Goal: Information Seeking & Learning: Learn about a topic

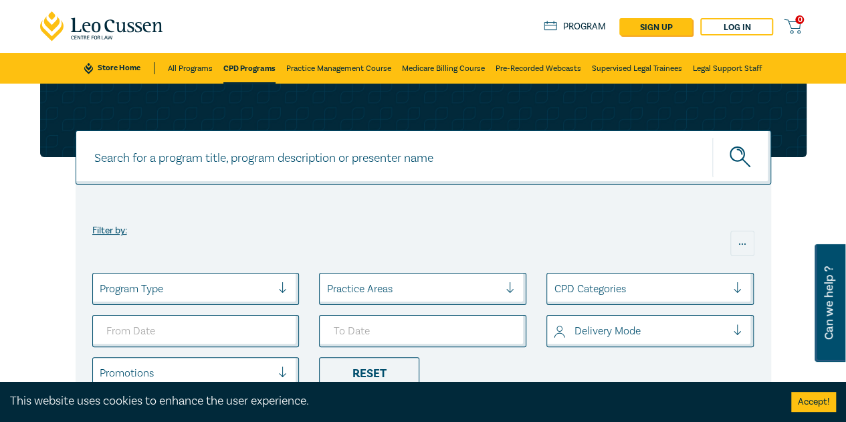
click at [243, 69] on link "CPD Programs" at bounding box center [249, 68] width 52 height 31
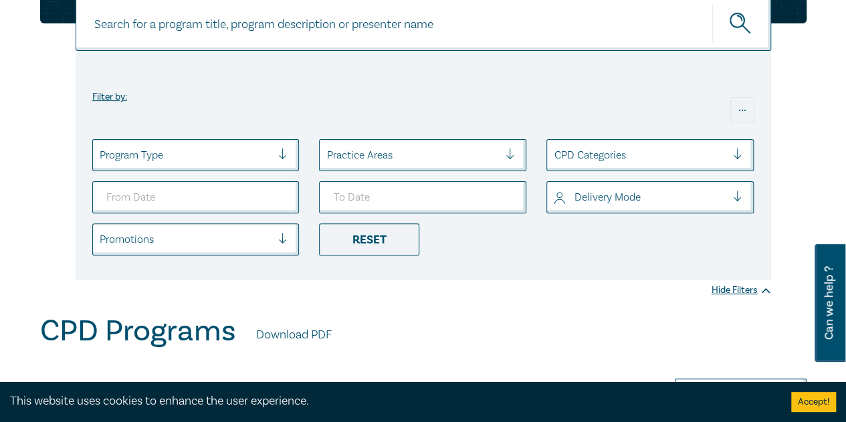
scroll to position [201, 0]
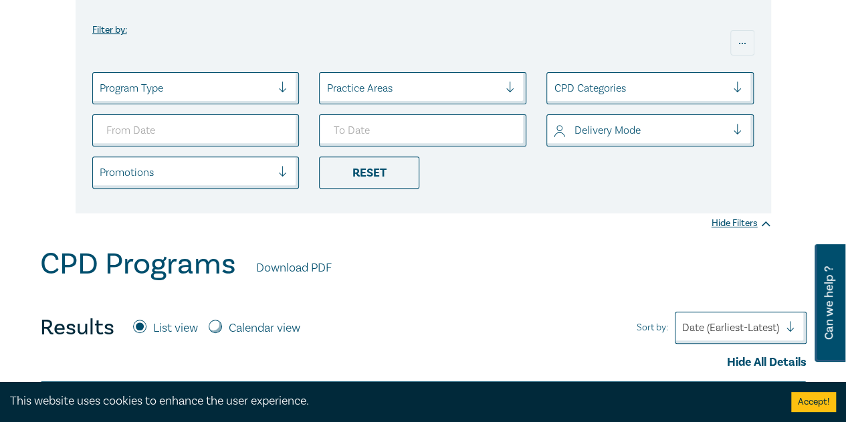
click at [225, 326] on div "Calendar view" at bounding box center [255, 327] width 92 height 17
click at [221, 320] on div "Calendar view" at bounding box center [255, 327] width 92 height 17
click at [213, 323] on input "Calendar view" at bounding box center [215, 325] width 13 height 13
radio input "true"
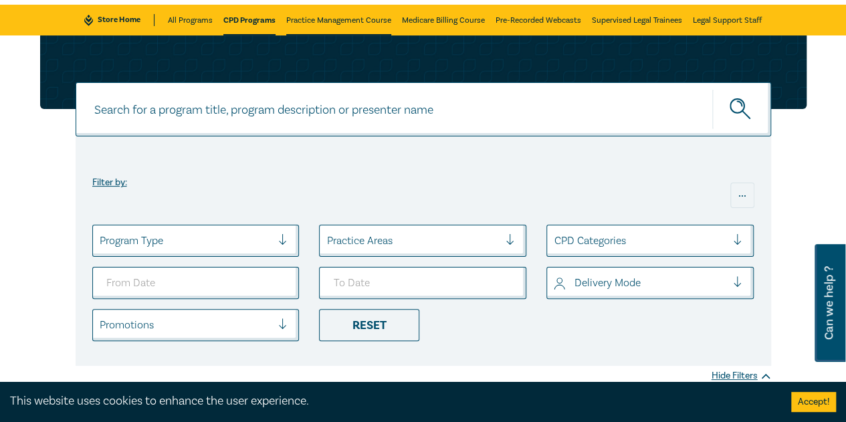
scroll to position [0, 0]
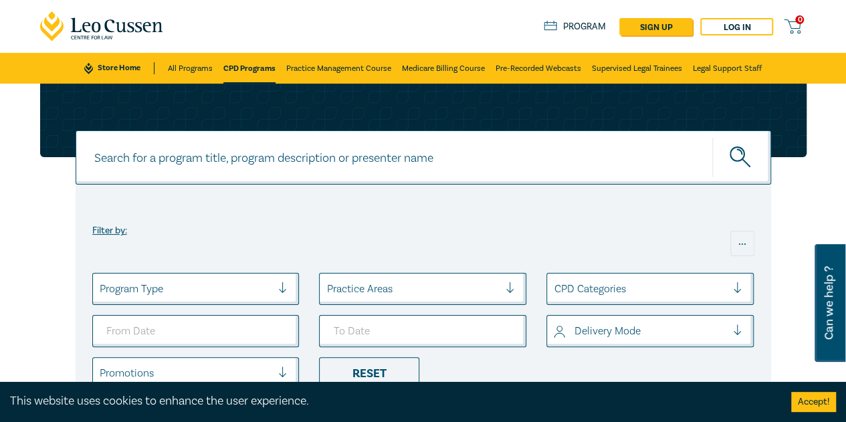
click at [230, 72] on link "CPD Programs" at bounding box center [249, 68] width 52 height 31
click at [246, 150] on input at bounding box center [423, 157] width 695 height 54
click at [106, 69] on link "Store Home" at bounding box center [119, 68] width 70 height 12
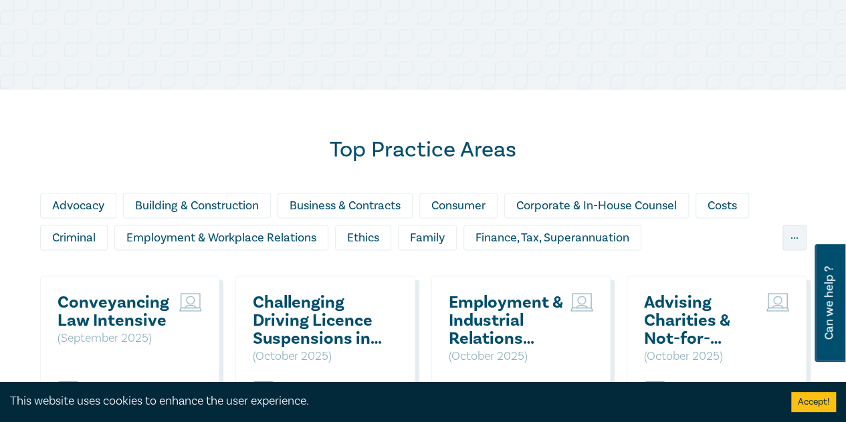
scroll to position [1136, 0]
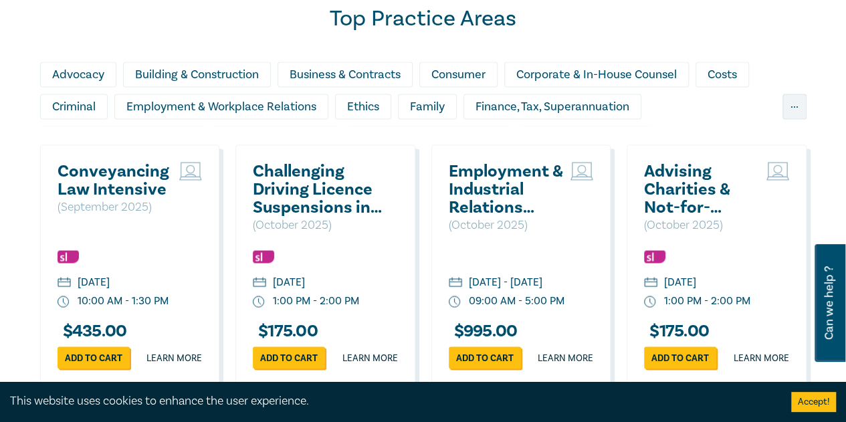
click at [143, 181] on h2 "Conveyancing Law Intensive" at bounding box center [115, 180] width 116 height 36
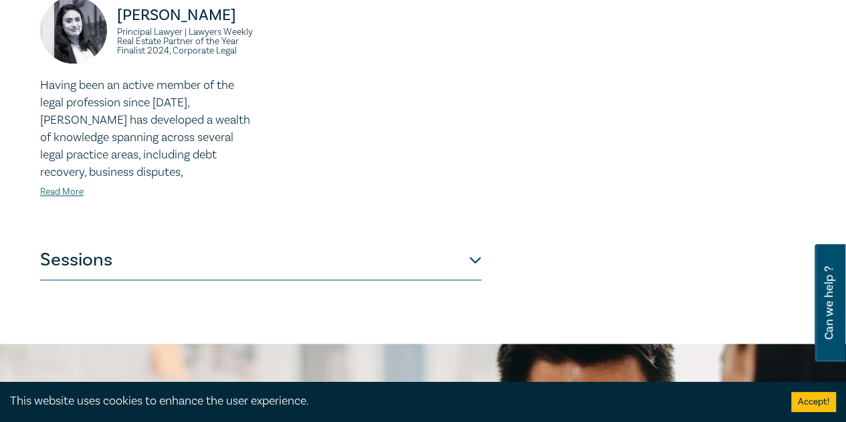
scroll to position [602, 0]
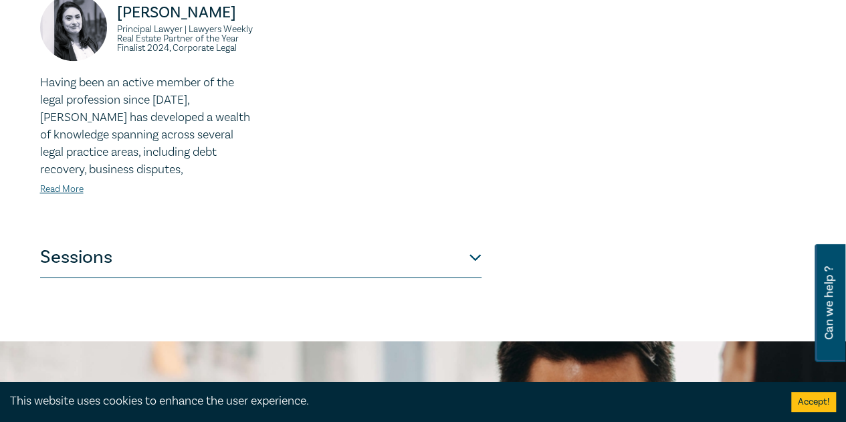
click at [290, 255] on button "Sessions" at bounding box center [260, 257] width 441 height 40
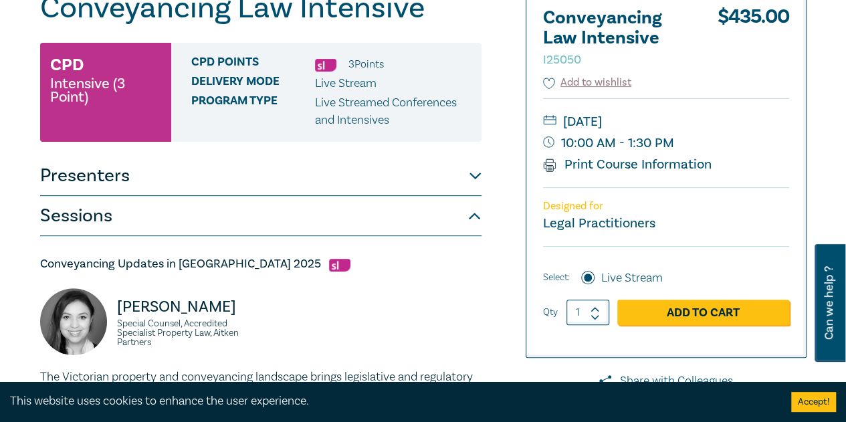
scroll to position [0, 0]
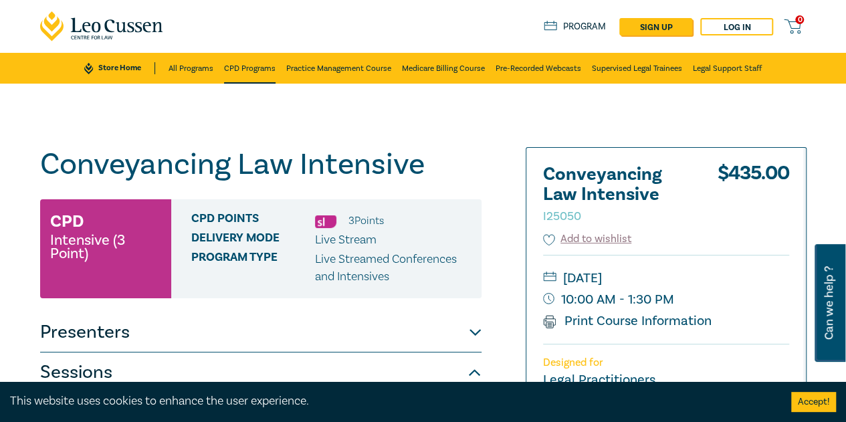
click at [251, 68] on link "CPD Programs" at bounding box center [249, 68] width 51 height 31
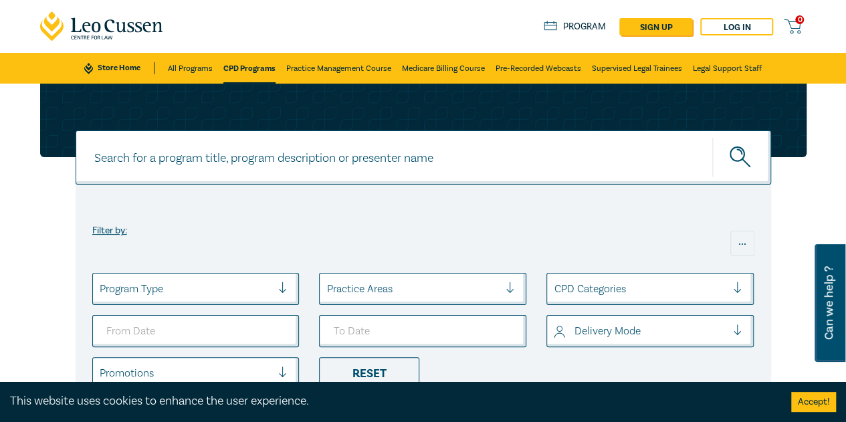
click at [271, 66] on link "CPD Programs" at bounding box center [249, 68] width 52 height 31
click at [257, 59] on link "CPD Programs" at bounding box center [249, 68] width 52 height 31
click at [243, 63] on link "CPD Programs" at bounding box center [249, 68] width 52 height 31
click at [190, 72] on link "All Programs" at bounding box center [190, 68] width 45 height 31
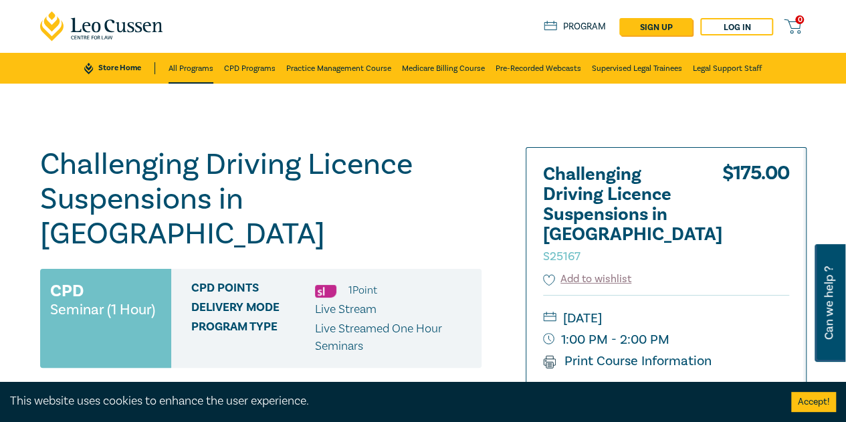
click at [199, 77] on link "All Programs" at bounding box center [190, 68] width 45 height 31
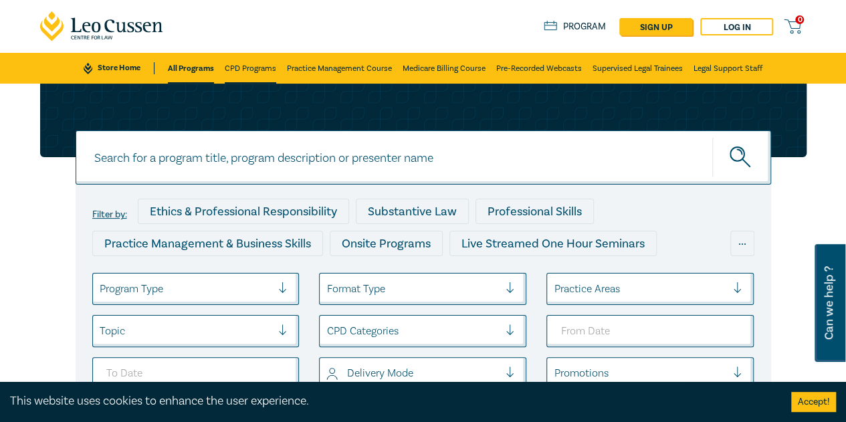
click at [232, 70] on link "CPD Programs" at bounding box center [250, 68] width 51 height 31
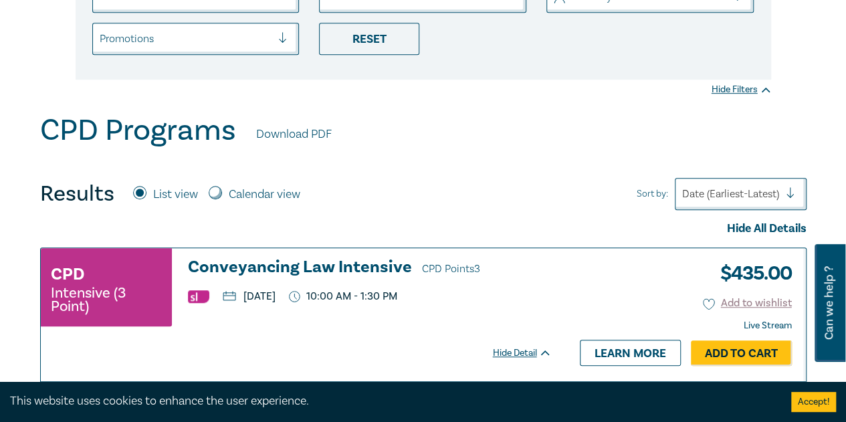
click at [265, 273] on h3 "Conveyancing Law Intensive CPD Points 3" at bounding box center [370, 268] width 364 height 20
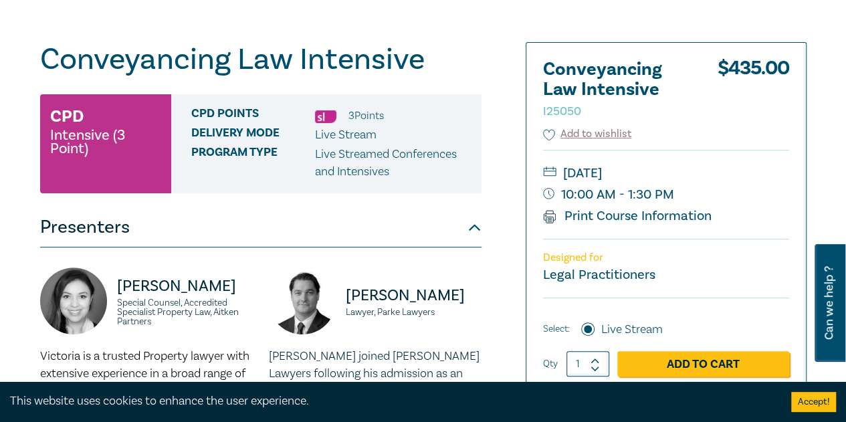
scroll to position [201, 0]
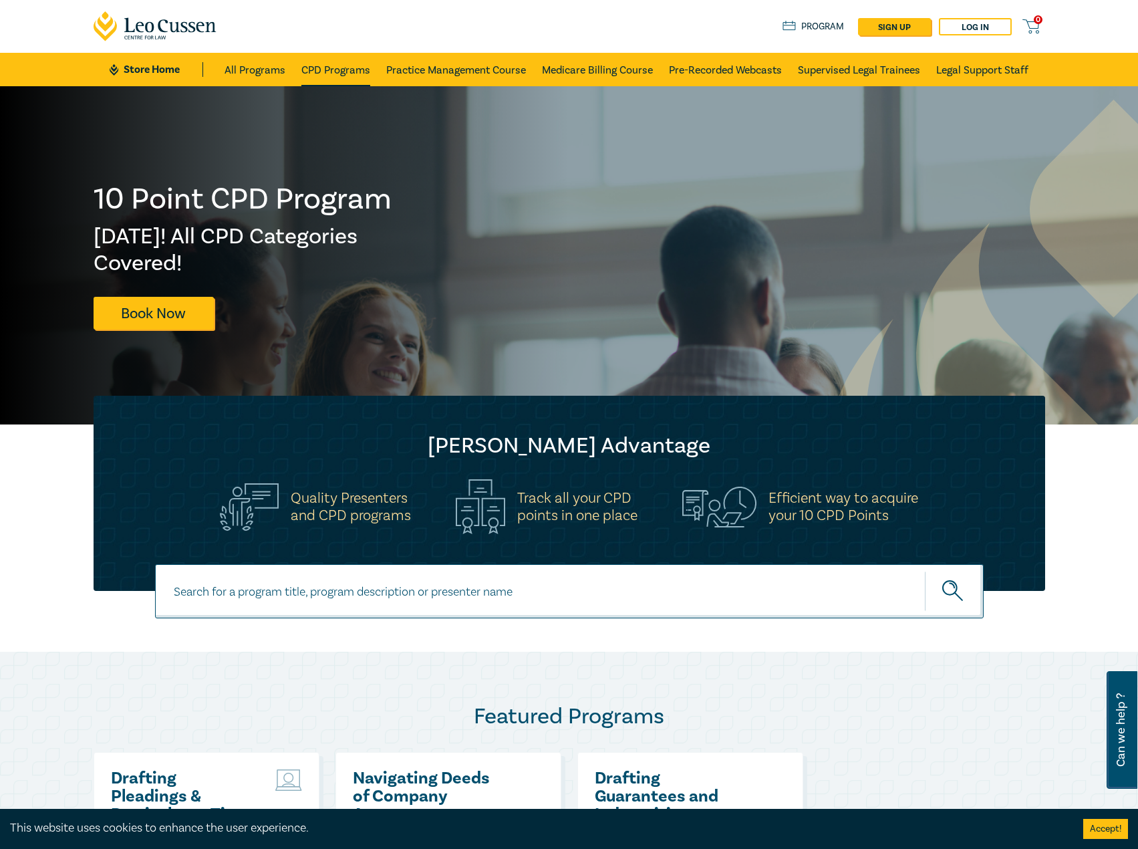
click at [341, 80] on link "CPD Programs" at bounding box center [335, 69] width 69 height 33
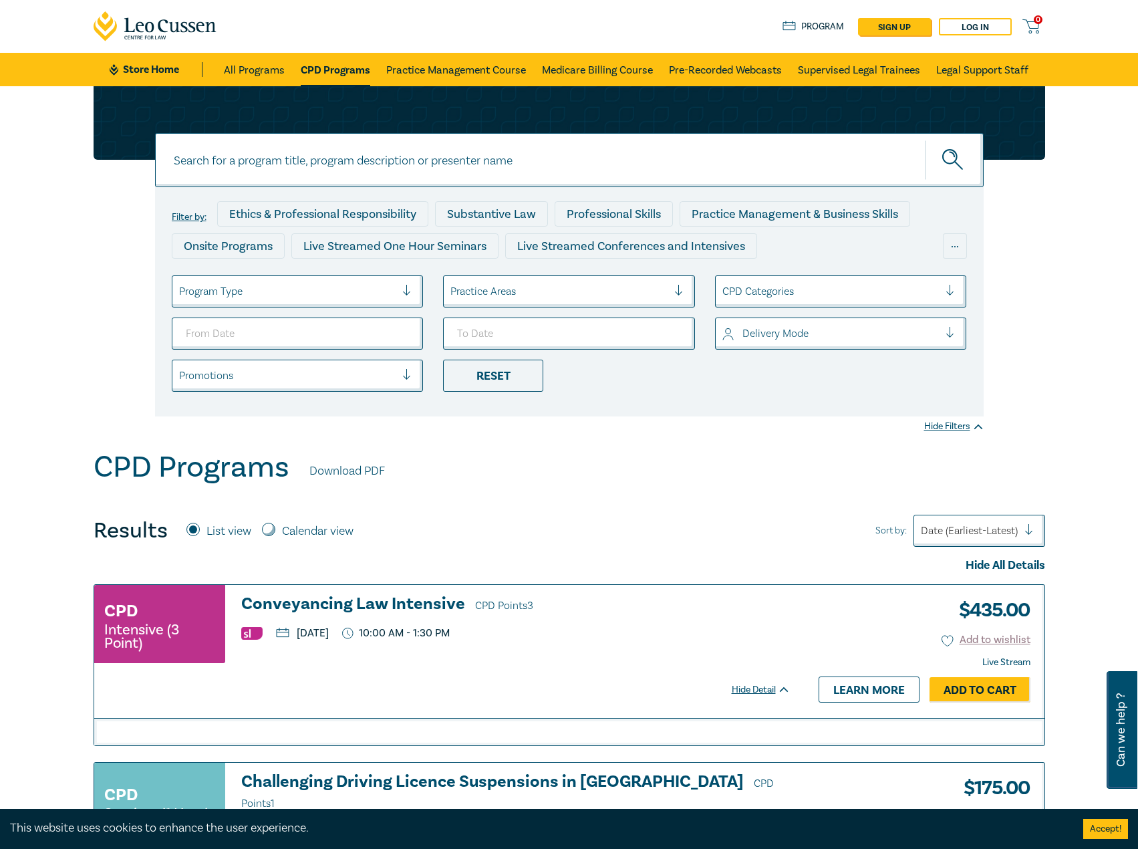
click at [333, 283] on div at bounding box center [287, 291] width 217 height 17
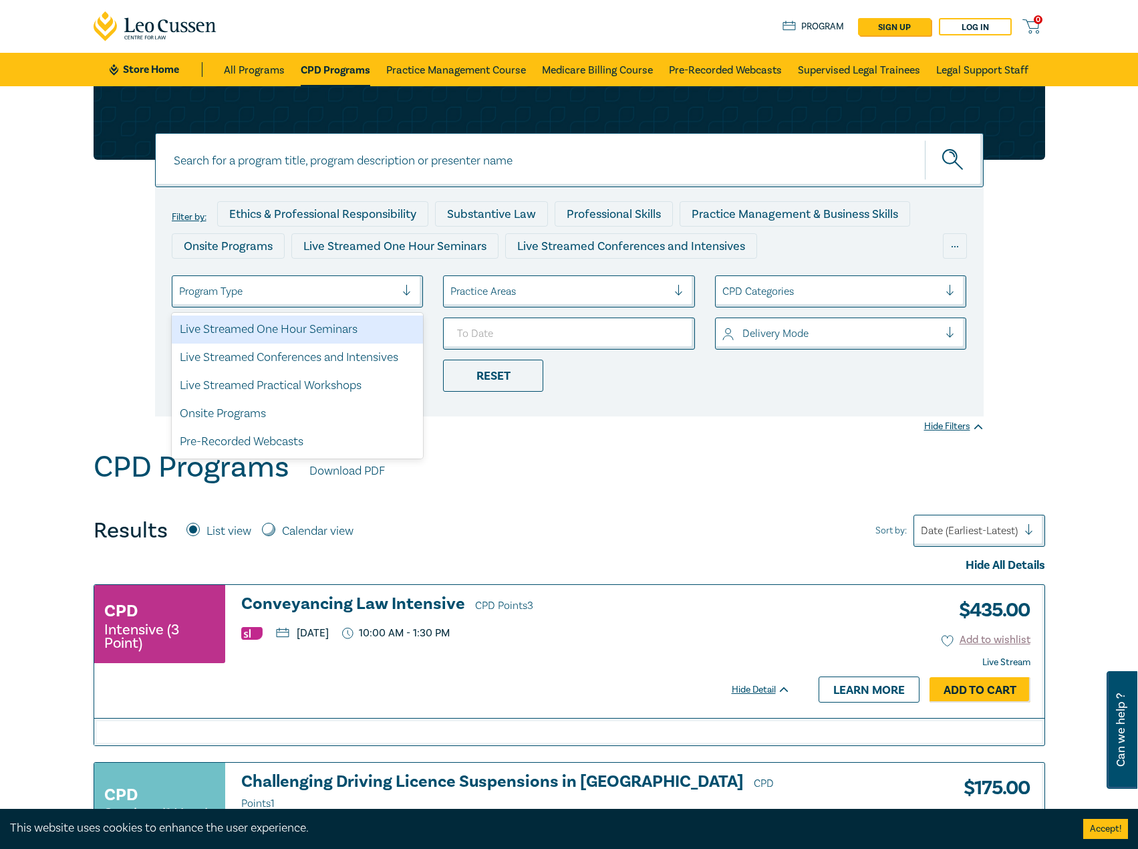
click at [319, 330] on div "Live Streamed One Hour Seminars" at bounding box center [298, 329] width 252 height 28
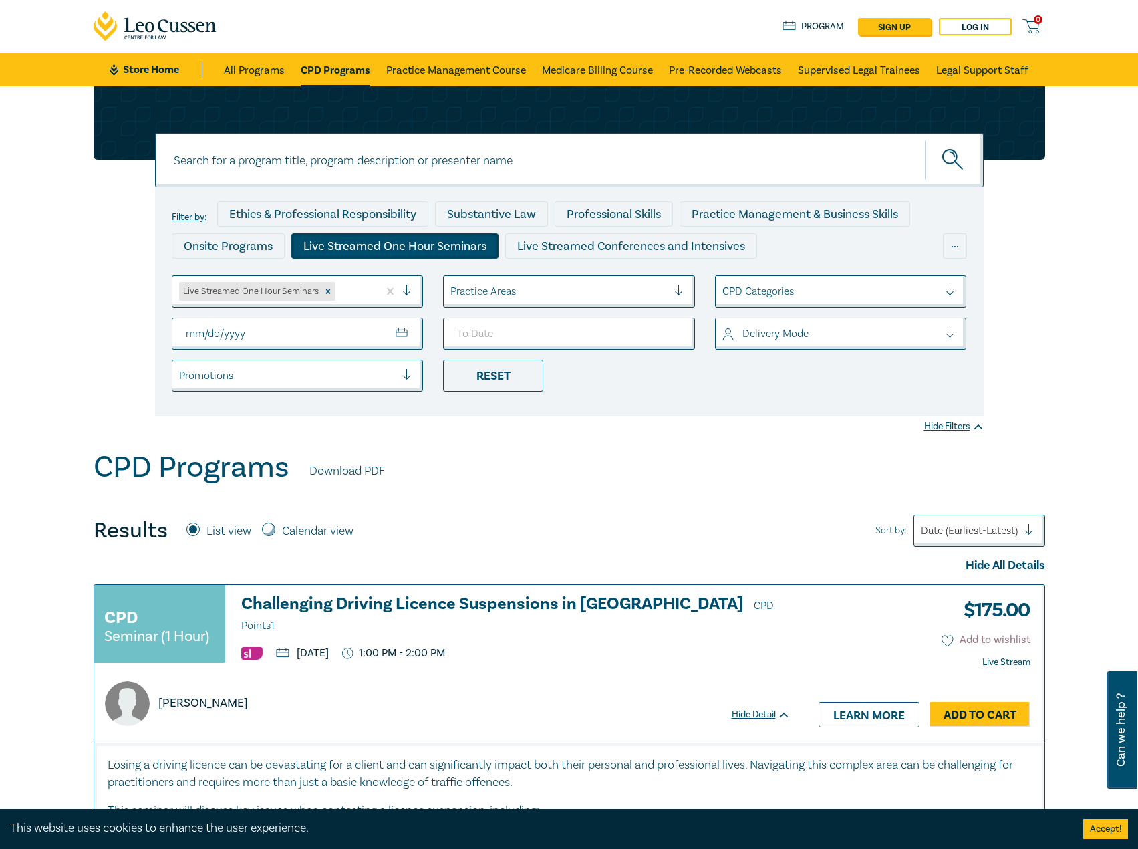
click at [403, 332] on input "From Date" at bounding box center [298, 333] width 252 height 32
type input "2025-11-01"
click at [551, 330] on input "To Date" at bounding box center [569, 333] width 252 height 32
click at [675, 330] on input "To Date" at bounding box center [569, 333] width 252 height 32
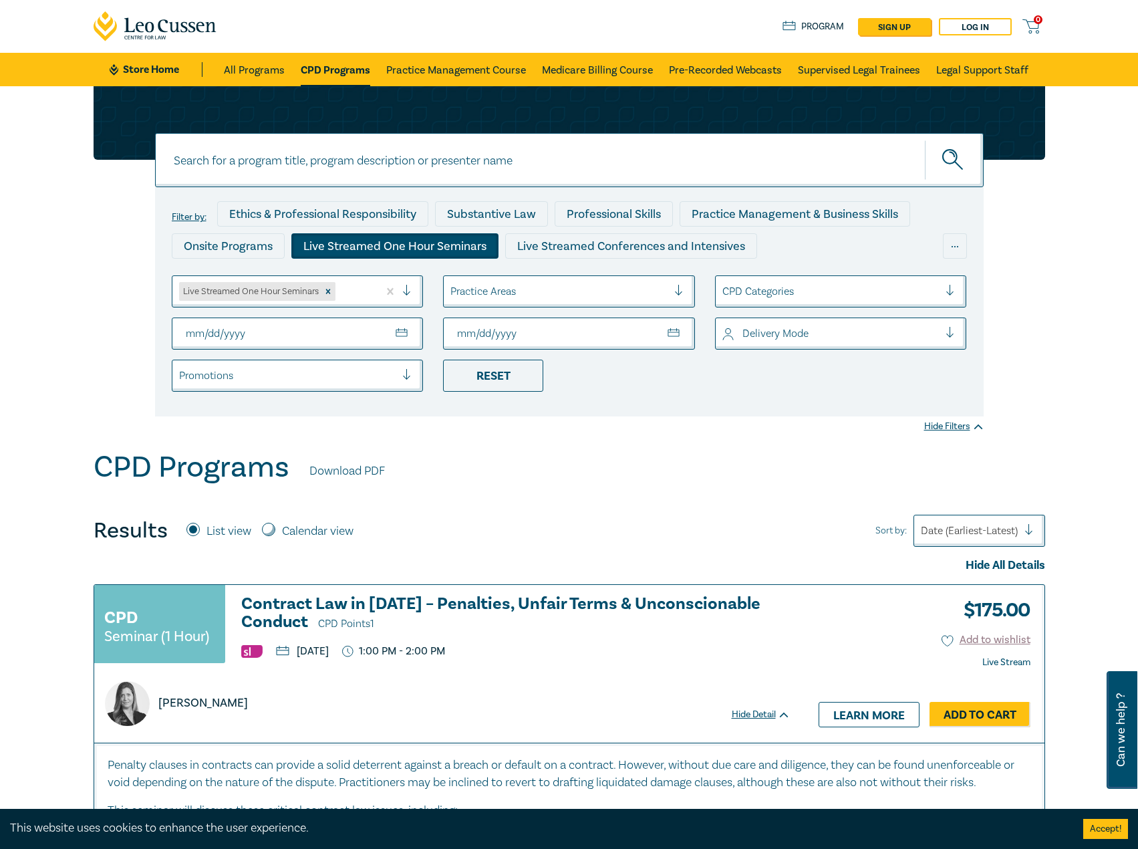
type input "2025-11-30"
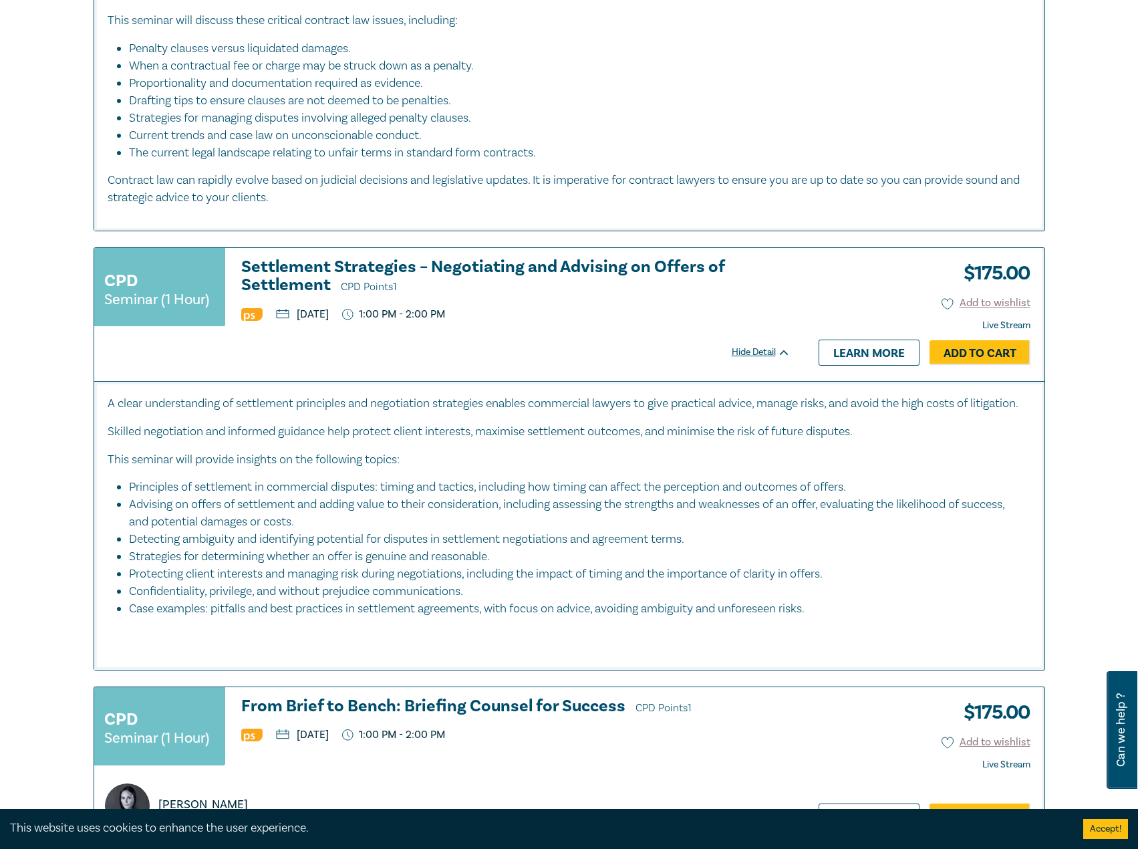
scroll to position [802, 0]
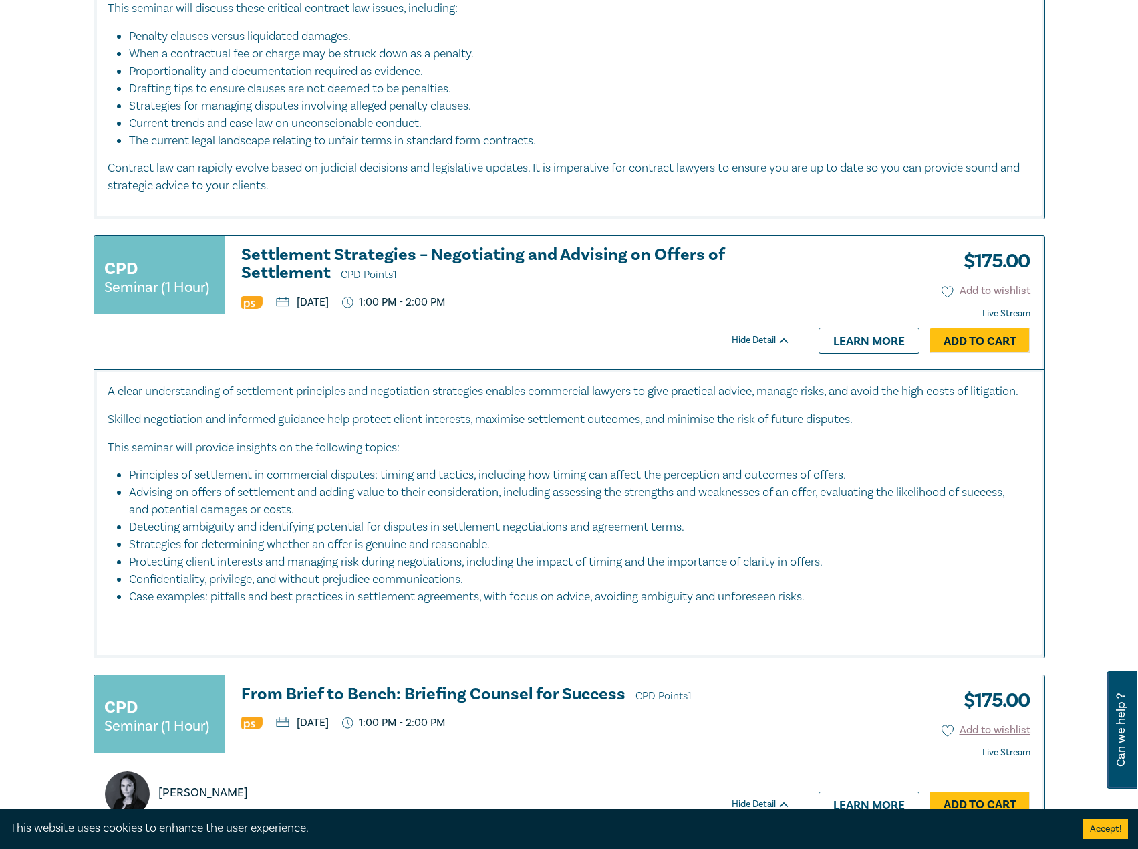
drag, startPoint x: 300, startPoint y: 266, endPoint x: 232, endPoint y: 335, distance: 96.9
click at [232, 335] on div "CPD Seminar (1 Hour) Settlement Strategies – Negotiating and Advising on Offers…" at bounding box center [449, 302] width 710 height 132
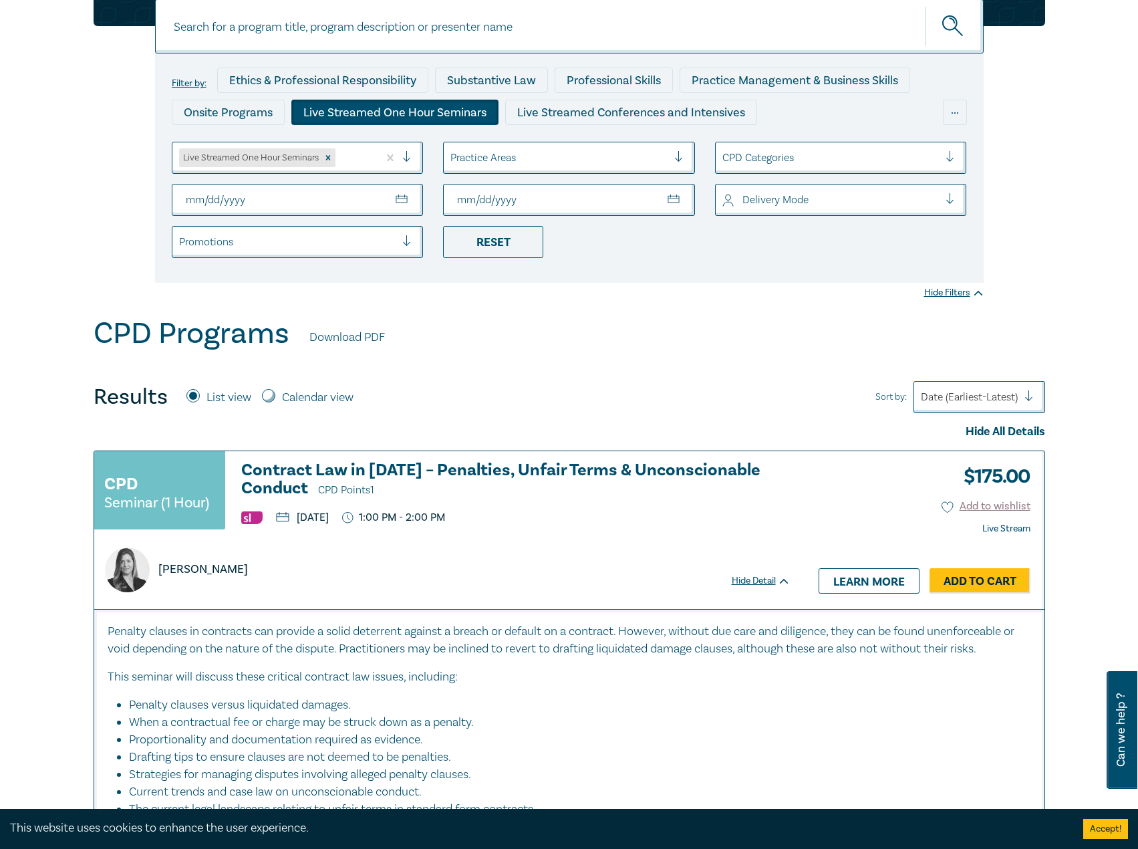
scroll to position [0, 0]
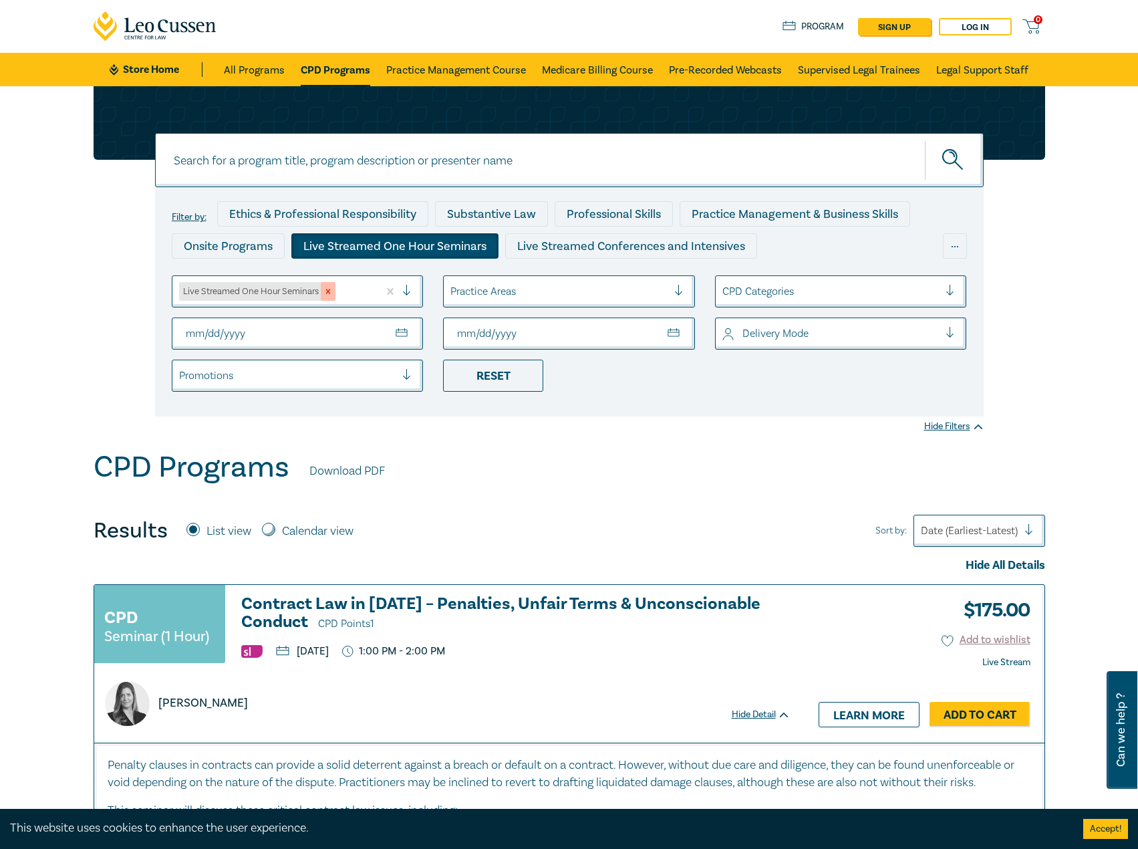
click at [330, 289] on icon "Remove Live Streamed One Hour Seminars" at bounding box center [328, 291] width 5 height 5
click at [317, 289] on div at bounding box center [287, 291] width 217 height 17
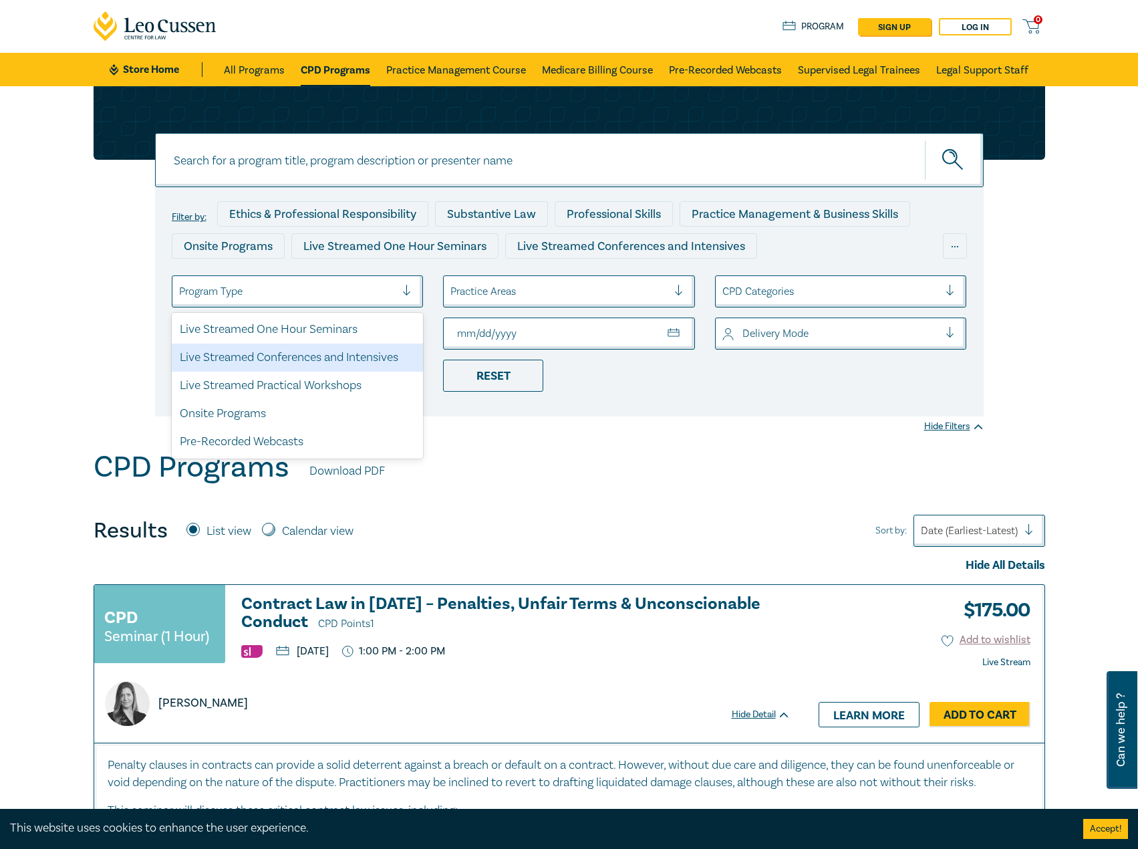
click at [334, 363] on div "Live Streamed Conferences and Intensives" at bounding box center [298, 358] width 252 height 28
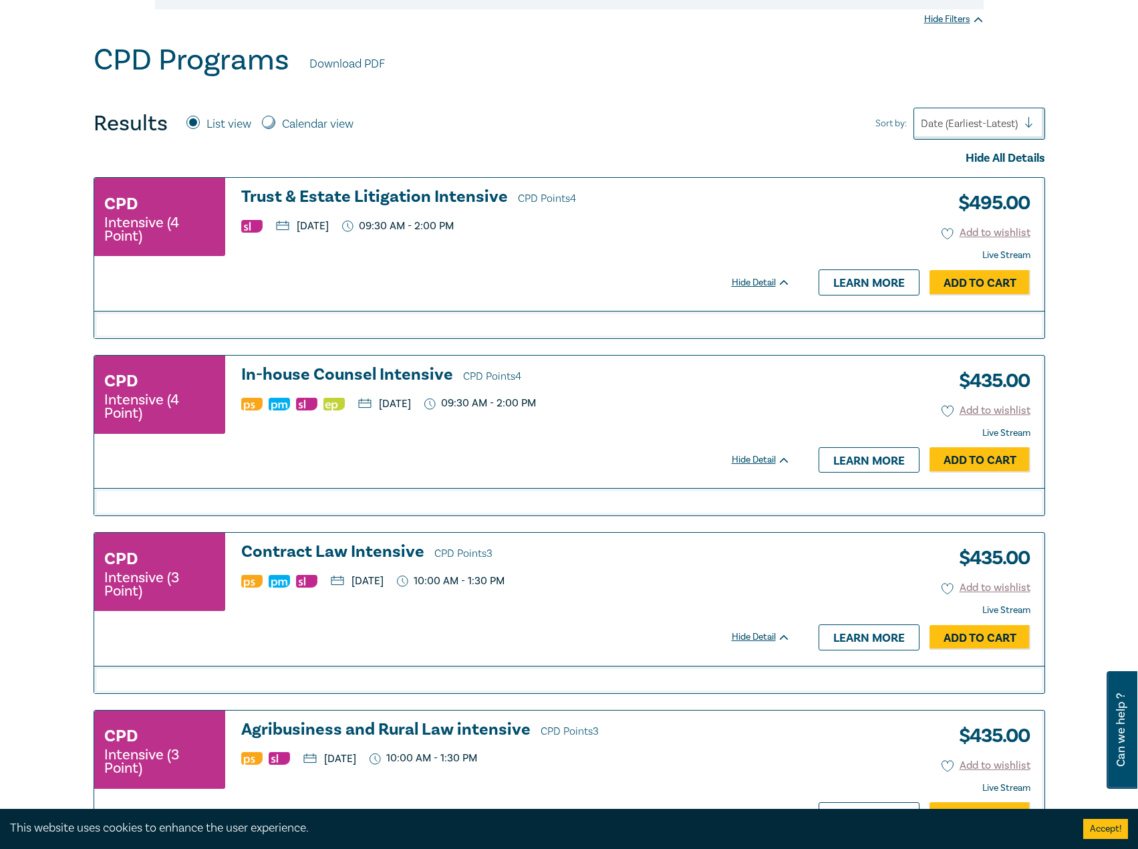
scroll to position [401, 0]
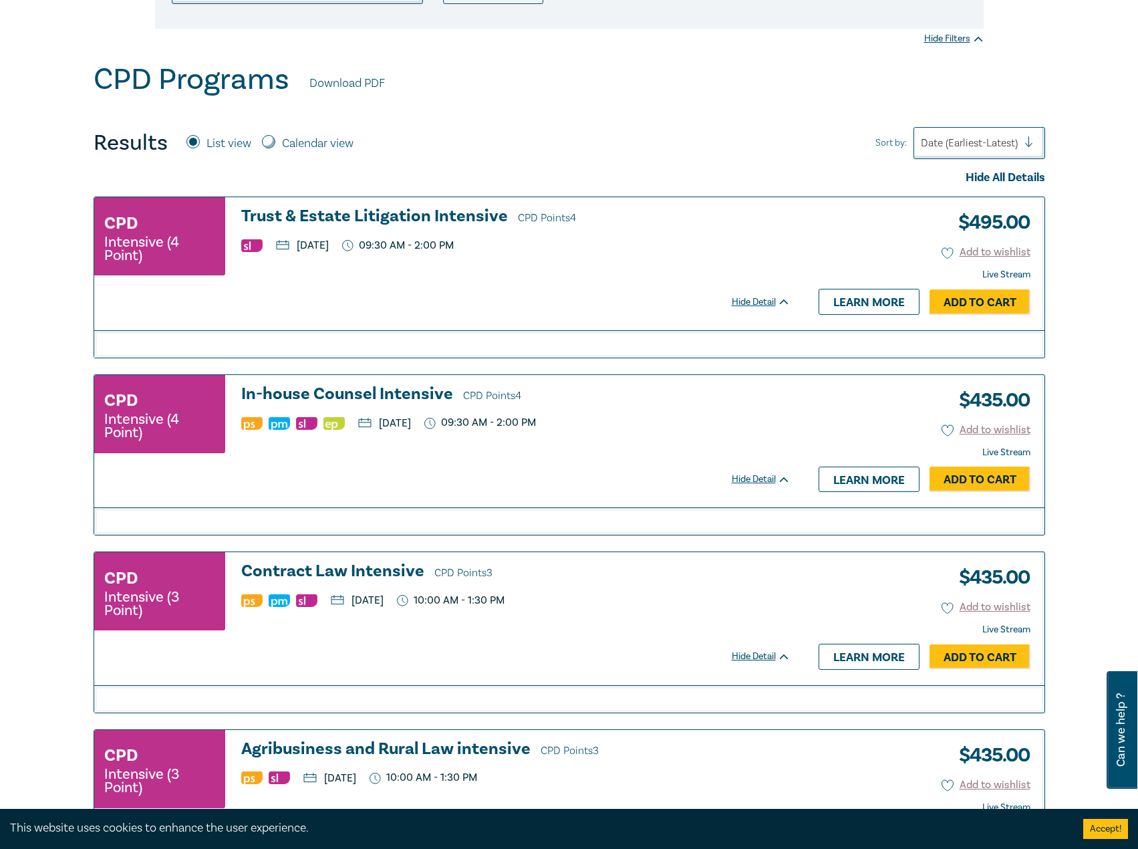
drag, startPoint x: 424, startPoint y: 383, endPoint x: 412, endPoint y: 398, distance: 19.0
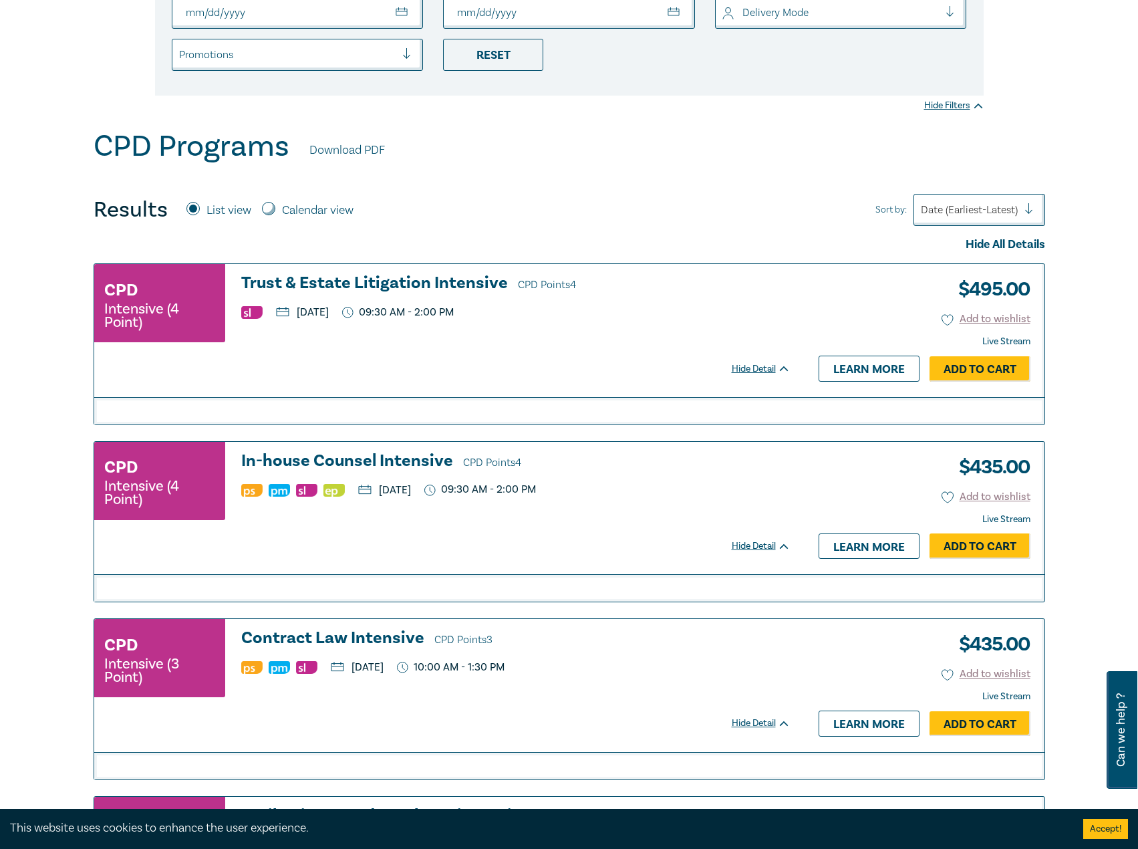
scroll to position [0, 0]
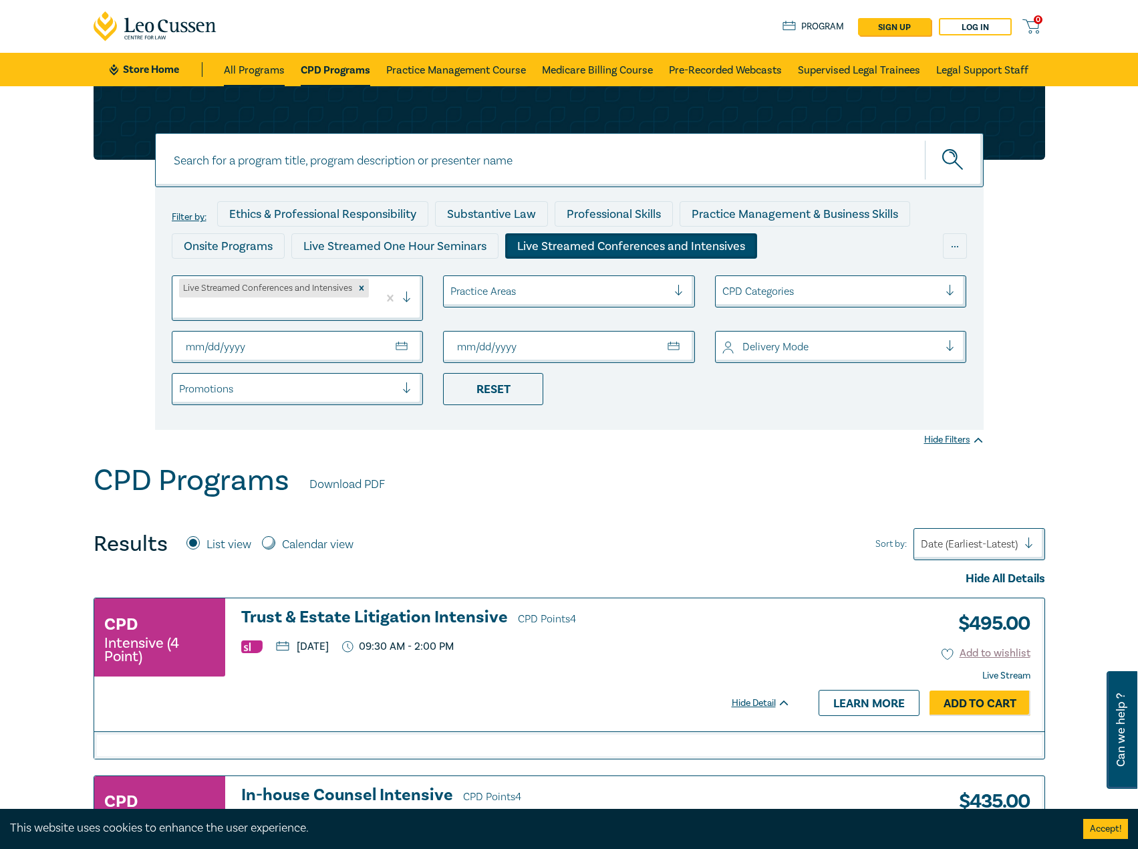
click at [251, 68] on link "All Programs" at bounding box center [254, 69] width 61 height 33
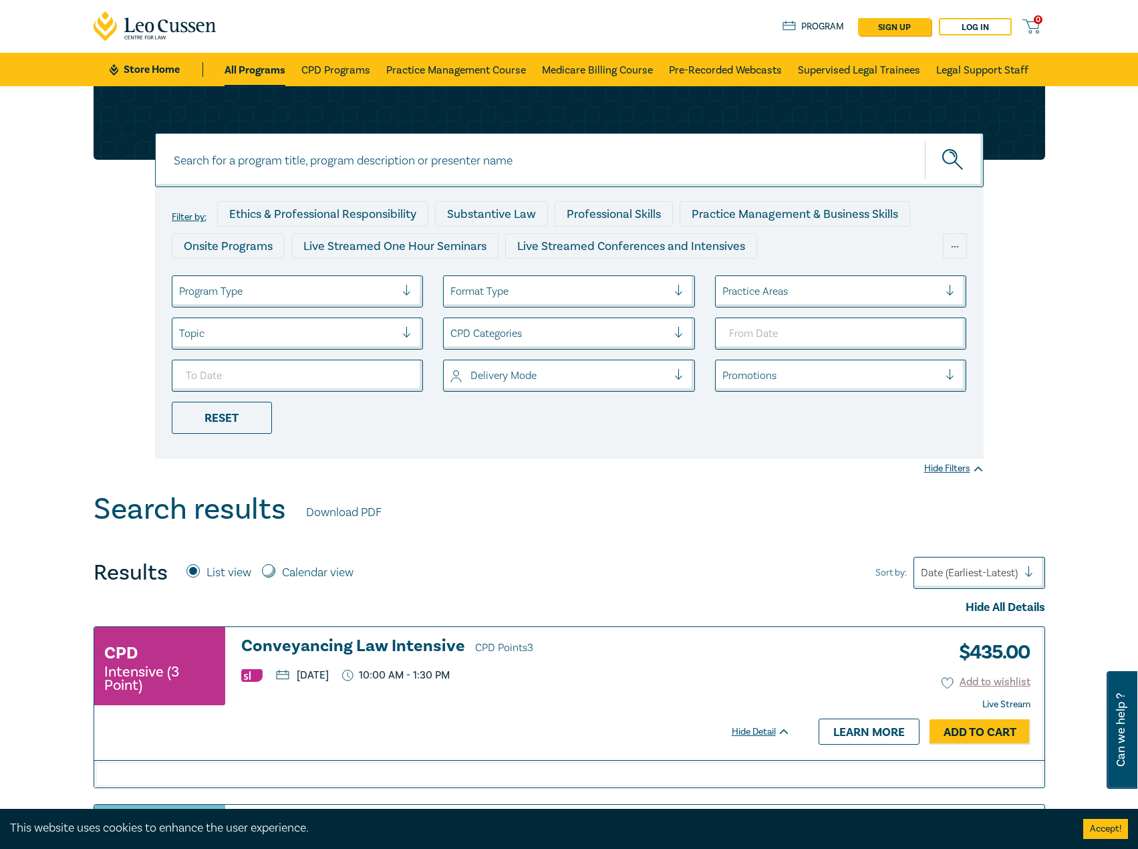
click at [156, 66] on link "Store Home" at bounding box center [156, 69] width 93 height 15
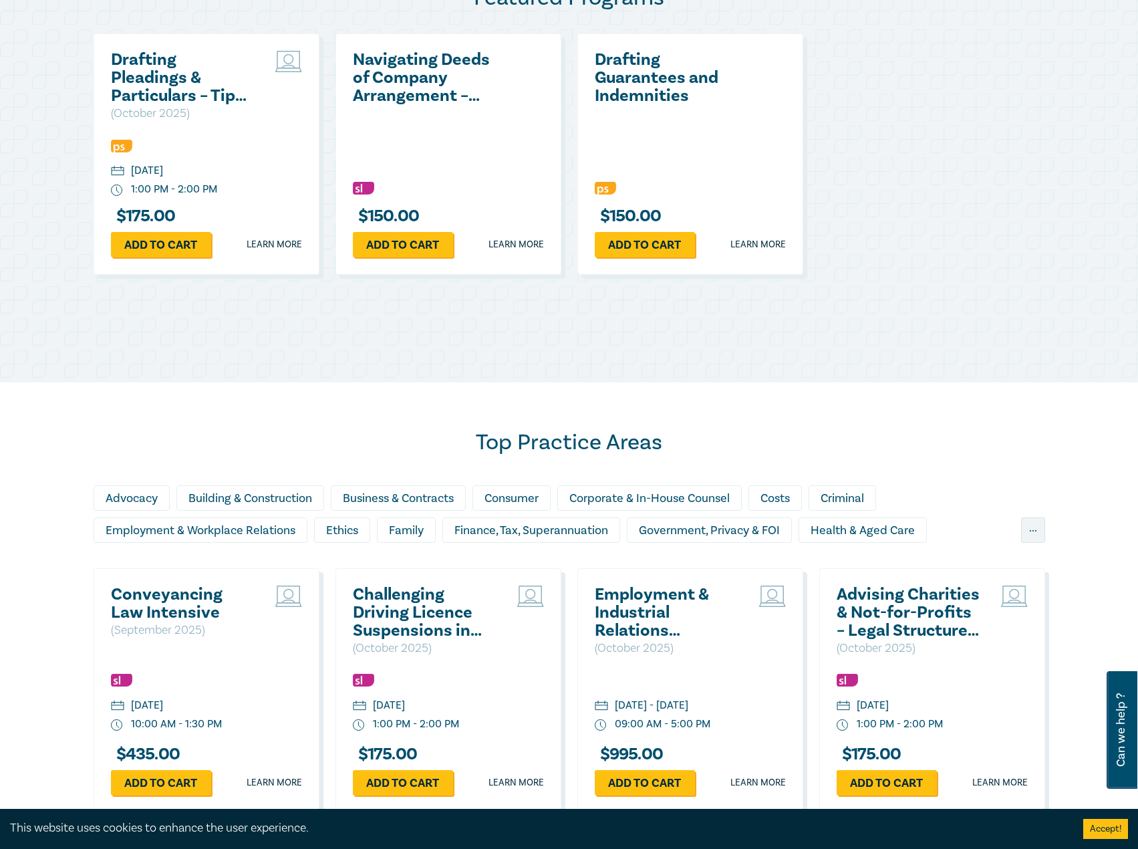
scroll to position [1003, 0]
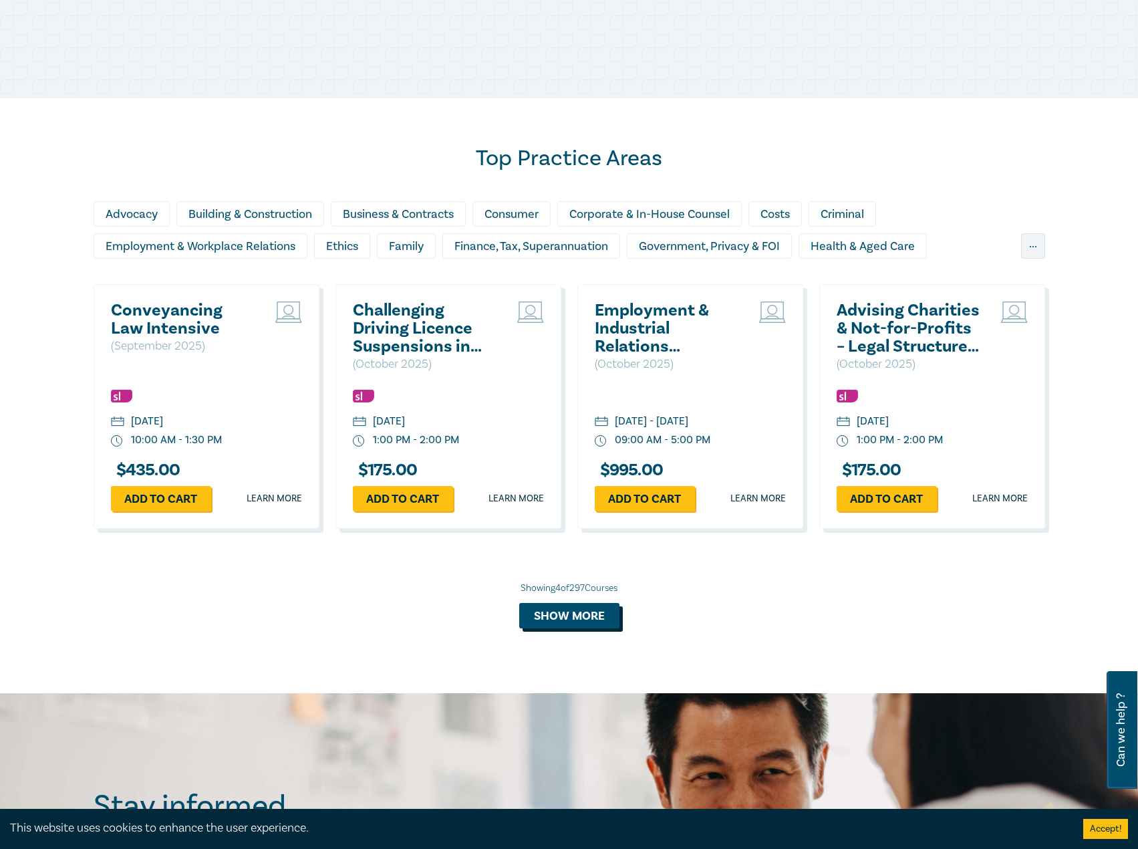
click at [564, 624] on button "Show more" at bounding box center [569, 615] width 100 height 25
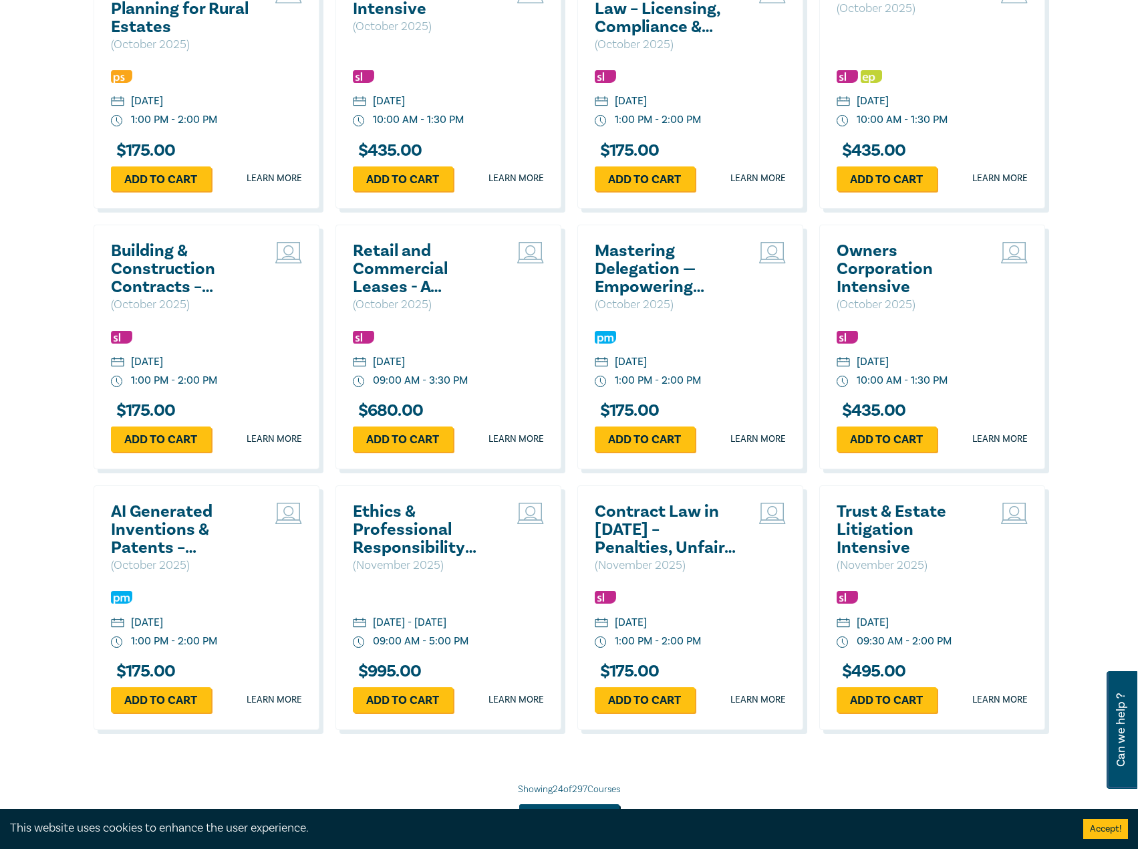
scroll to position [2339, 0]
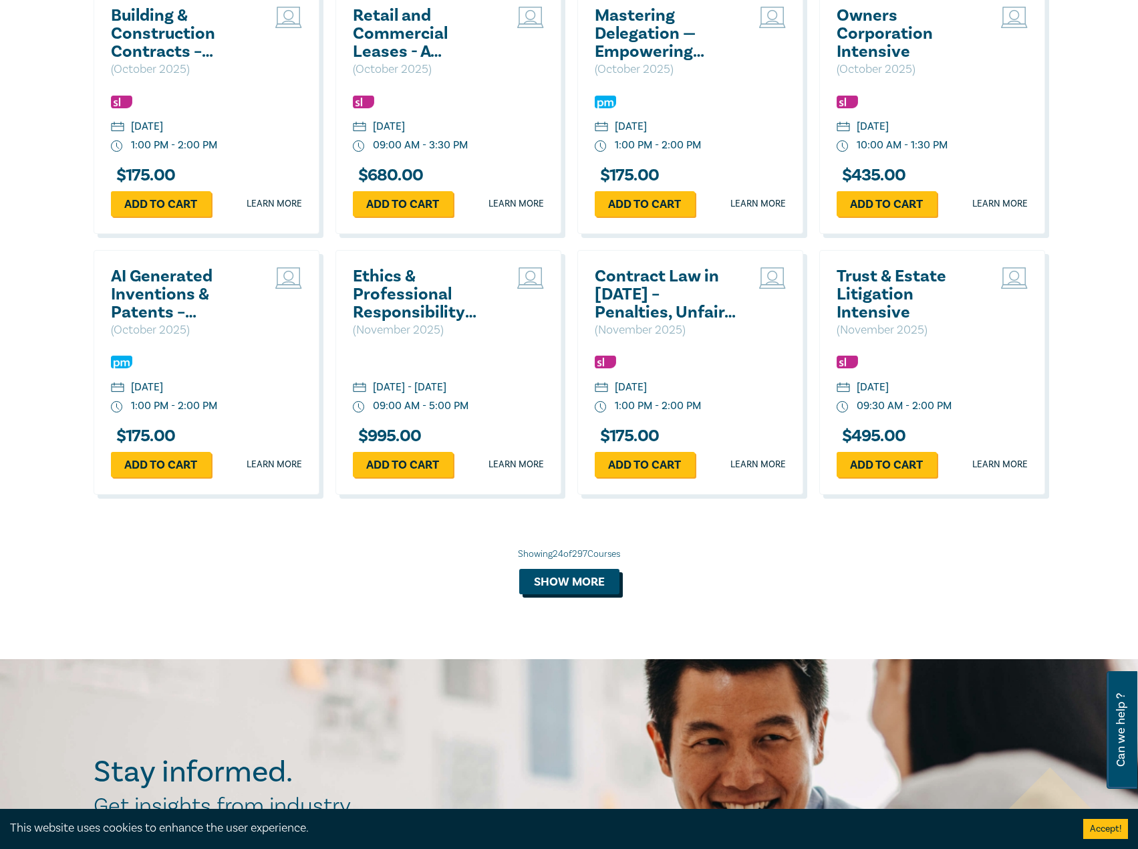
click at [575, 591] on button "Show more" at bounding box center [569, 581] width 100 height 25
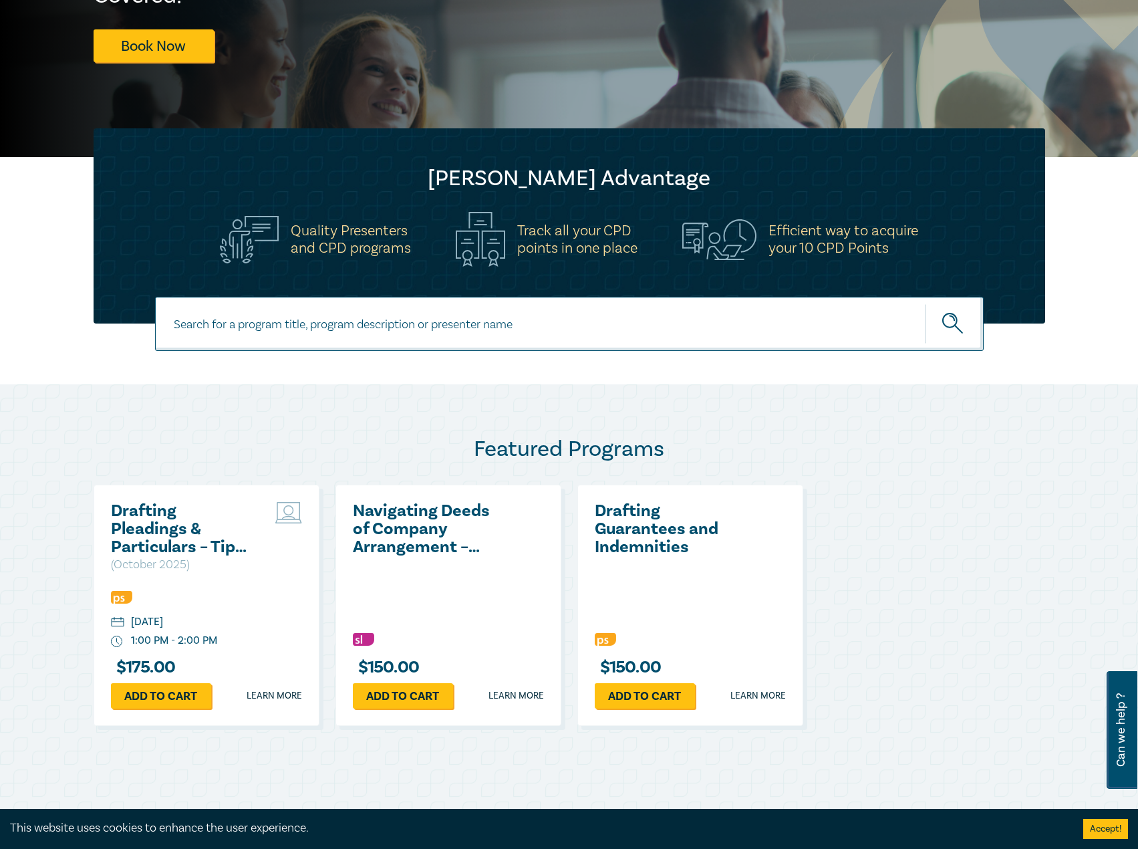
scroll to position [0, 0]
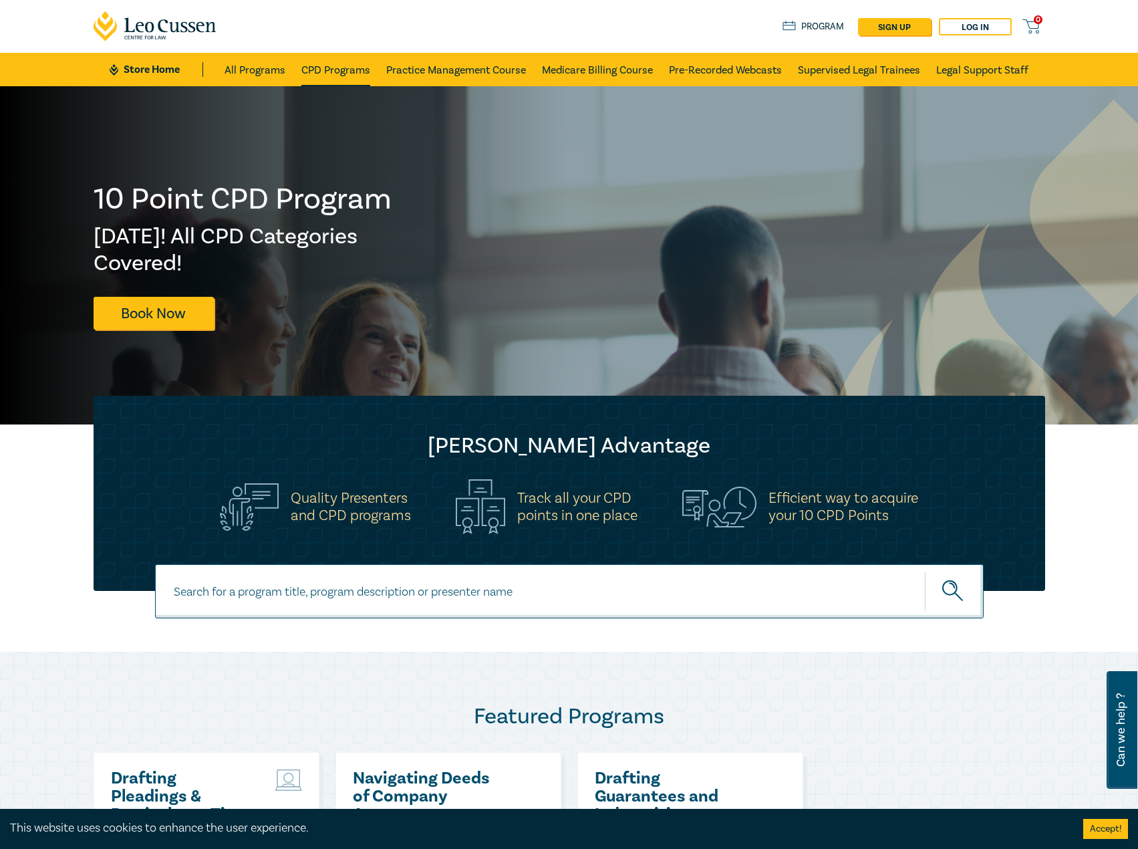
click at [333, 74] on link "CPD Programs" at bounding box center [335, 69] width 69 height 33
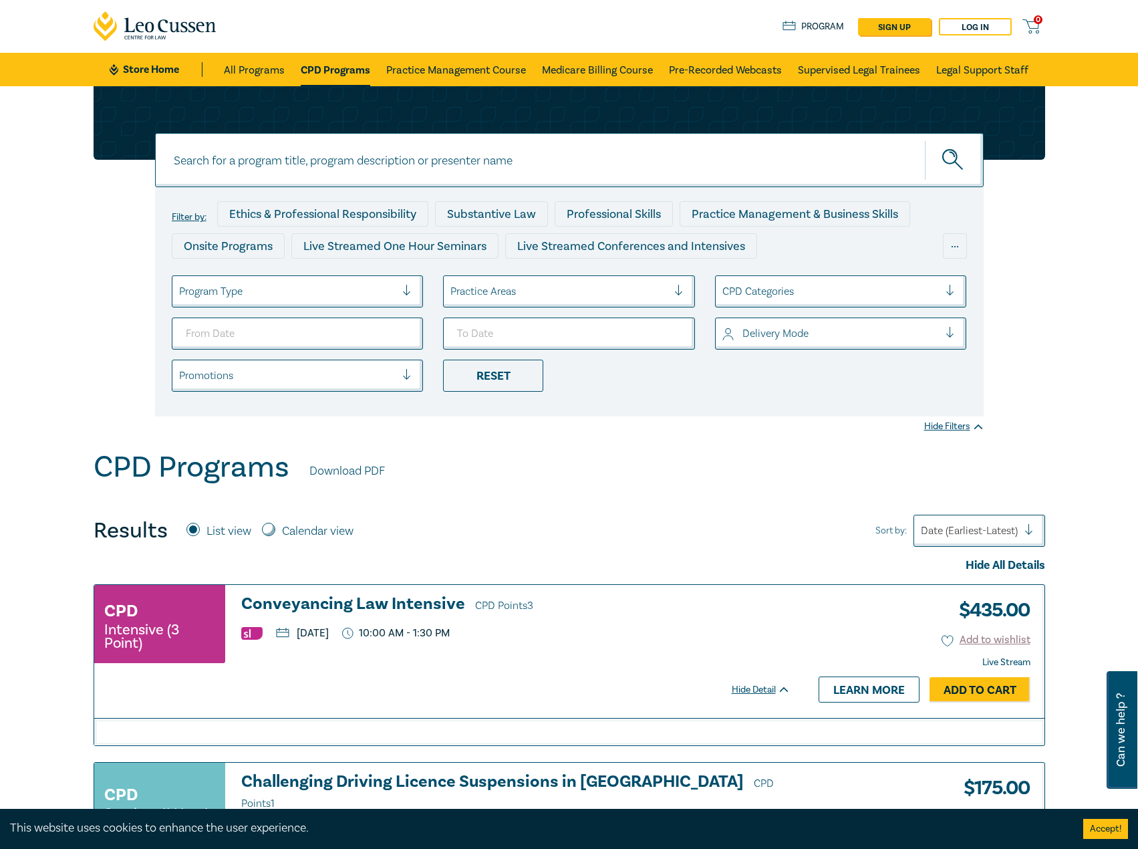
click at [207, 156] on input at bounding box center [569, 160] width 829 height 54
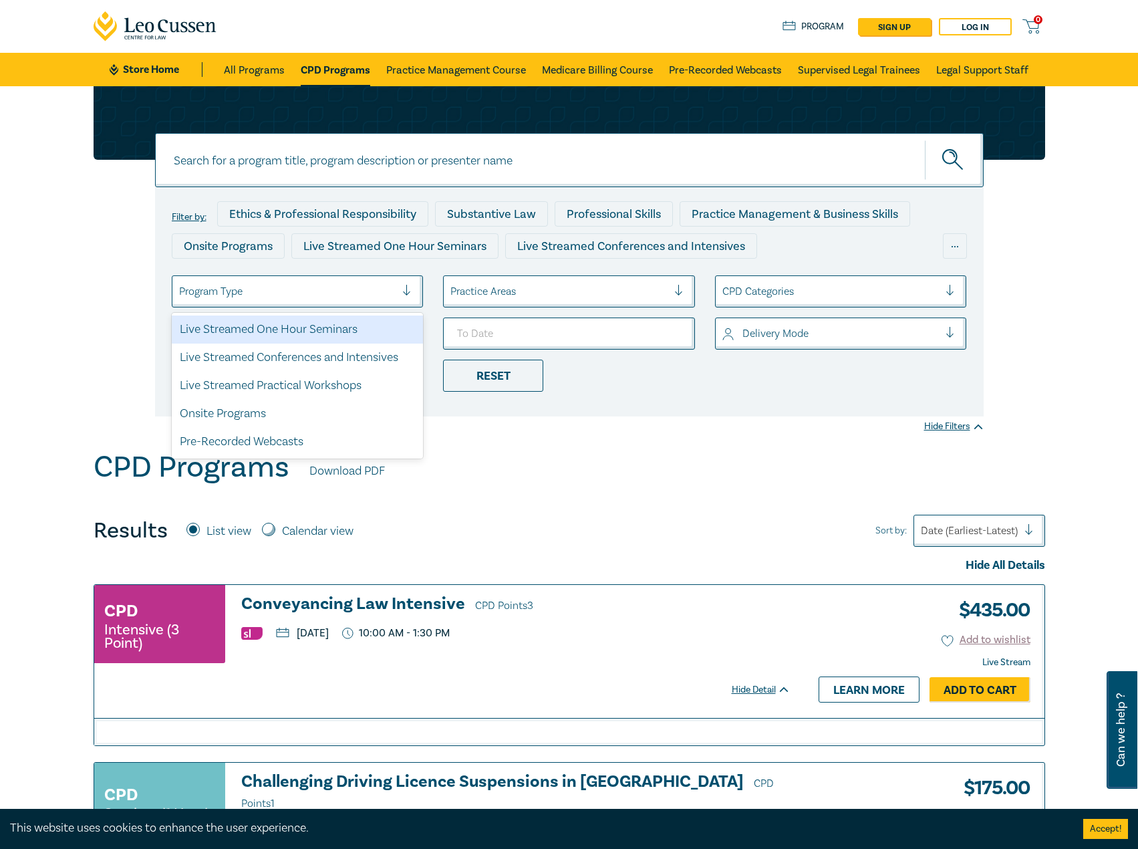
click at [247, 283] on div at bounding box center [287, 291] width 217 height 17
click at [309, 328] on div "Live Streamed One Hour Seminars" at bounding box center [298, 329] width 252 height 28
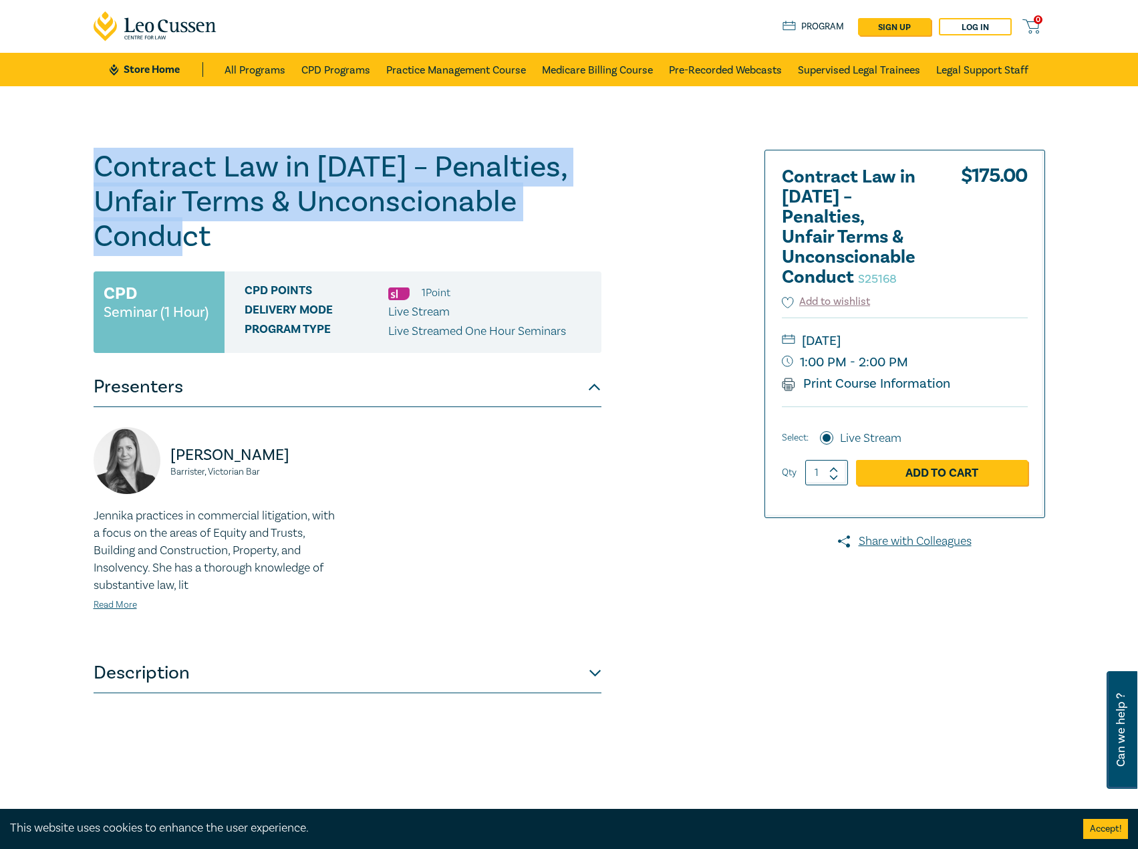
drag, startPoint x: 264, startPoint y: 249, endPoint x: 66, endPoint y: 166, distance: 214.8
click at [66, 166] on div "Contract Law in 2025 – Penalties, Unfair Terms & Unconscionable Conduct S25168 …" at bounding box center [569, 483] width 1138 height 795
copy h1 "Contract Law in [DATE] – Penalties, Unfair Terms & Unconscionable Conduct"
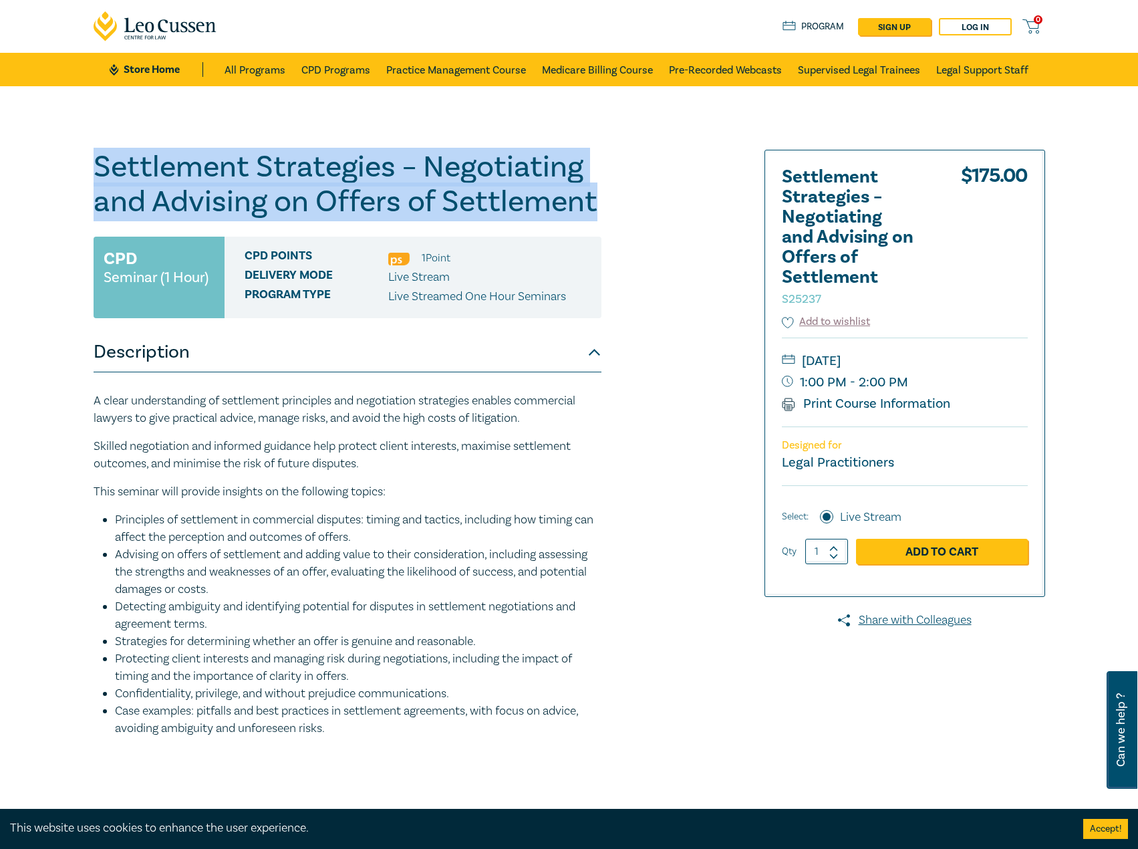
drag, startPoint x: 642, startPoint y: 205, endPoint x: 72, endPoint y: 164, distance: 571.6
click at [72, 164] on div "Settlement Strategies – Negotiating and Advising on Offers of Settlement S25237…" at bounding box center [569, 483] width 1138 height 795
copy h1 "Settlement Strategies – Negotiating and Advising on Offers of Settlement"
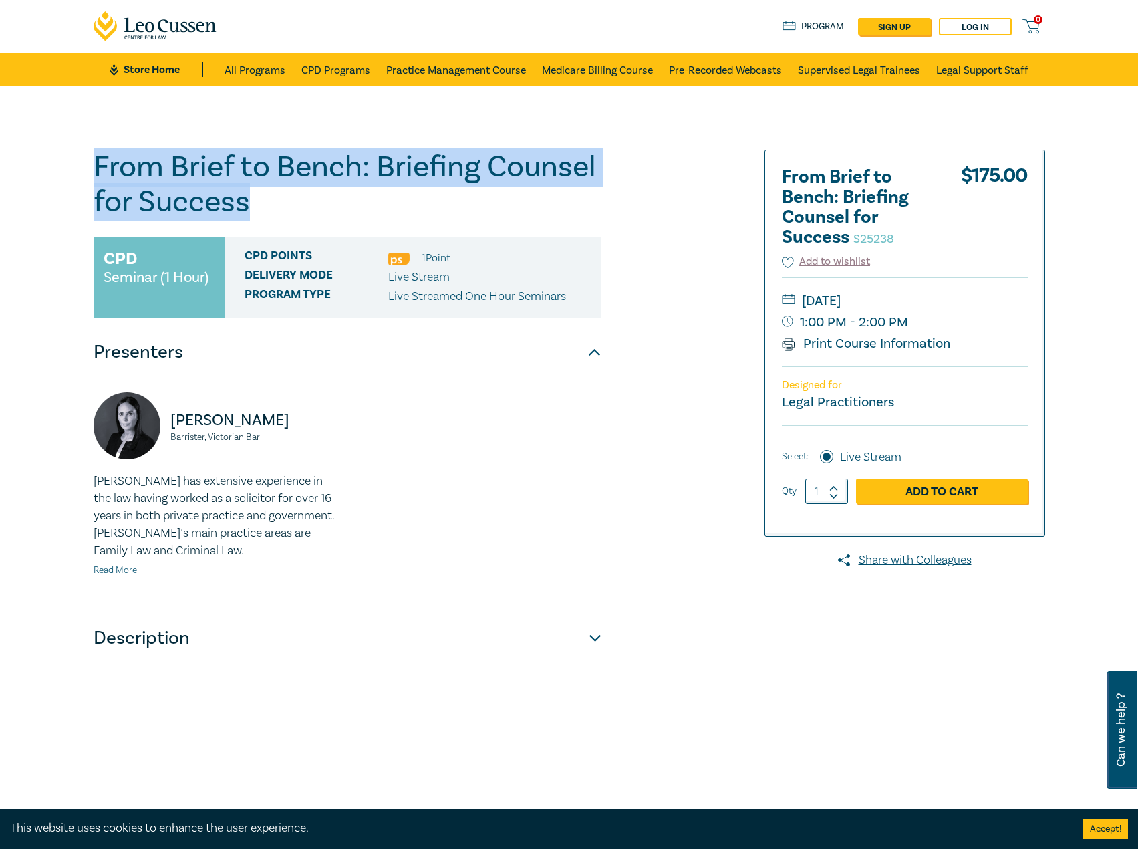
drag, startPoint x: 287, startPoint y: 213, endPoint x: 55, endPoint y: 168, distance: 235.4
click at [55, 168] on div "From Brief to Bench: Briefing Counsel for Success S25238 CPD Seminar (1 Hour) C…" at bounding box center [569, 483] width 1138 height 795
copy h1 "From Brief to Bench: Briefing Counsel for Success"
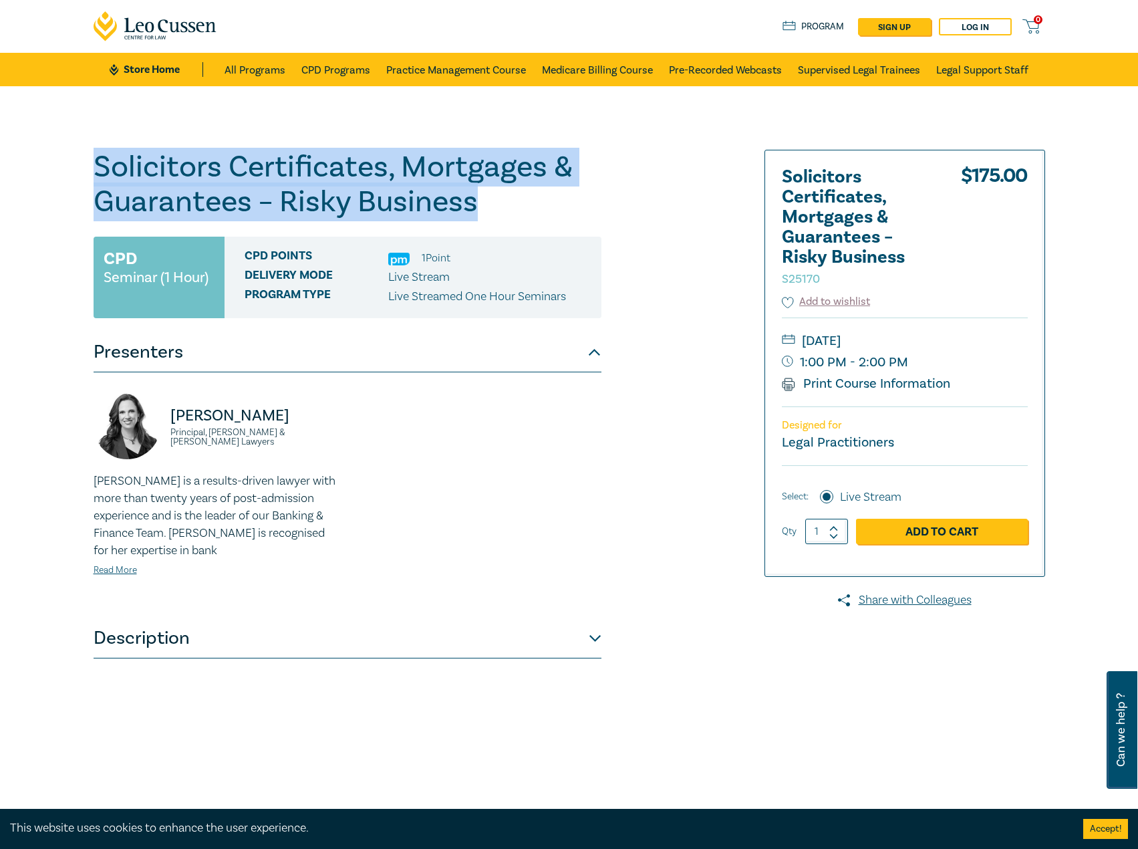
drag, startPoint x: 547, startPoint y: 215, endPoint x: 86, endPoint y: 168, distance: 463.6
click at [86, 168] on div "Solicitors Certificates, Mortgages & Guarantees – Risky Business S25170 CPD Sem…" at bounding box center [408, 484] width 645 height 668
copy h1 "Solicitors Certificates, Mortgages & Guarantees – Risky Business"
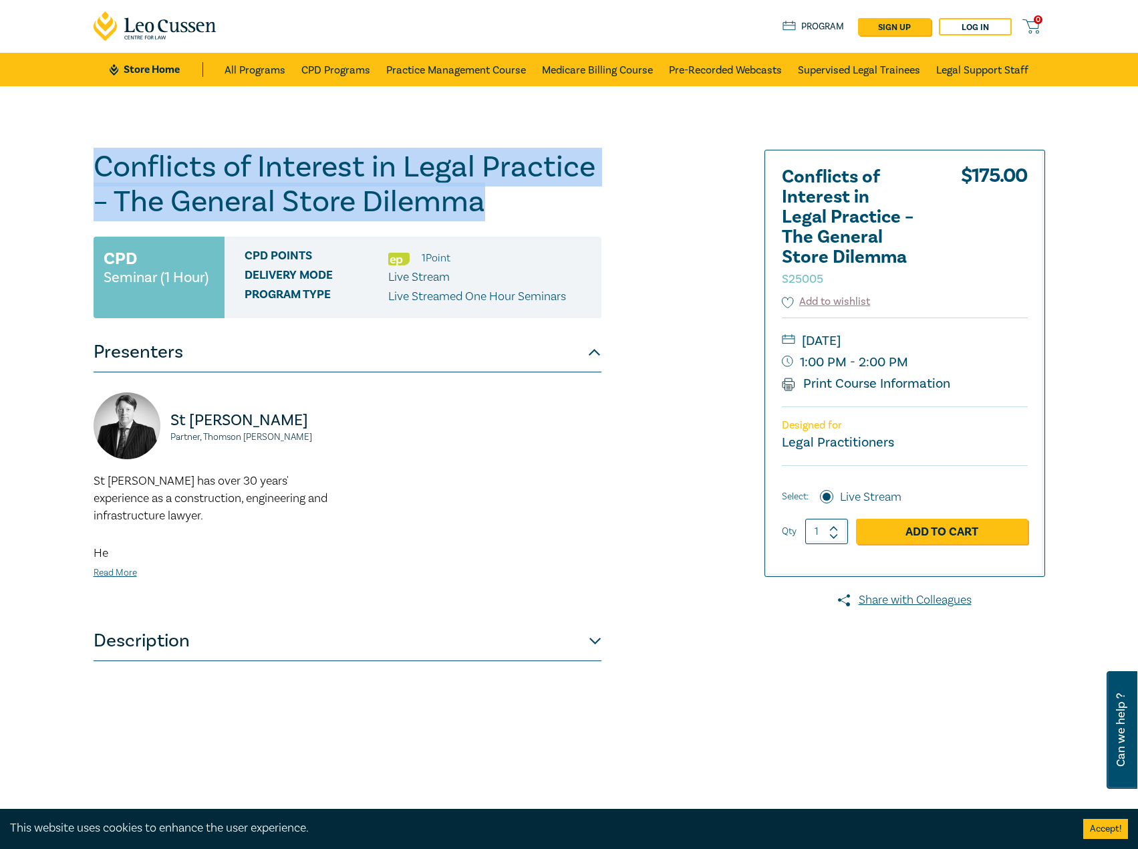
drag, startPoint x: 516, startPoint y: 204, endPoint x: 5, endPoint y: 135, distance: 515.9
click at [5, 135] on div "Conflicts of Interest in Legal Practice – The General Store Dilemma S25005 CPD …" at bounding box center [569, 483] width 1138 height 795
copy h1 "Conflicts of Interest in Legal Practice – The General Store Dilemma"
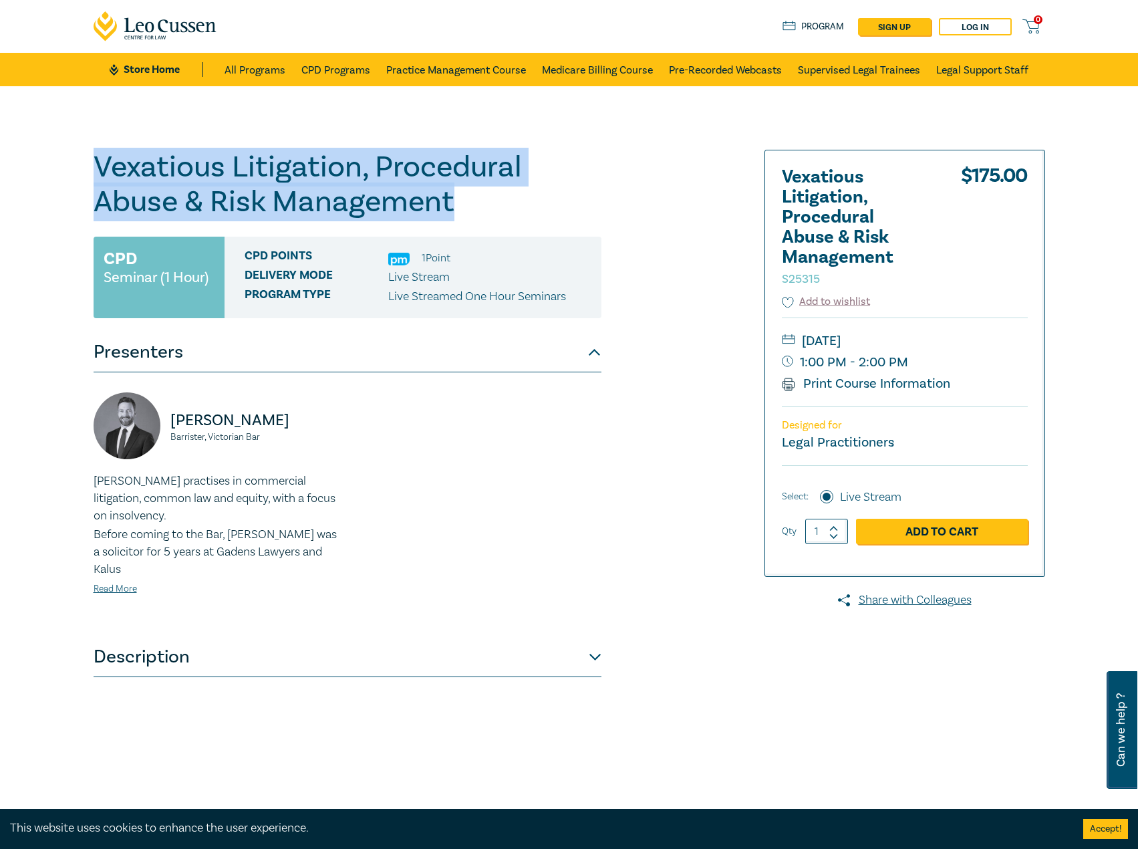
drag, startPoint x: 477, startPoint y: 201, endPoint x: 47, endPoint y: 157, distance: 432.0
click at [47, 157] on div "Vexatious Litigation, Procedural Abuse & Risk Management S25315 CPD Seminar (1 …" at bounding box center [569, 483] width 1138 height 795
copy h1 "Vexatious Litigation, Procedural Abuse & Risk Management"
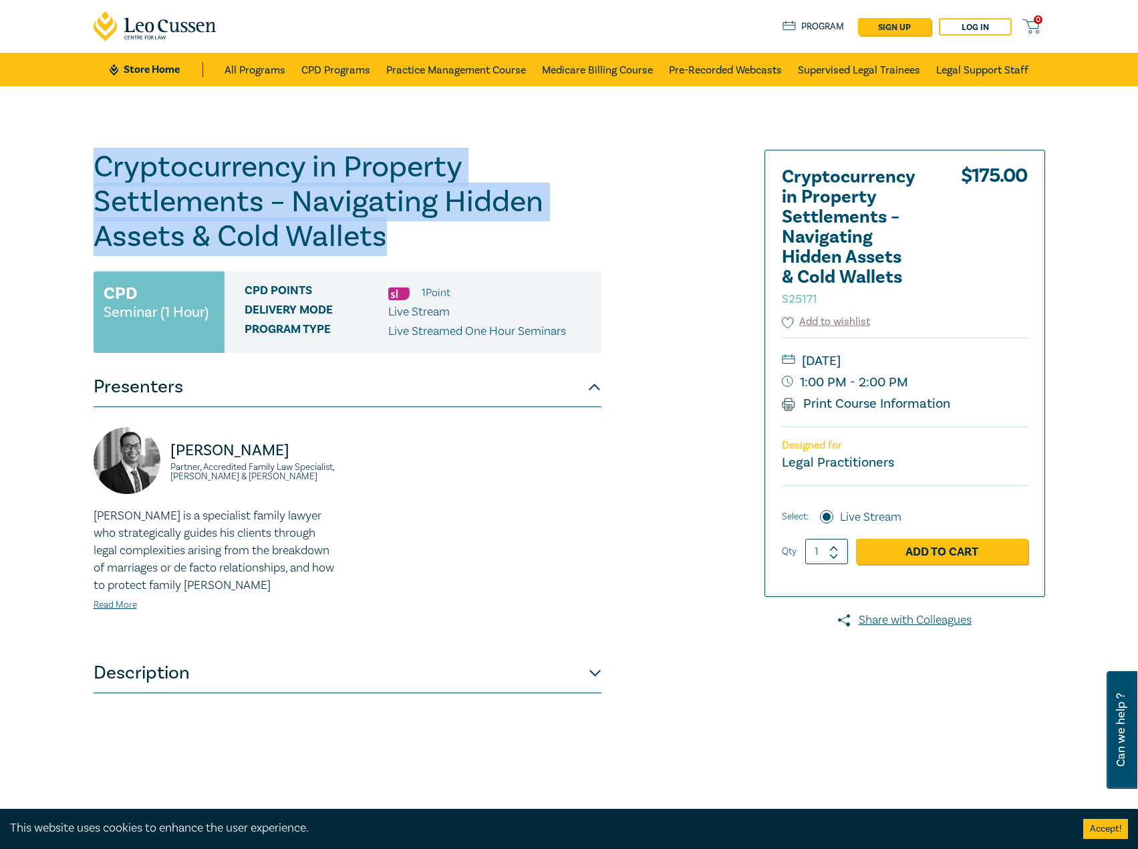
drag, startPoint x: 413, startPoint y: 235, endPoint x: 29, endPoint y: 168, distance: 389.4
click at [29, 168] on div "Cryptocurrency in Property Settlements – Navigating Hidden Assets & Cold Wallet…" at bounding box center [569, 483] width 1138 height 795
copy h1 "Cryptocurrency in Property Settlements – Navigating Hidden Assets & Cold Wallets"
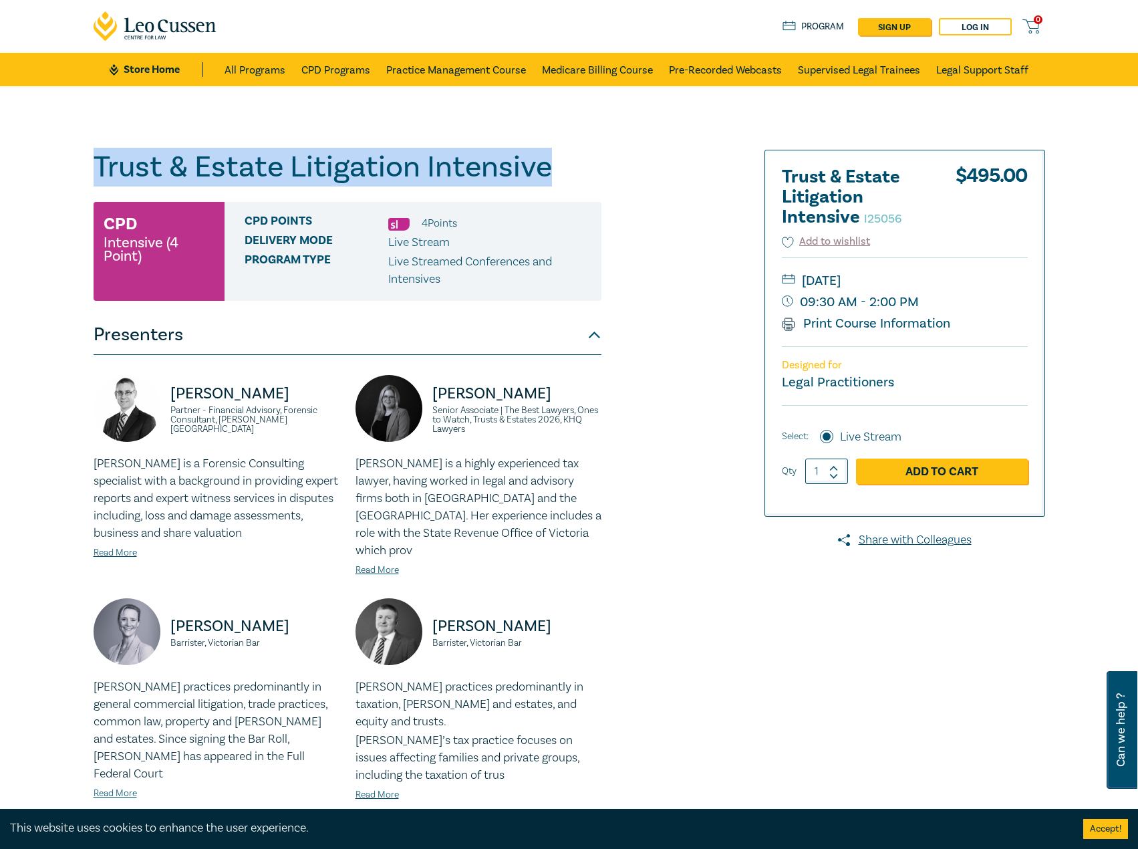
drag, startPoint x: 571, startPoint y: 176, endPoint x: 72, endPoint y: 158, distance: 499.0
click at [72, 158] on div "Trust & Estate Litigation Intensive I25056 CPD Intensive (4 Point) CPD Points 4…" at bounding box center [569, 516] width 1138 height 860
copy h1 "Trust & Estate Litigation Intensive"
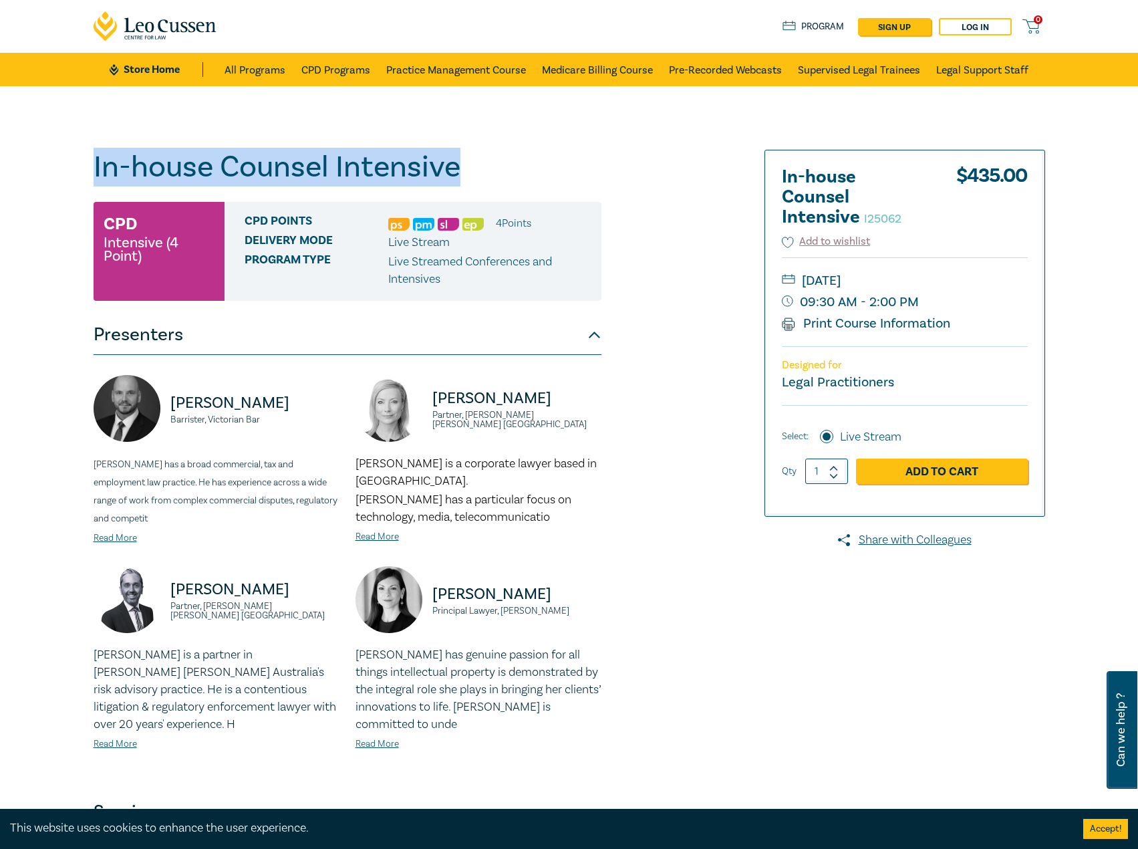
drag, startPoint x: 494, startPoint y: 176, endPoint x: 74, endPoint y: 170, distance: 420.5
click at [74, 170] on div "In-house Counsel Intensive I25062 CPD Intensive (4 Point) CPD Points 4 Point s …" at bounding box center [569, 490] width 1138 height 809
copy h1 "In-house Counsel Intensive"
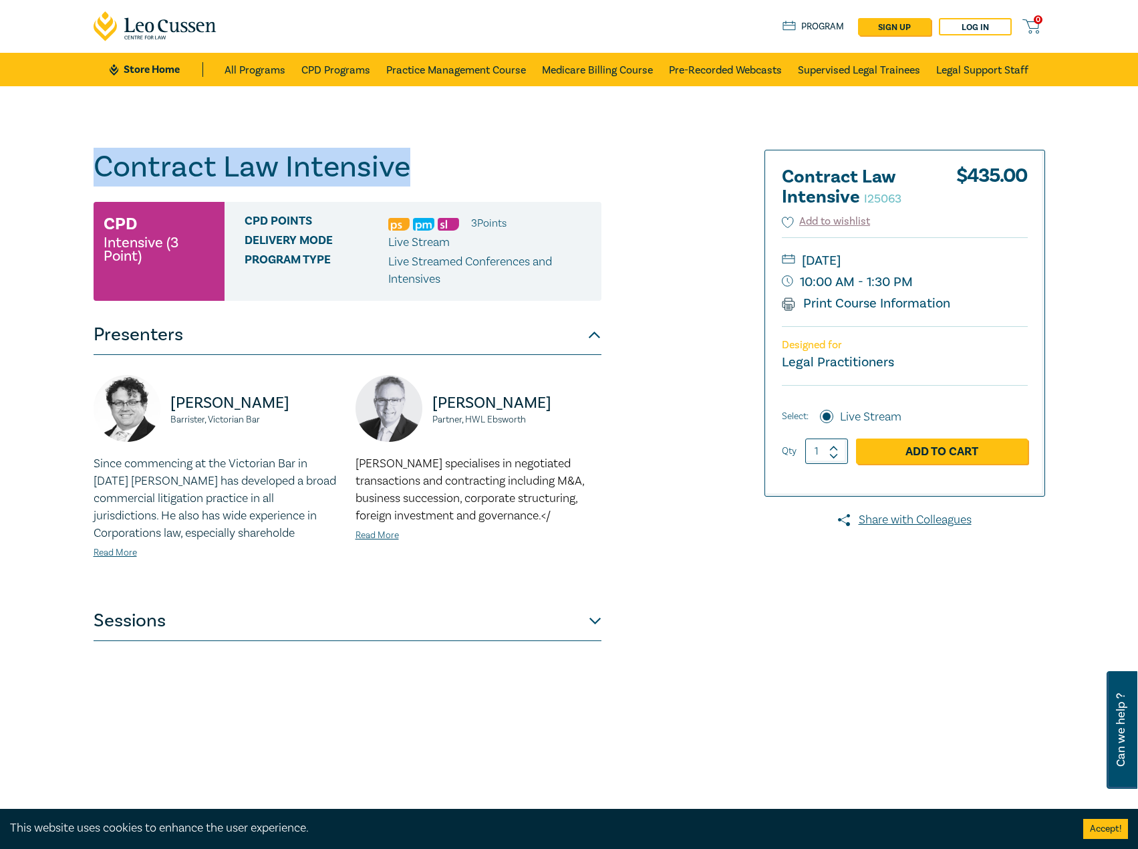
drag, startPoint x: 437, startPoint y: 166, endPoint x: 71, endPoint y: 153, distance: 366.5
click at [71, 153] on div "Contract Law Intensive I25063 CPD Intensive (3 Point) CPD Points 3 Point s Deli…" at bounding box center [569, 483] width 1138 height 795
copy h1 "Contract Law Intensive"
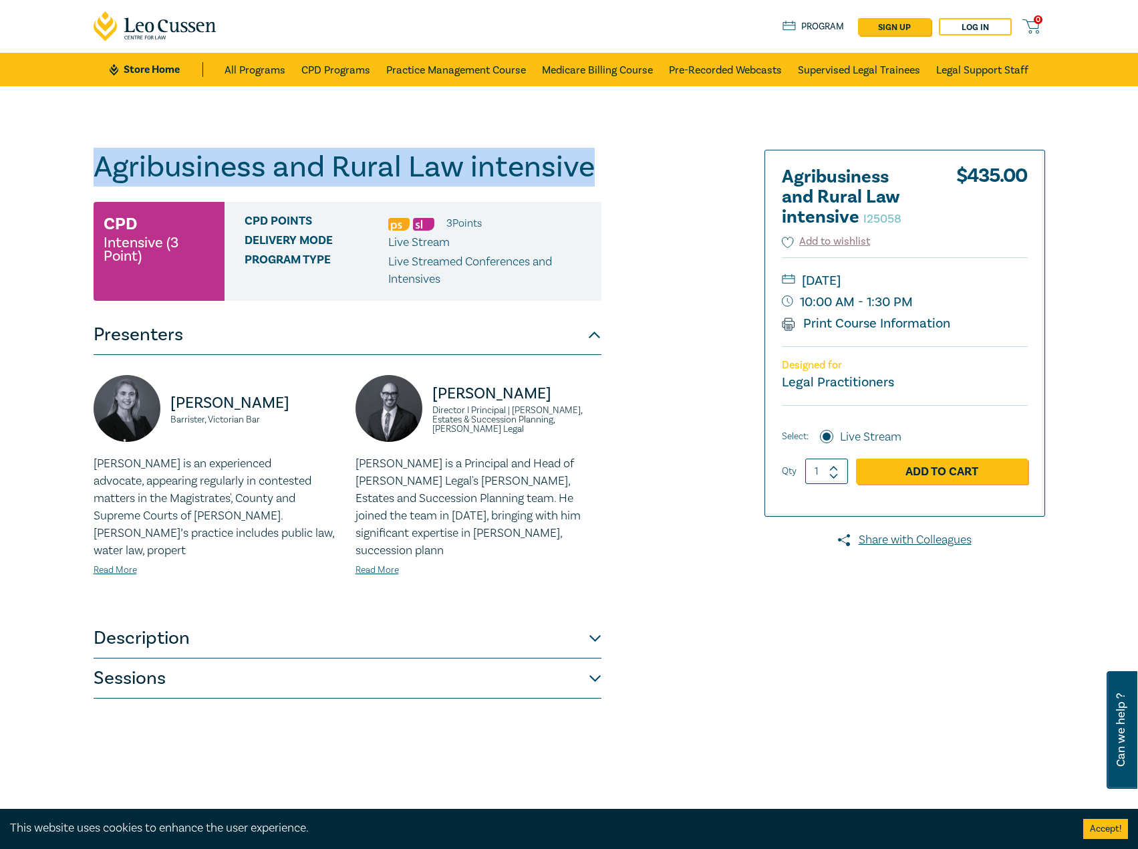
drag, startPoint x: 648, startPoint y: 173, endPoint x: 62, endPoint y: 174, distance: 586.2
click at [62, 174] on div "Agribusiness and Rural Law intensive I25058 CPD Intensive (3 Point) CPD Points …" at bounding box center [569, 483] width 1138 height 795
copy h1 "Agribusiness and Rural Law intensive"
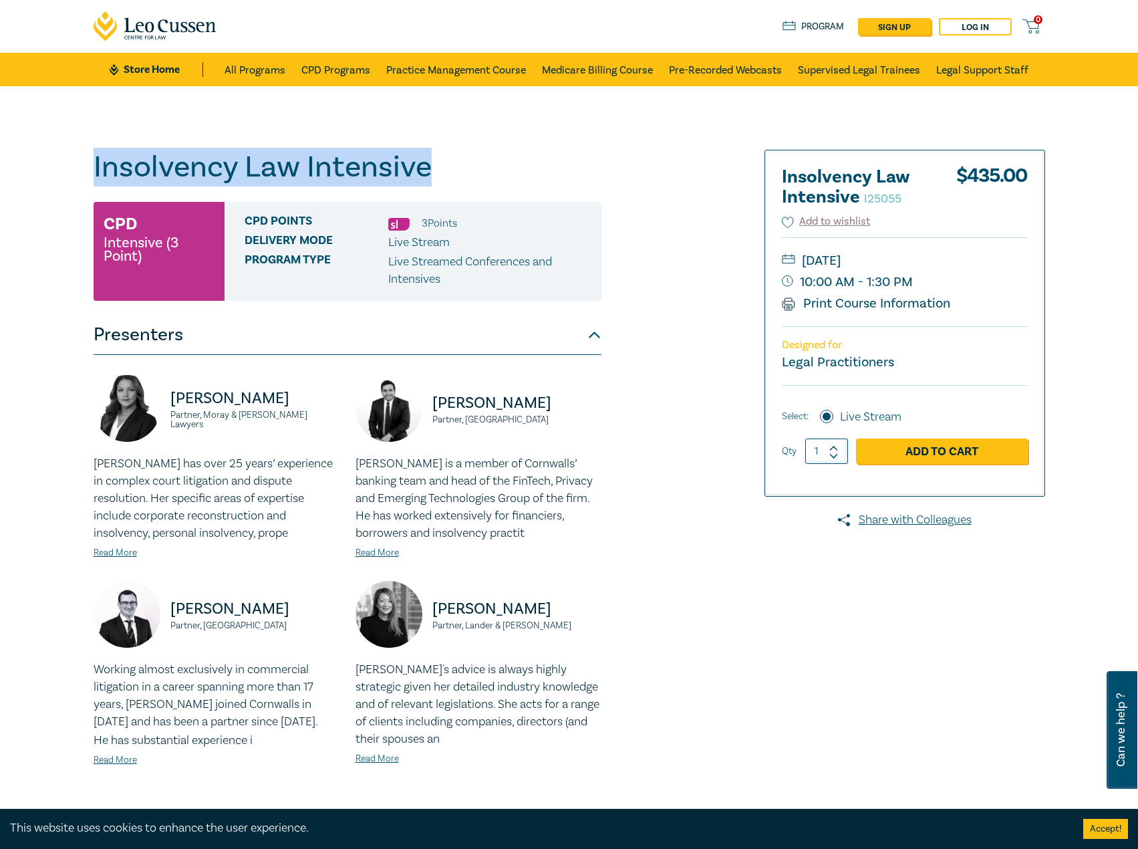
drag, startPoint x: 491, startPoint y: 174, endPoint x: 59, endPoint y: 169, distance: 432.5
click at [59, 169] on div "Insolvency Law Intensive I25055 CPD Intensive (3 Point) CPD Points 3 Point s De…" at bounding box center [569, 498] width 1138 height 825
copy h1 "Insolvency Law Intensive"
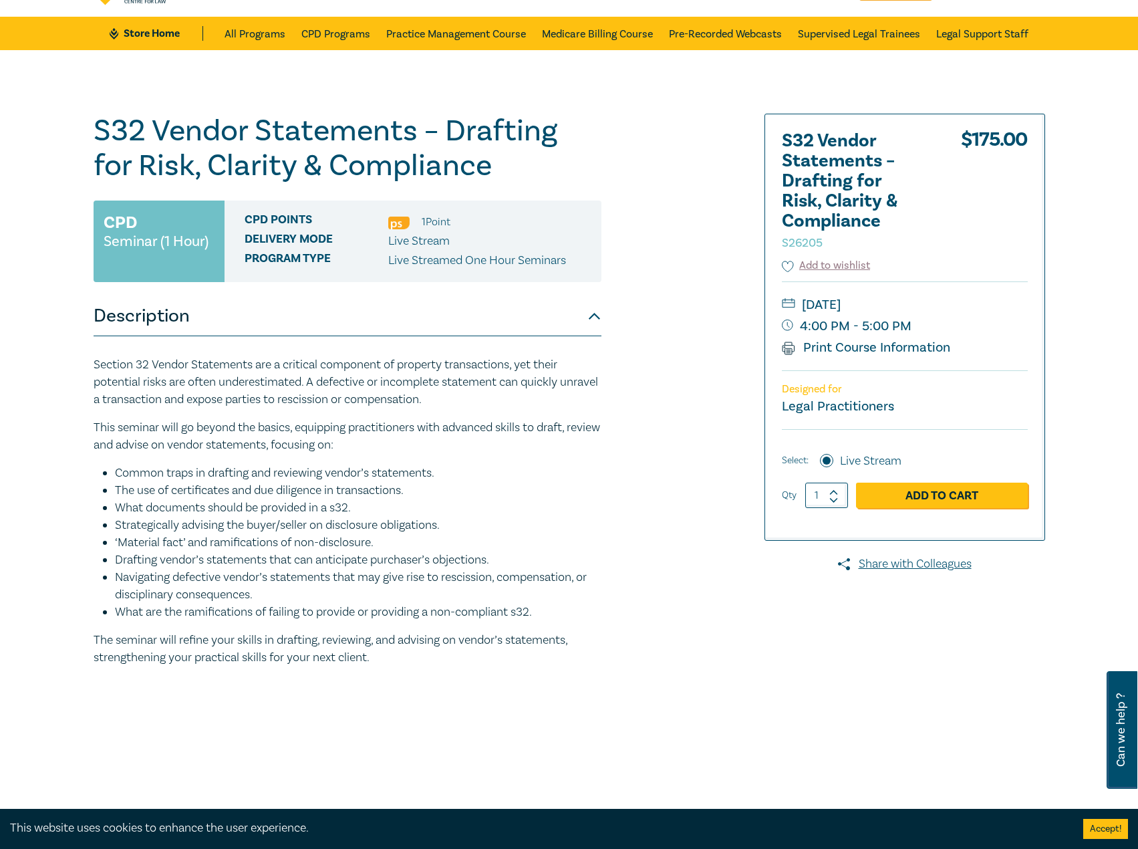
scroll to position [67, 0]
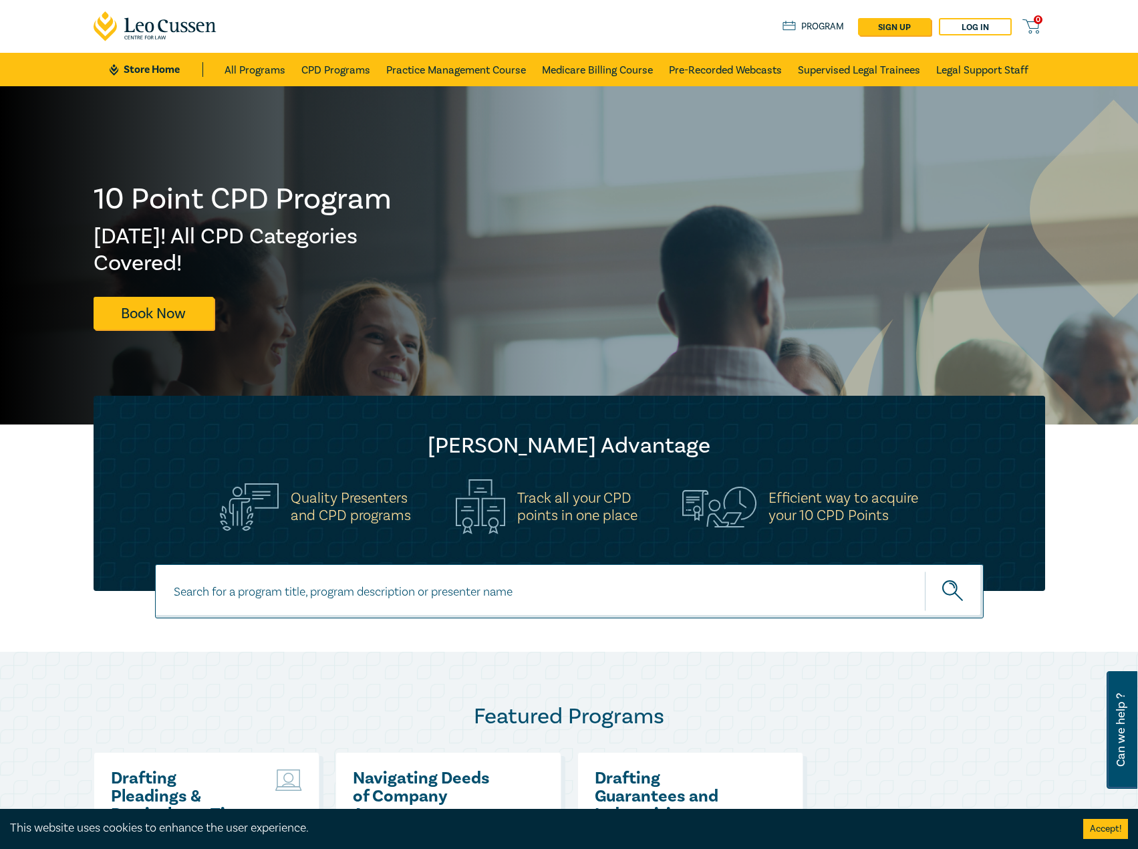
click at [390, 590] on input at bounding box center [569, 591] width 829 height 54
type input "s26312"
click at [925, 571] on button "submit" at bounding box center [954, 591] width 59 height 41
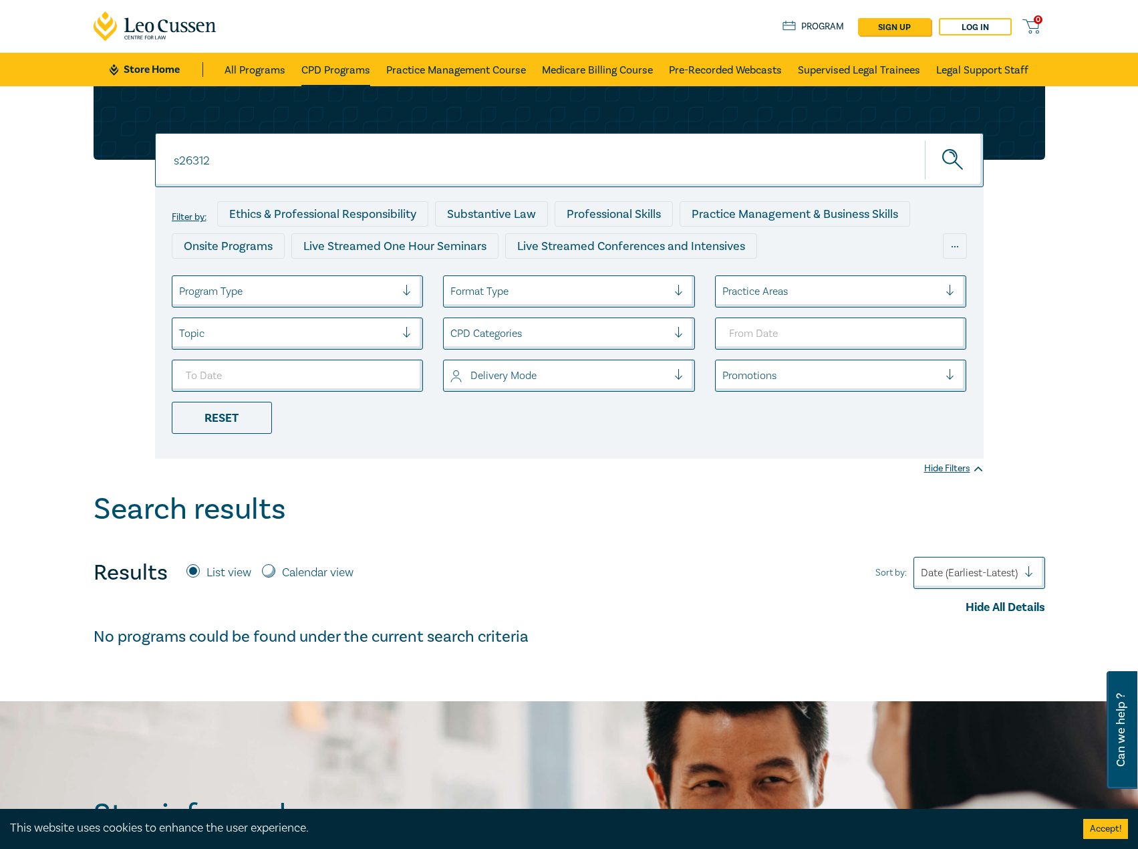
click at [335, 79] on link "CPD Programs" at bounding box center [335, 69] width 69 height 33
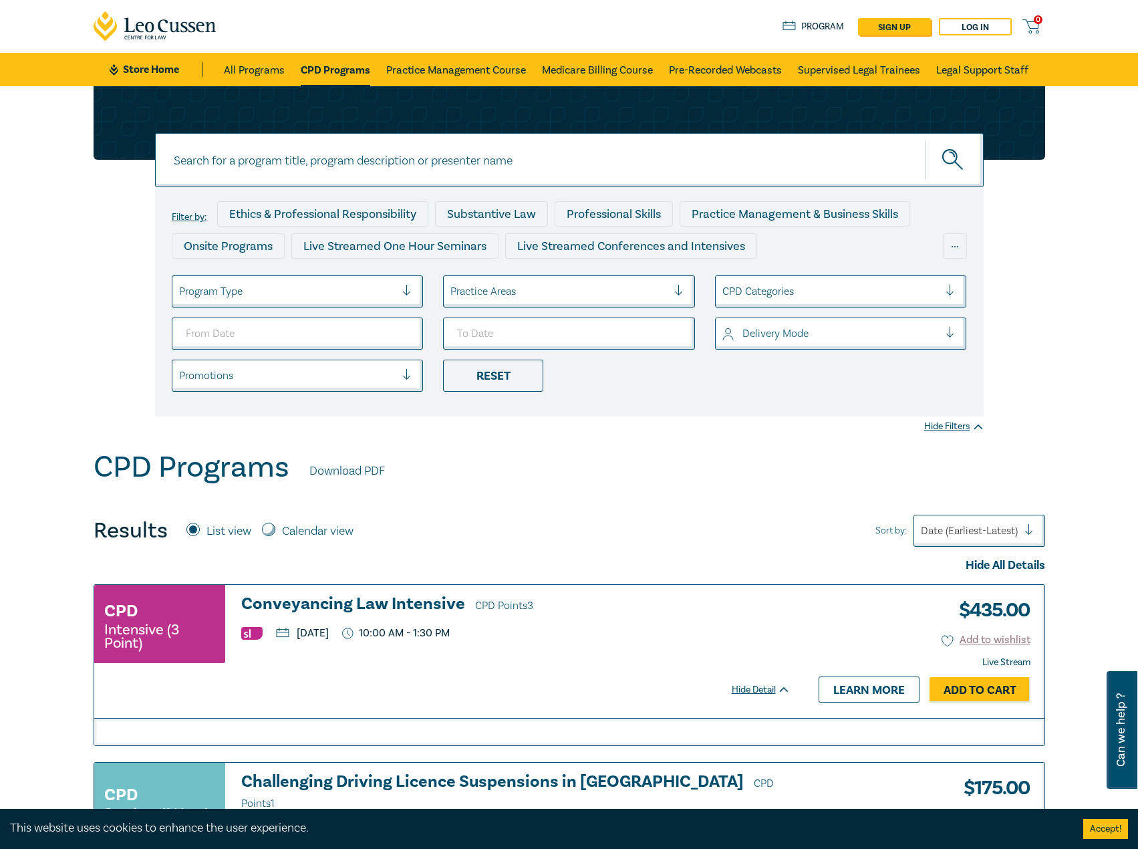
click at [292, 150] on input at bounding box center [569, 160] width 829 height 54
type input "s26312"
click at [925, 140] on button "submit" at bounding box center [954, 160] width 59 height 41
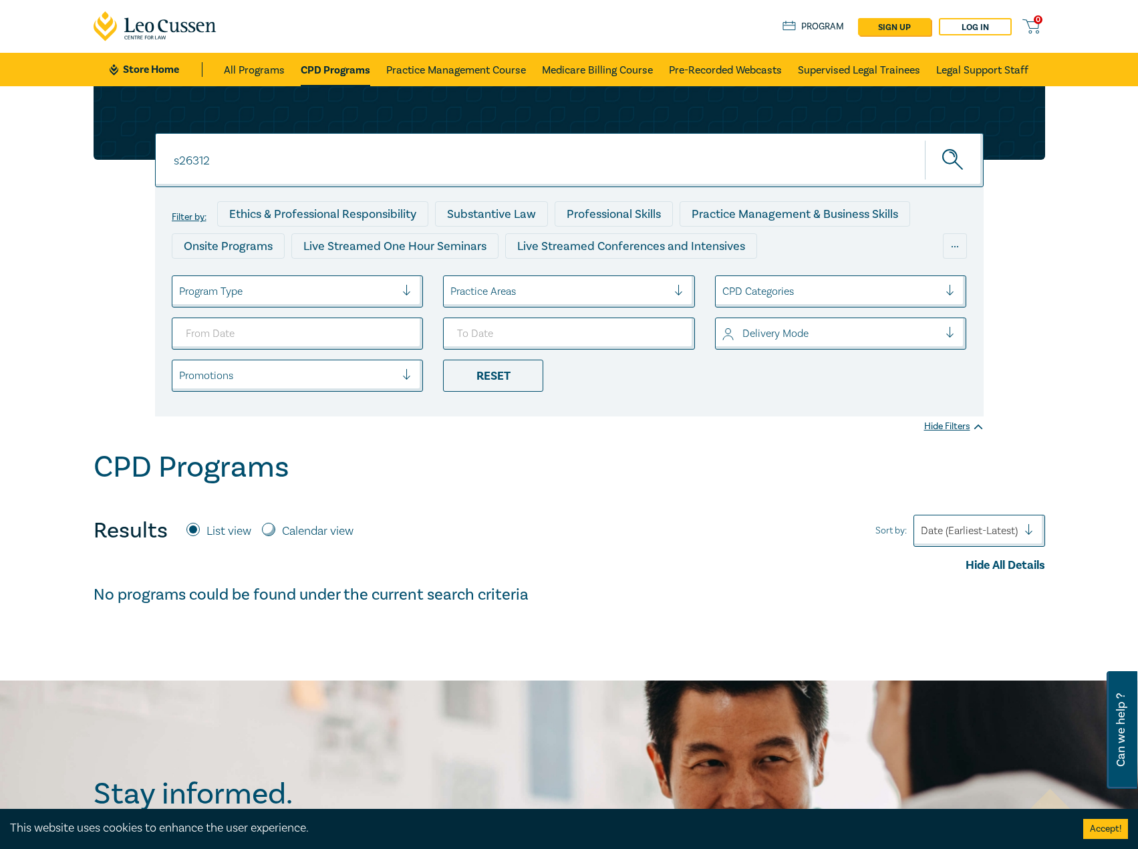
click at [338, 70] on link "CPD Programs" at bounding box center [336, 69] width 70 height 33
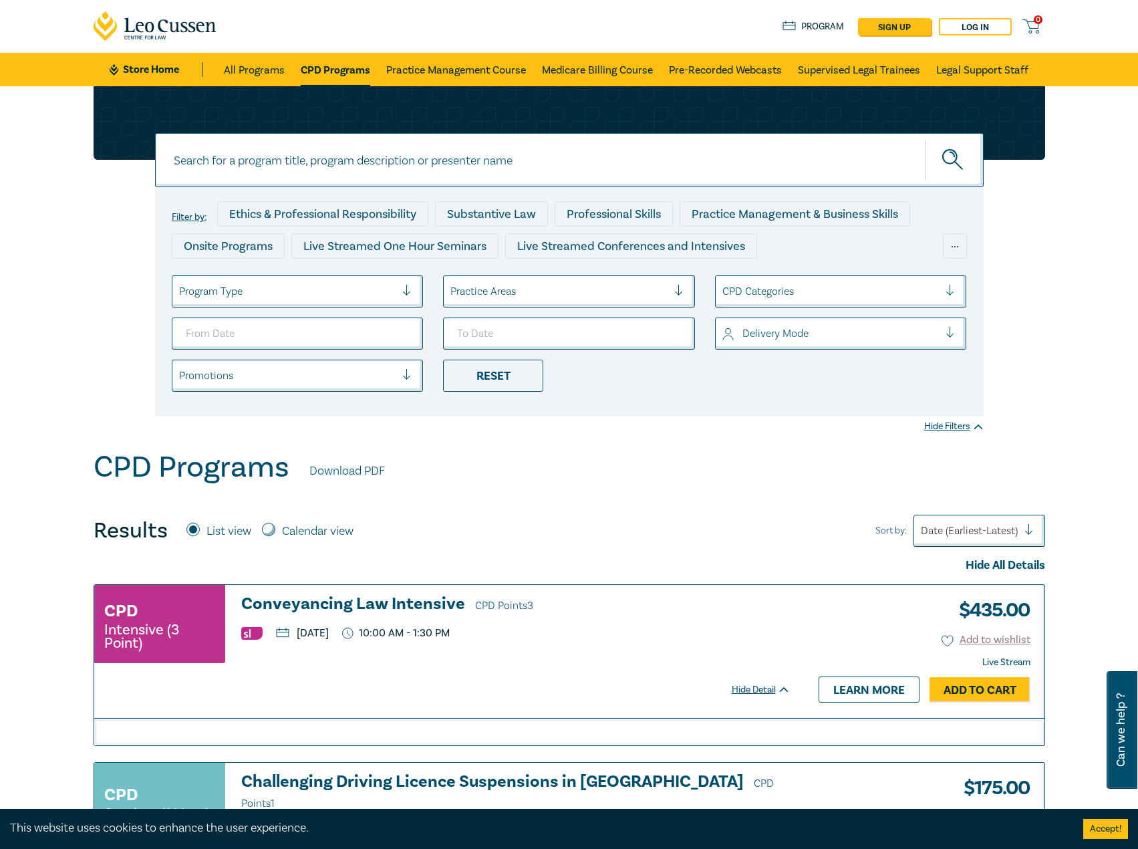
click at [283, 160] on input at bounding box center [569, 160] width 829 height 54
type input "s26312"
click at [925, 140] on button "submit" at bounding box center [954, 160] width 59 height 41
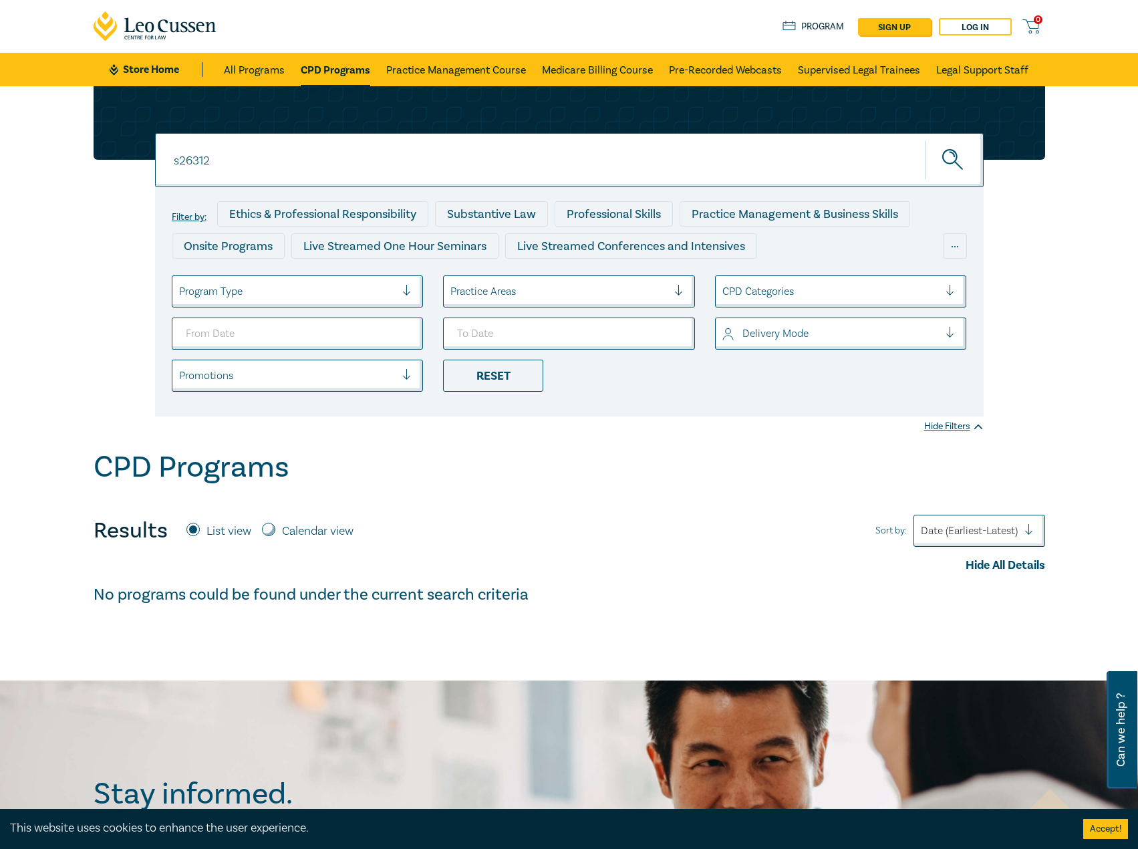
click at [115, 74] on icon at bounding box center [114, 69] width 9 height 11
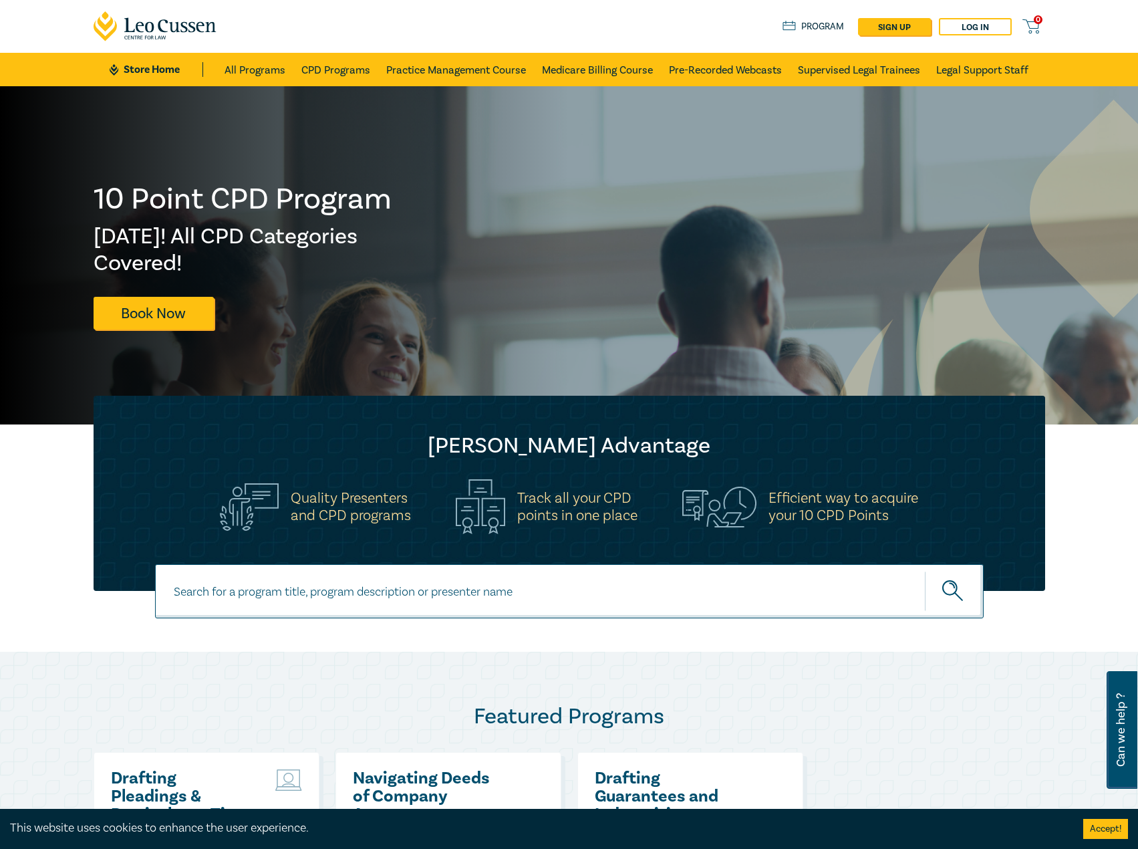
click at [273, 580] on input at bounding box center [569, 591] width 829 height 54
type input "s26312"
click at [925, 571] on button "submit" at bounding box center [954, 591] width 59 height 41
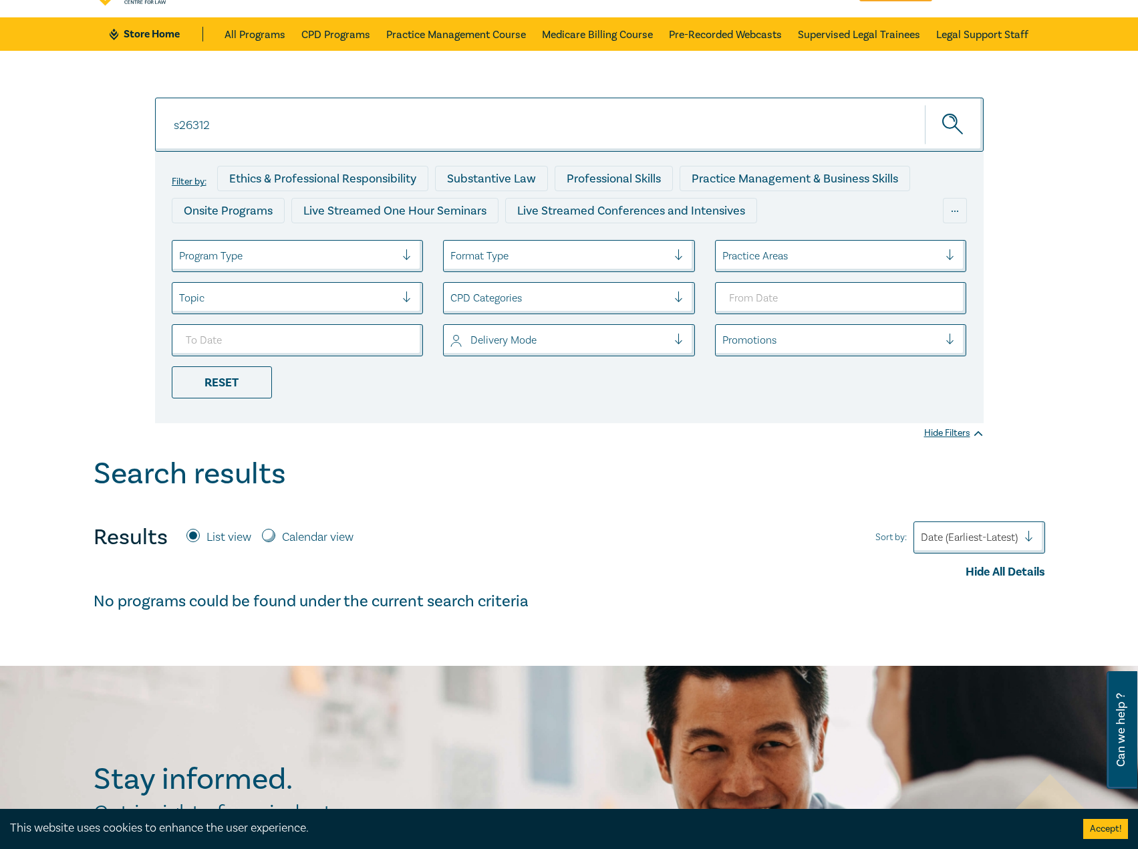
scroll to position [67, 0]
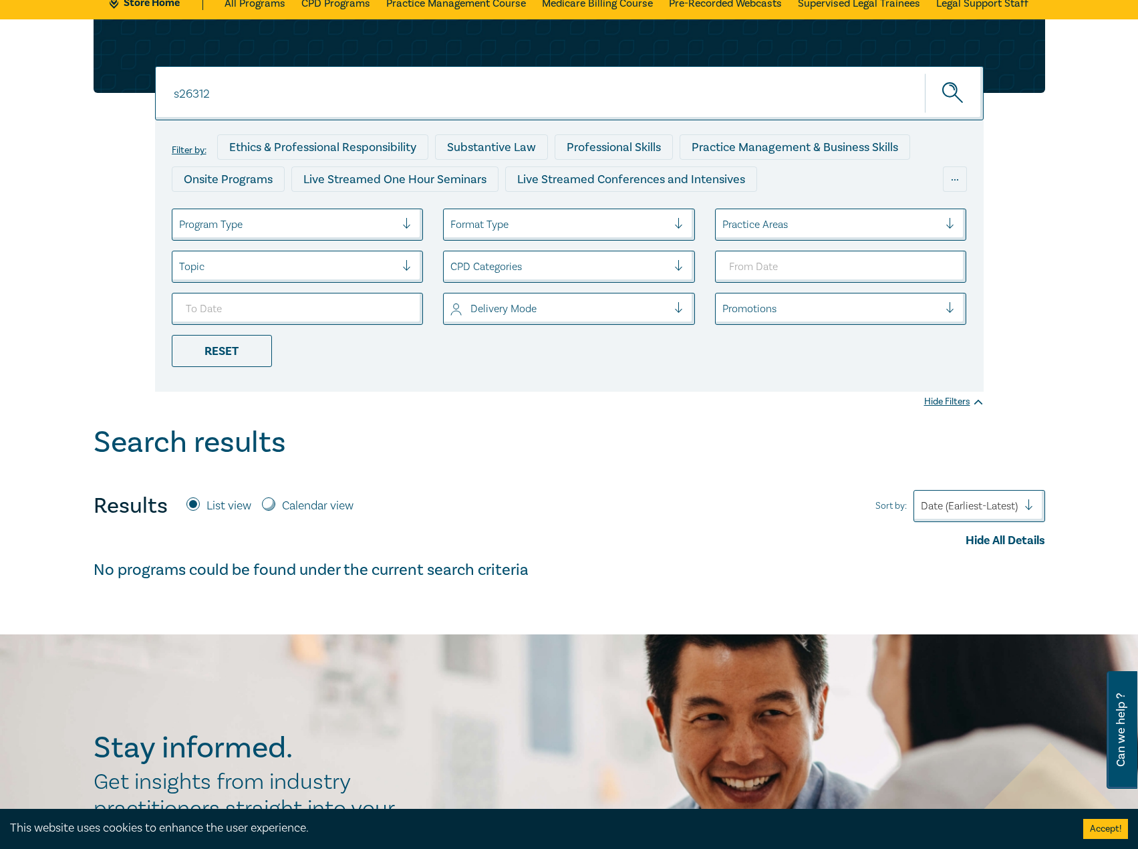
click at [331, 113] on input "s26312" at bounding box center [569, 93] width 829 height 54
click at [925, 73] on button "submit" at bounding box center [954, 93] width 59 height 41
drag, startPoint x: 267, startPoint y: 84, endPoint x: 52, endPoint y: 84, distance: 215.2
click at [63, 85] on div "s26312 s26312 s26312 Filter by: Ethics & Professional Responsibility Substantiv…" at bounding box center [569, 222] width 1138 height 406
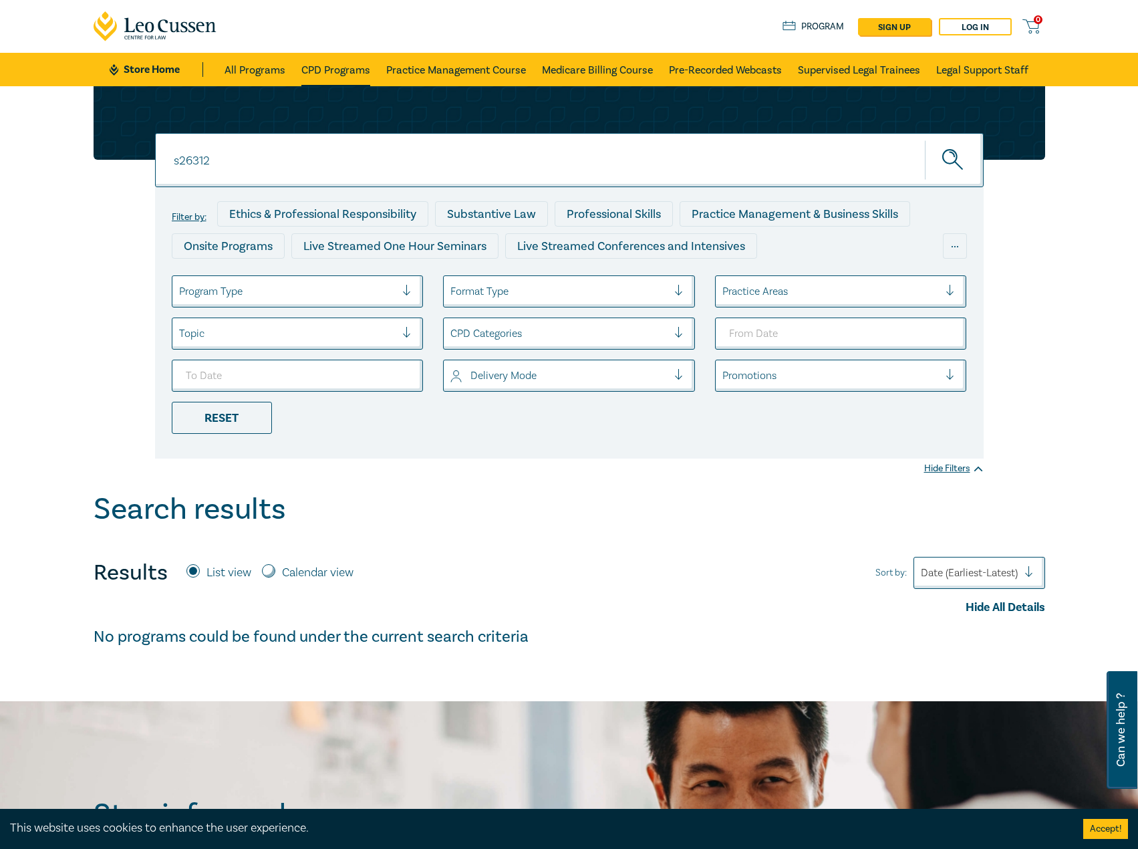
click at [330, 56] on link "CPD Programs" at bounding box center [335, 69] width 69 height 33
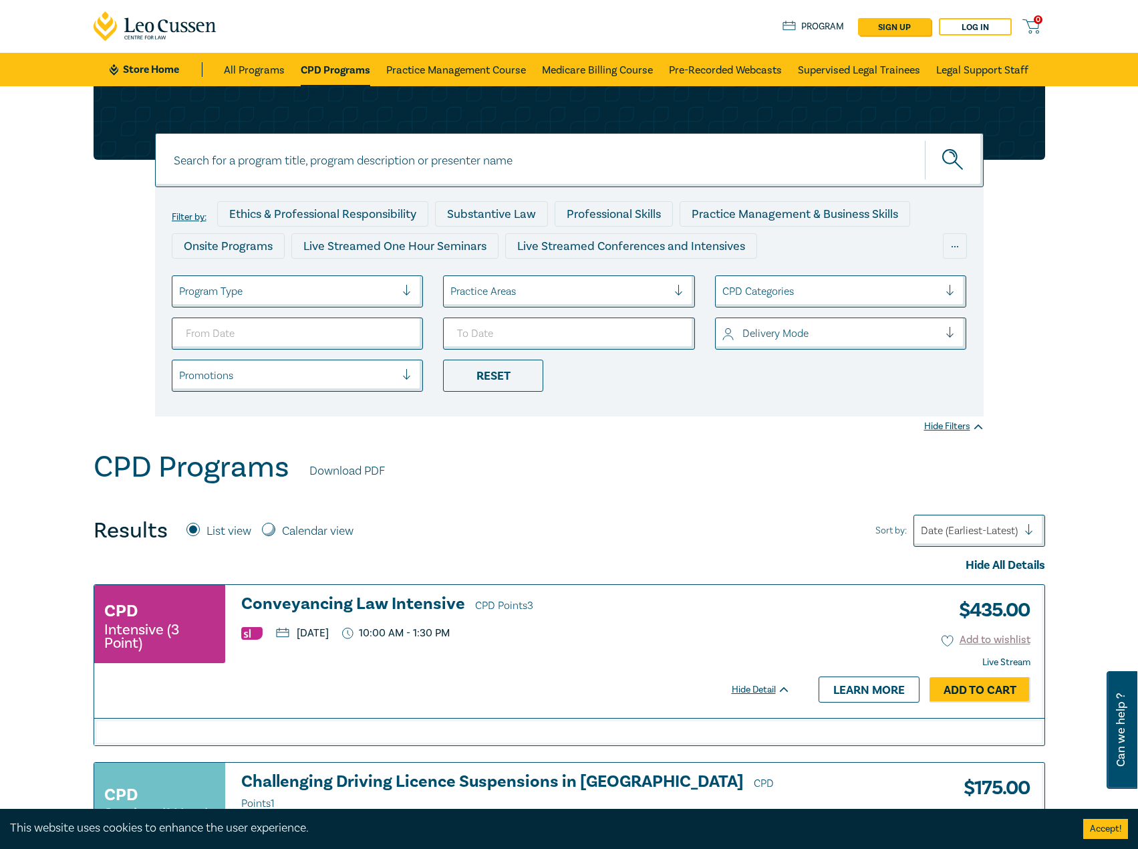
click at [396, 160] on input at bounding box center [569, 160] width 829 height 54
type input "s26312"
click at [925, 140] on button "submit" at bounding box center [954, 160] width 59 height 41
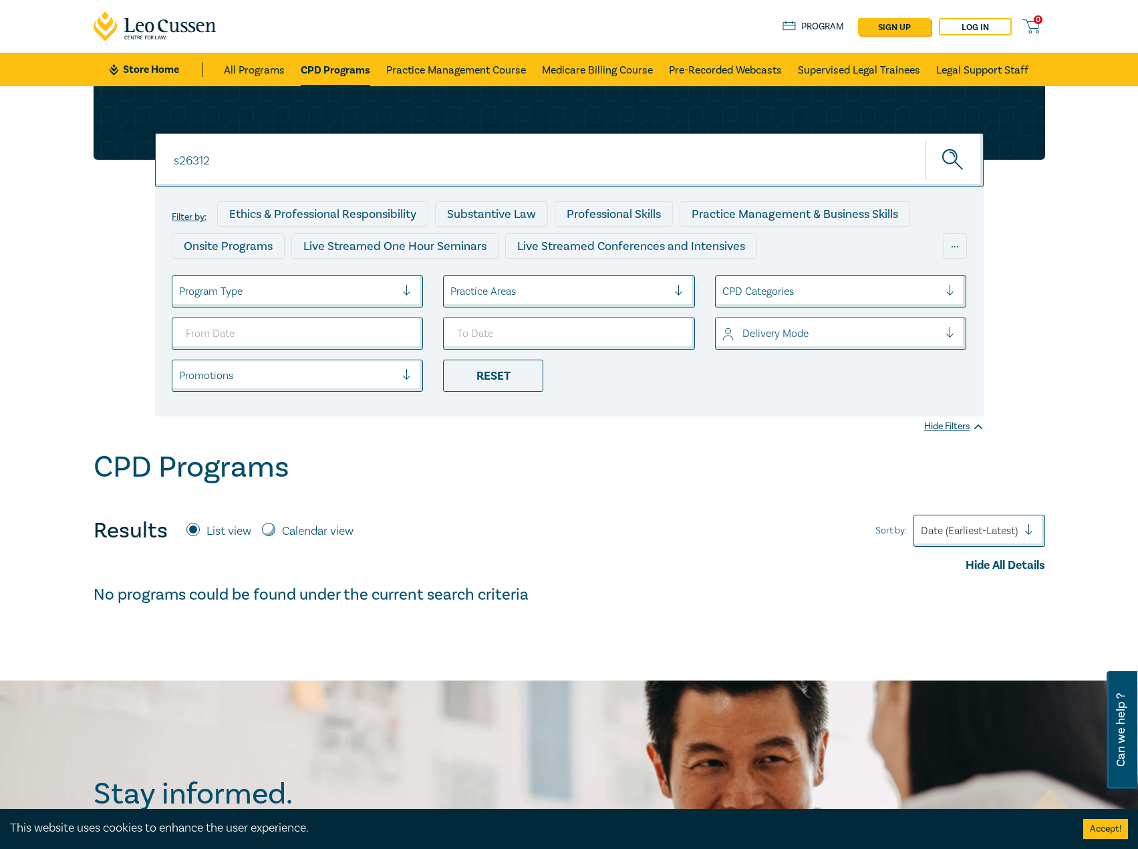
click at [336, 74] on link "CPD Programs" at bounding box center [336, 69] width 70 height 33
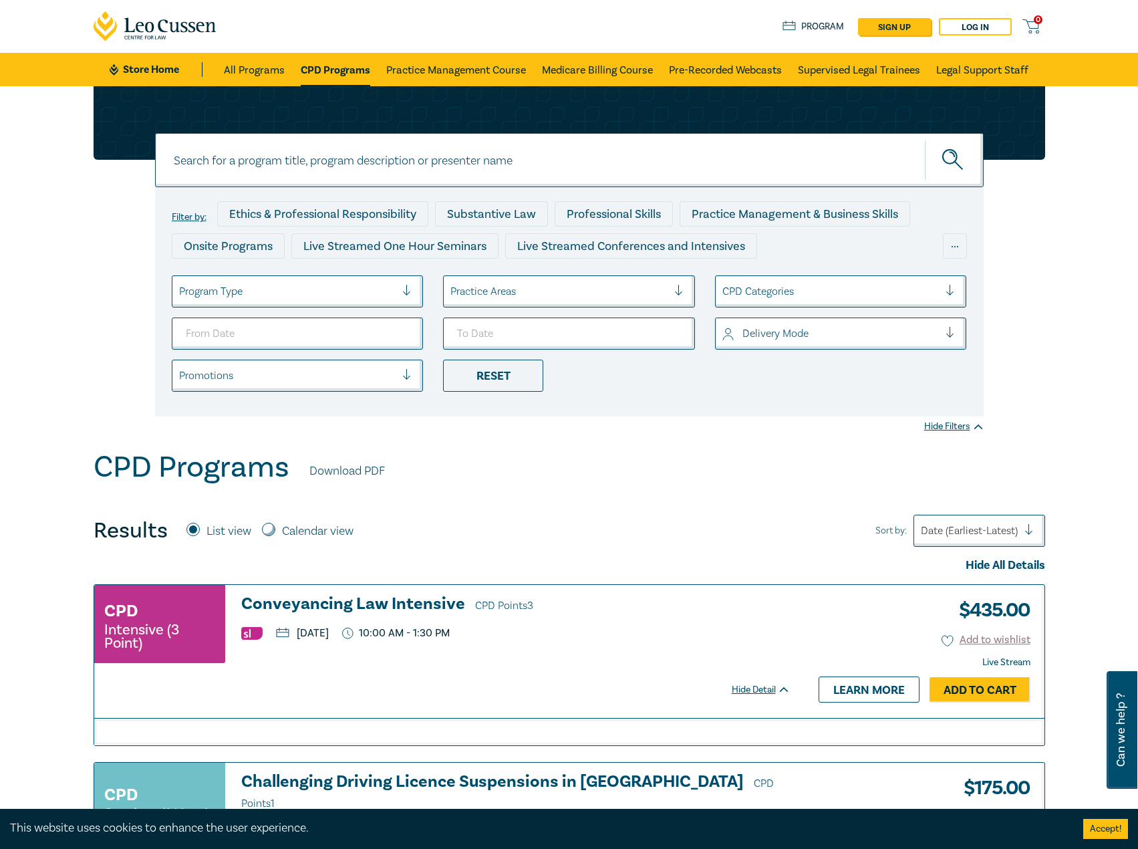
click at [312, 527] on label "Calendar view" at bounding box center [318, 531] width 72 height 17
click at [275, 527] on input "Calendar view" at bounding box center [268, 529] width 13 height 13
radio input "true"
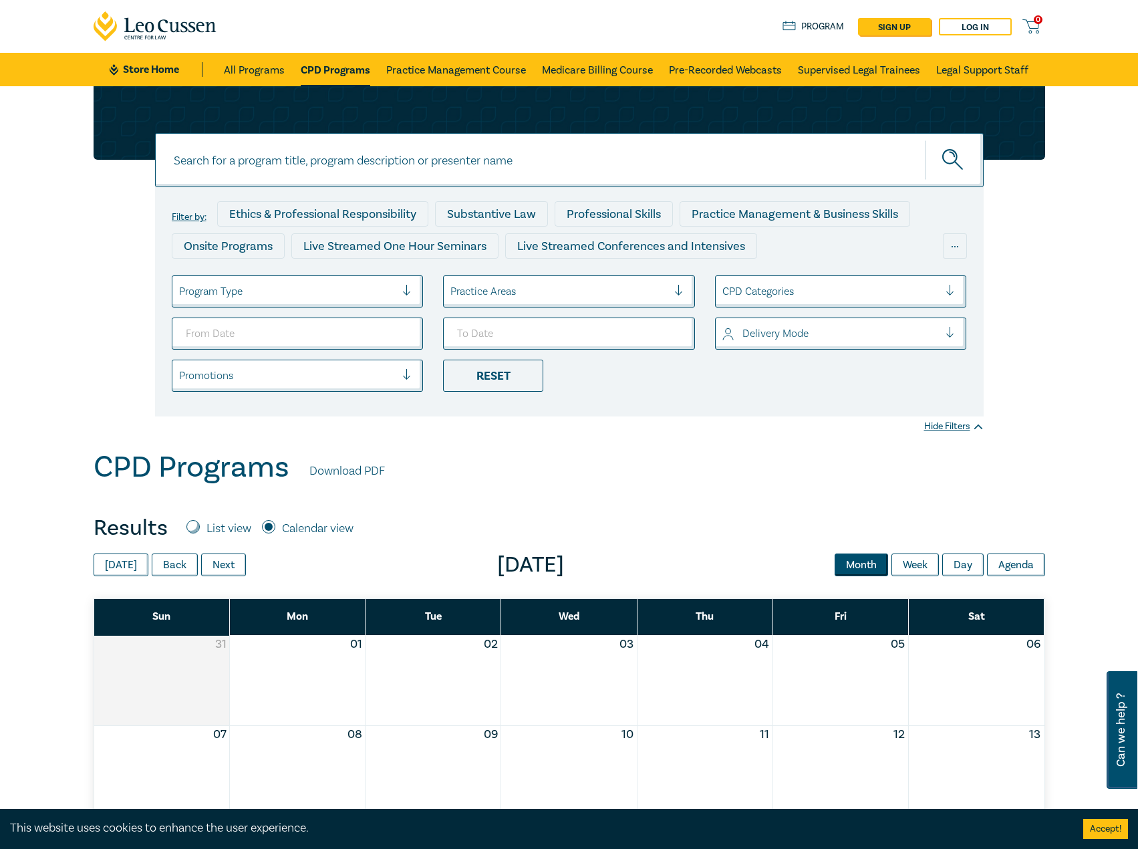
scroll to position [334, 0]
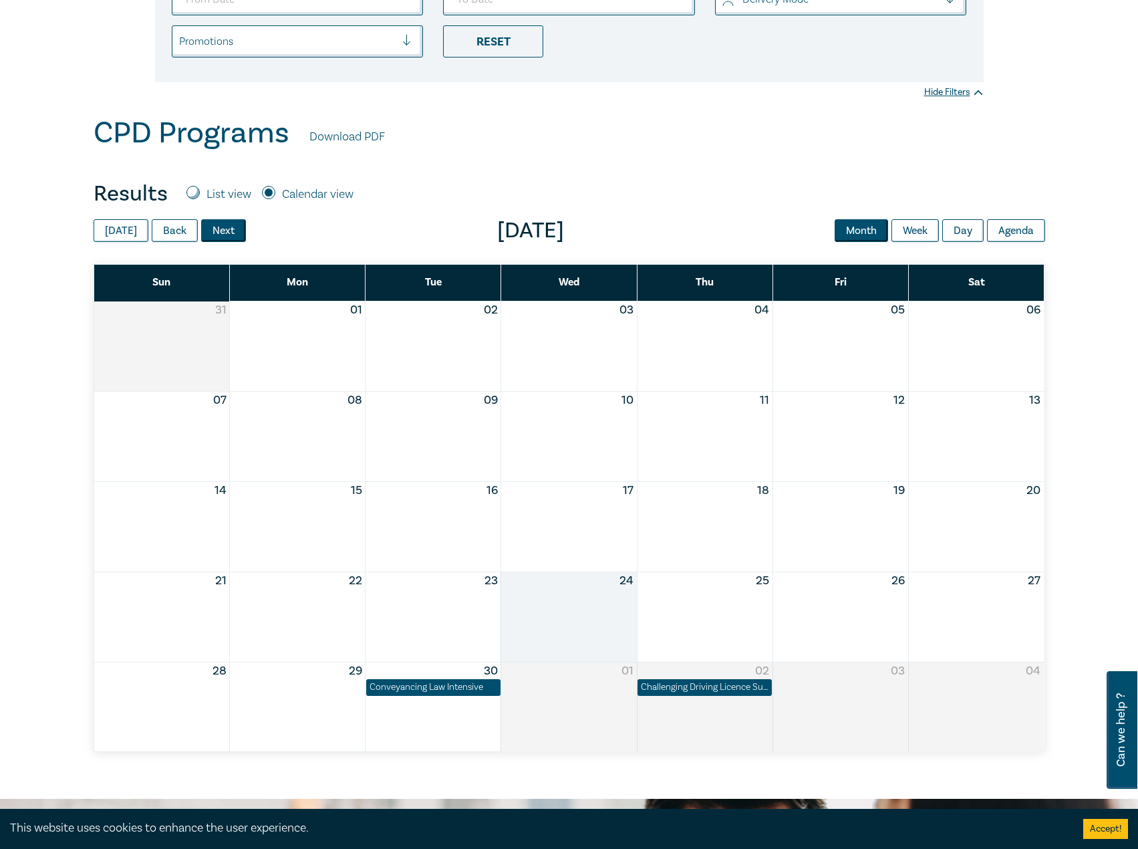
click at [226, 227] on button "Next" at bounding box center [223, 230] width 45 height 23
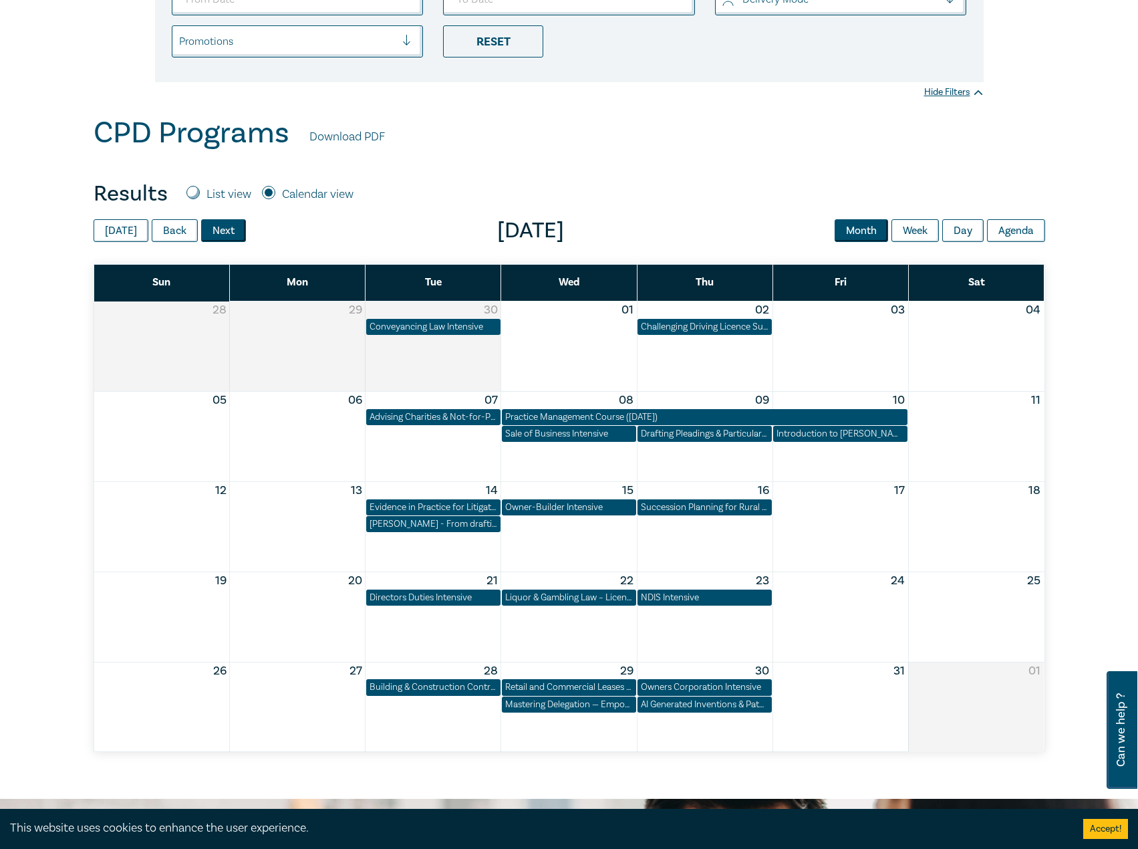
click at [226, 227] on button "Next" at bounding box center [223, 230] width 45 height 23
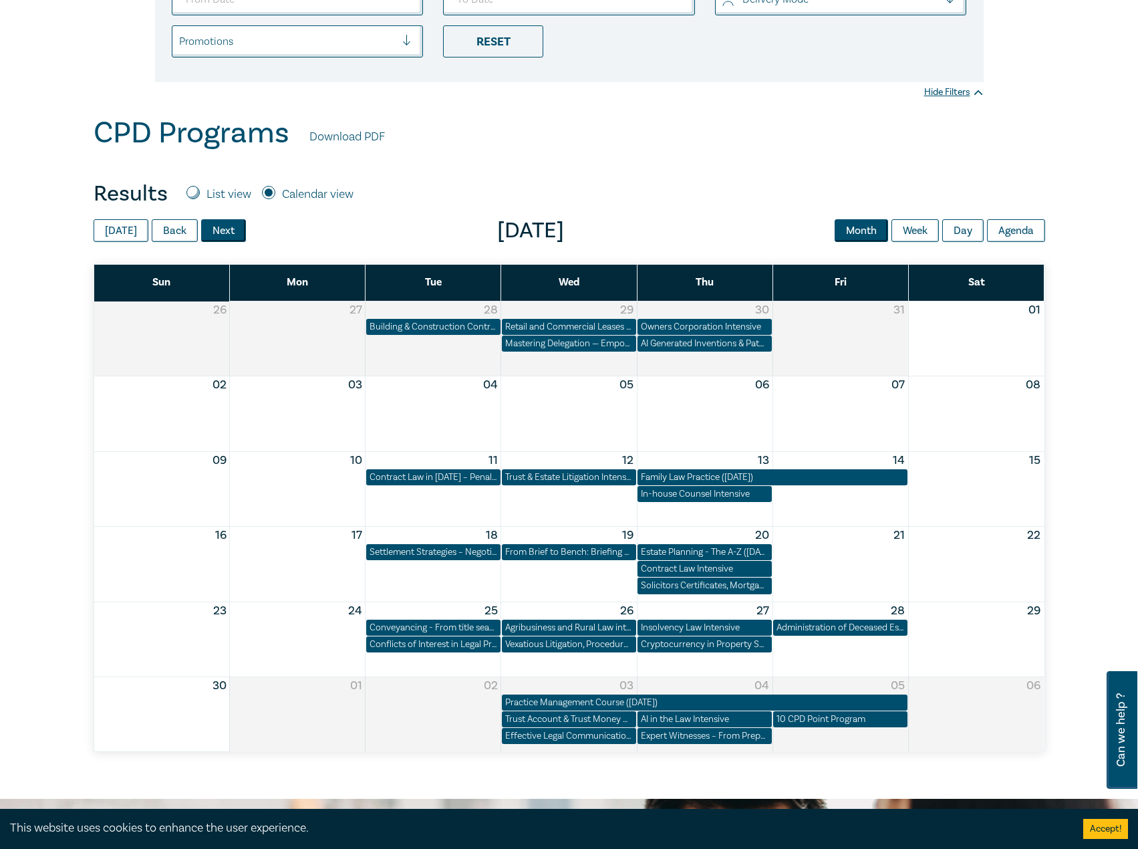
click at [226, 227] on button "Next" at bounding box center [223, 230] width 45 height 23
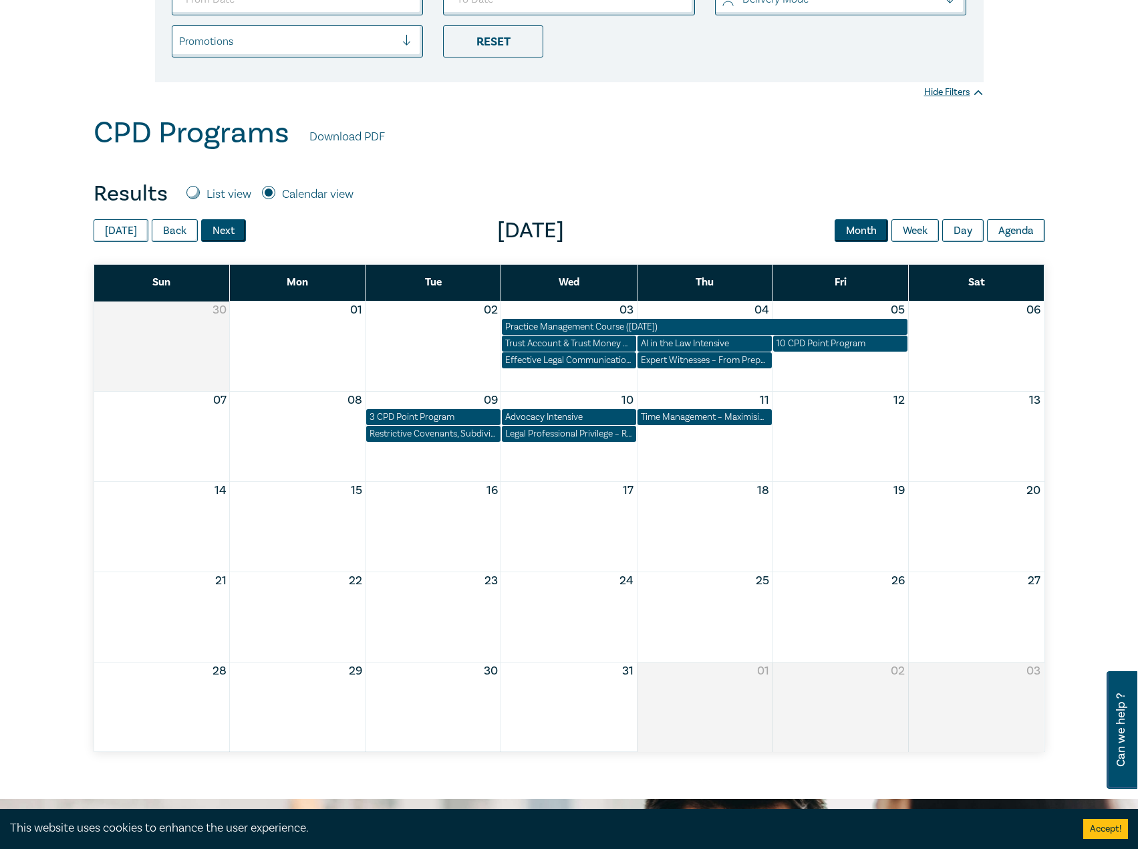
click at [226, 227] on button "Next" at bounding box center [223, 230] width 45 height 23
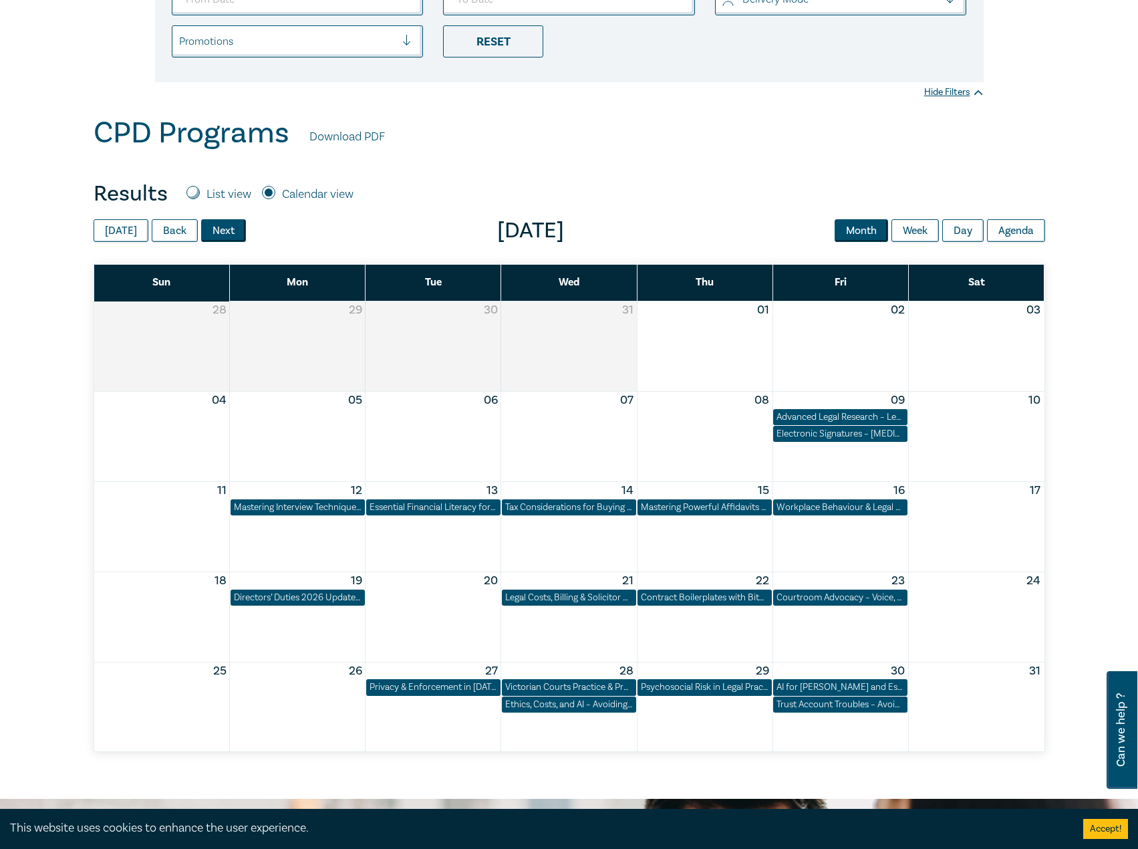
click at [228, 235] on button "Next" at bounding box center [223, 230] width 45 height 23
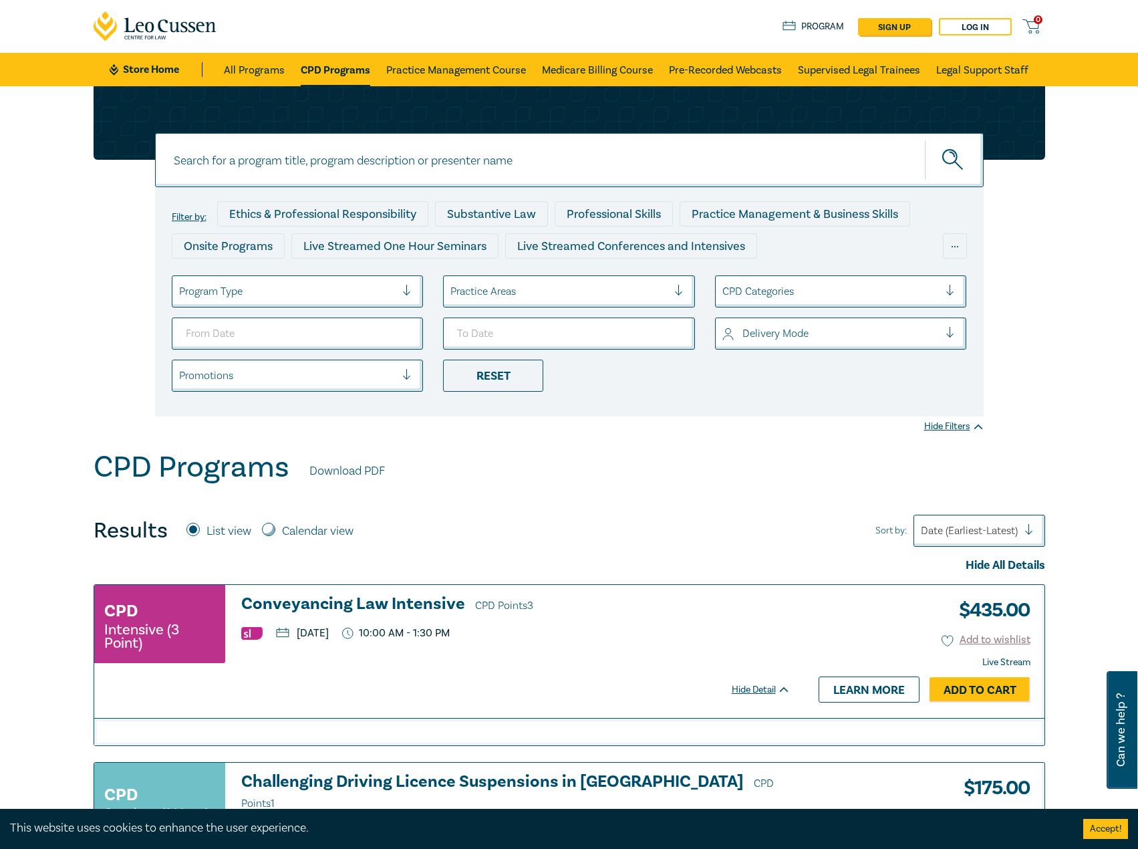
click at [437, 144] on input at bounding box center [569, 160] width 829 height 54
type input "s26312"
click at [925, 140] on button "submit" at bounding box center [954, 160] width 59 height 41
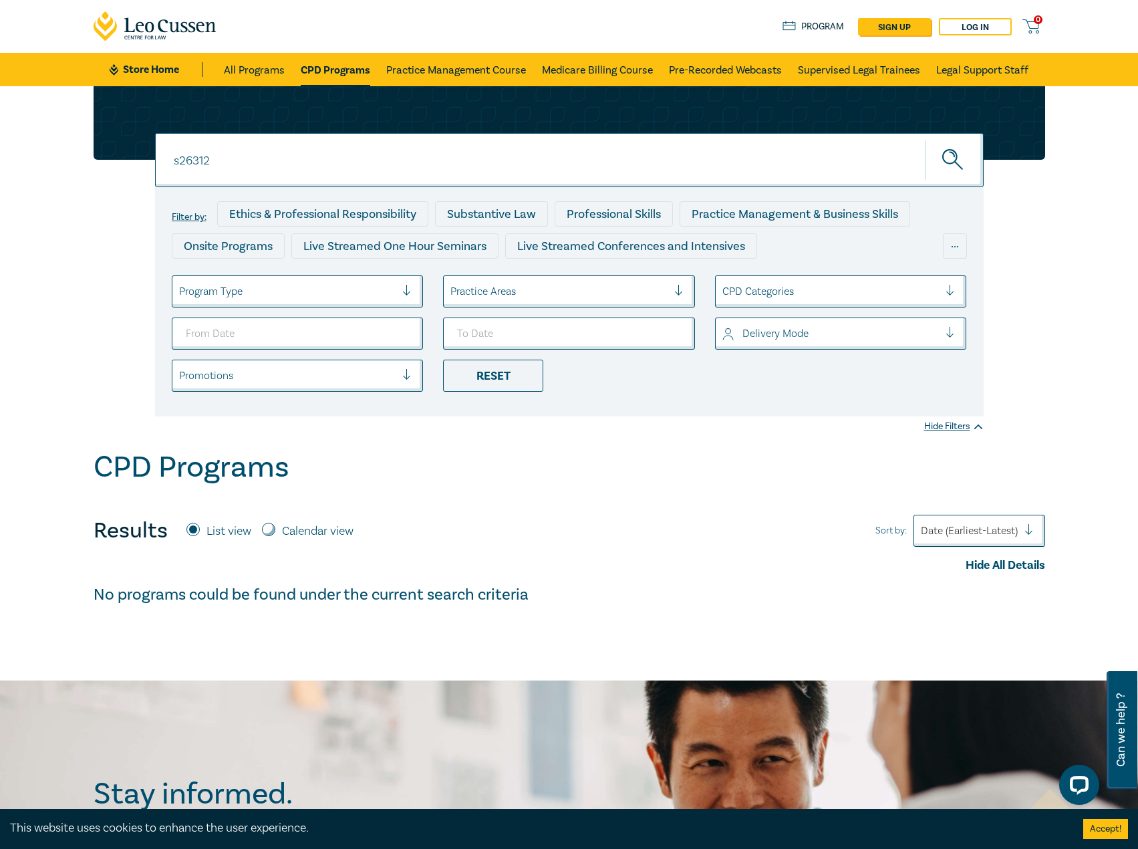
click at [283, 138] on input "s26312" at bounding box center [569, 160] width 829 height 54
click at [351, 66] on link "CPD Programs" at bounding box center [336, 69] width 70 height 33
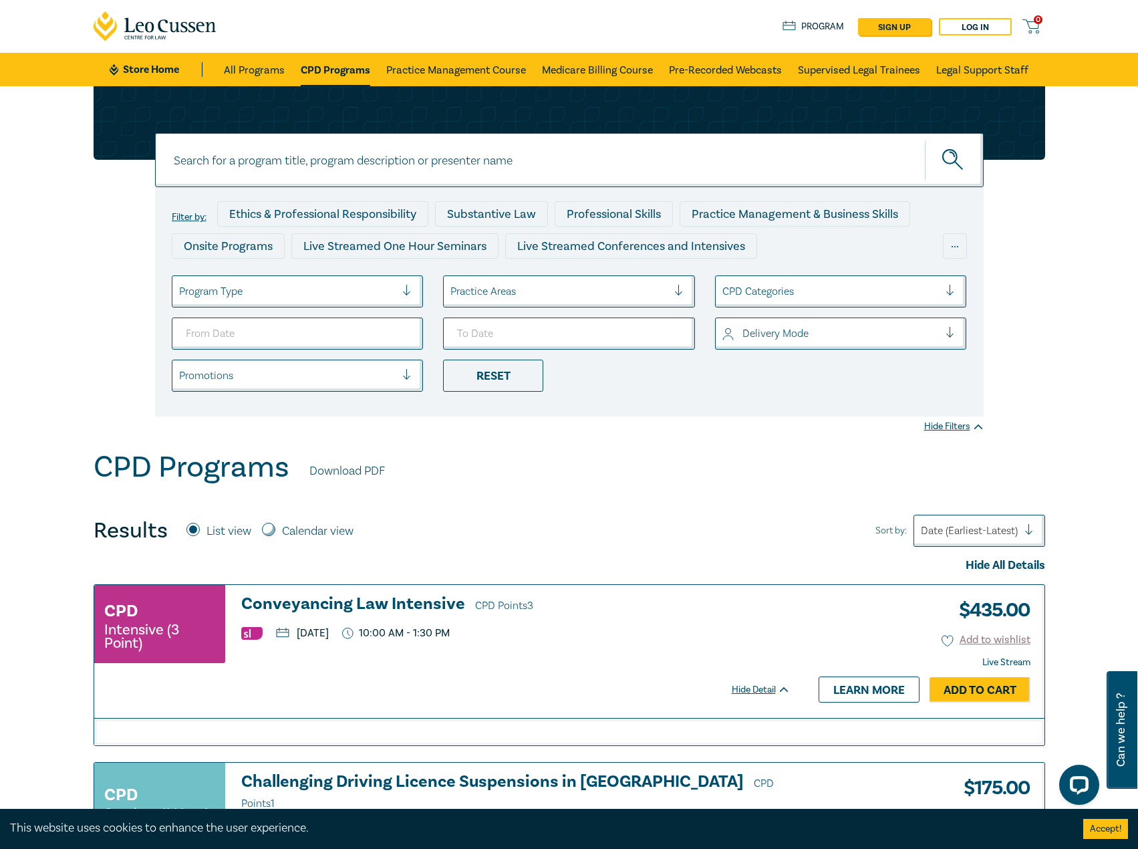
click at [305, 160] on input at bounding box center [569, 160] width 829 height 54
type input "s26312"
click at [925, 140] on button "submit" at bounding box center [954, 160] width 59 height 41
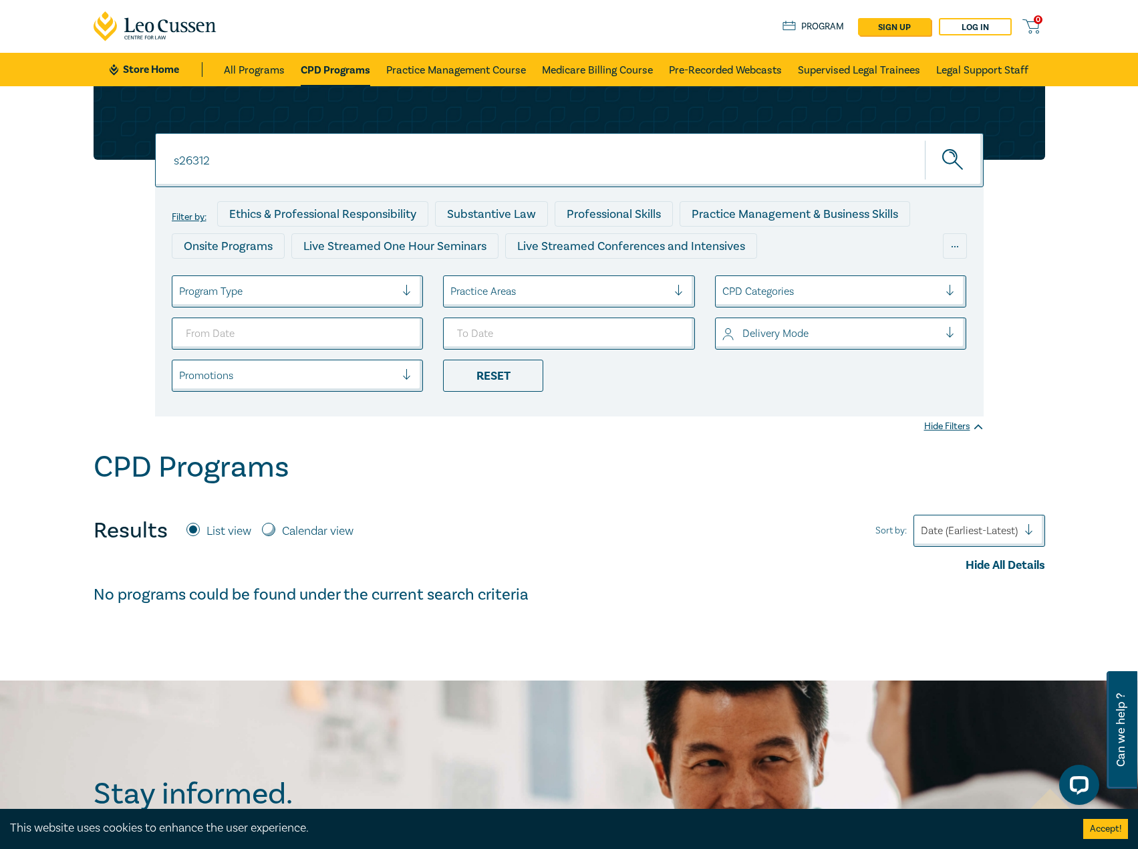
click at [925, 140] on button "submit" at bounding box center [954, 160] width 59 height 41
click at [362, 171] on input "s26312" at bounding box center [569, 160] width 829 height 54
click at [925, 140] on button "submit" at bounding box center [954, 160] width 59 height 41
click at [314, 63] on link "CPD Programs" at bounding box center [336, 69] width 70 height 33
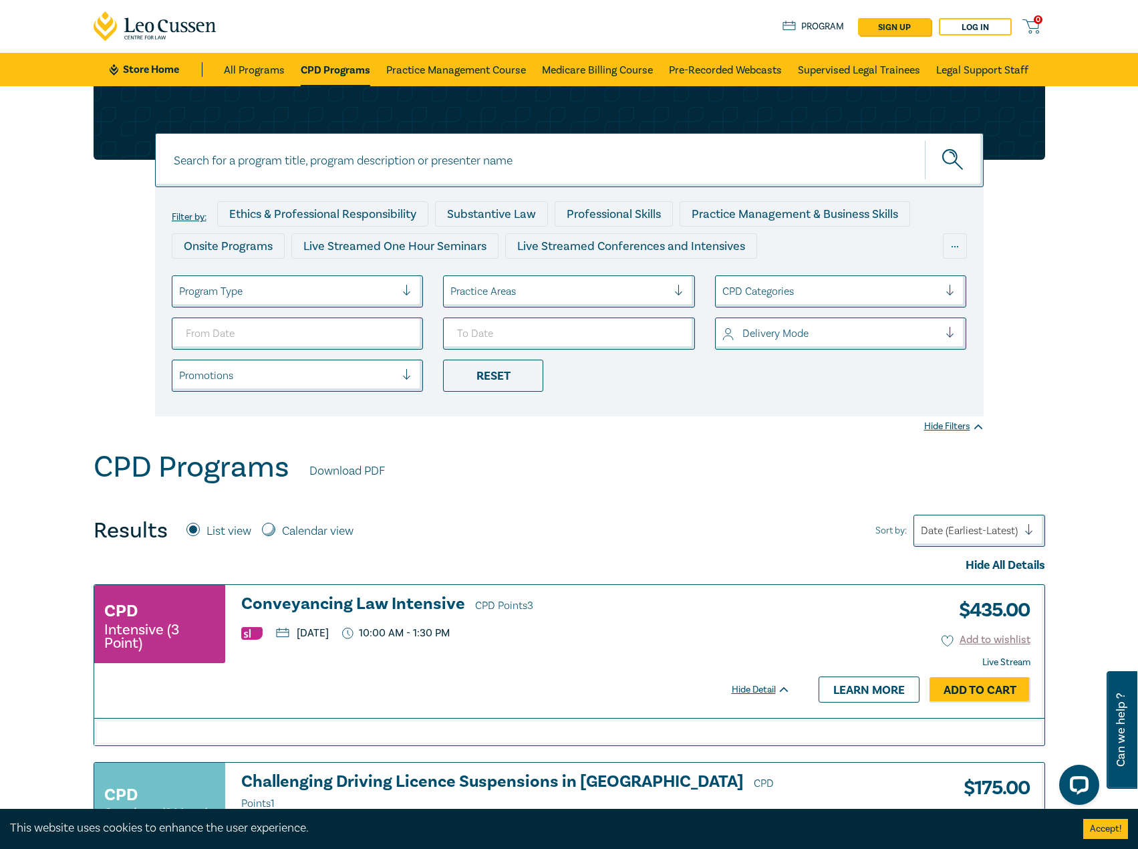
click at [267, 127] on div at bounding box center [570, 123] width 952 height 74
click at [232, 164] on input at bounding box center [569, 160] width 829 height 54
type input "s26312"
click at [925, 140] on button "submit" at bounding box center [954, 160] width 59 height 41
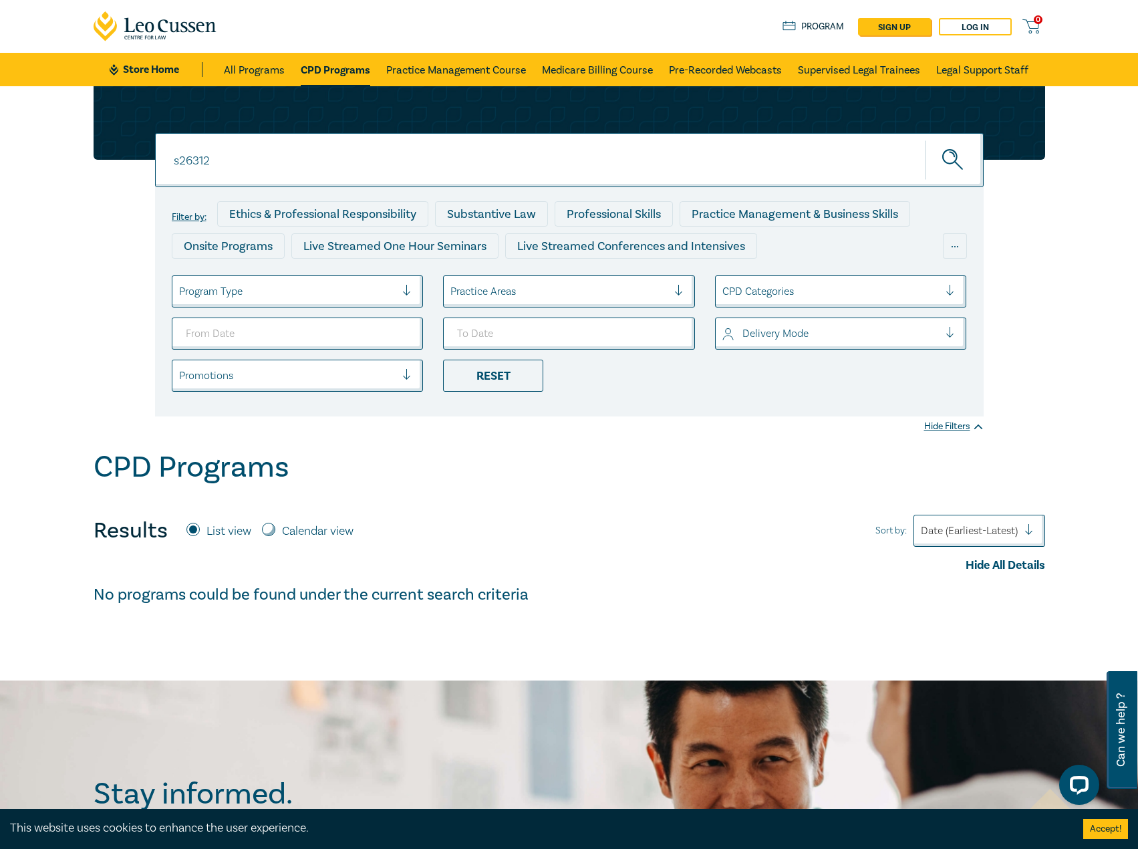
click at [232, 164] on input "s26312" at bounding box center [569, 160] width 829 height 54
click at [963, 164] on icon "submit" at bounding box center [953, 160] width 23 height 23
click at [327, 68] on link "CPD Programs" at bounding box center [336, 69] width 70 height 33
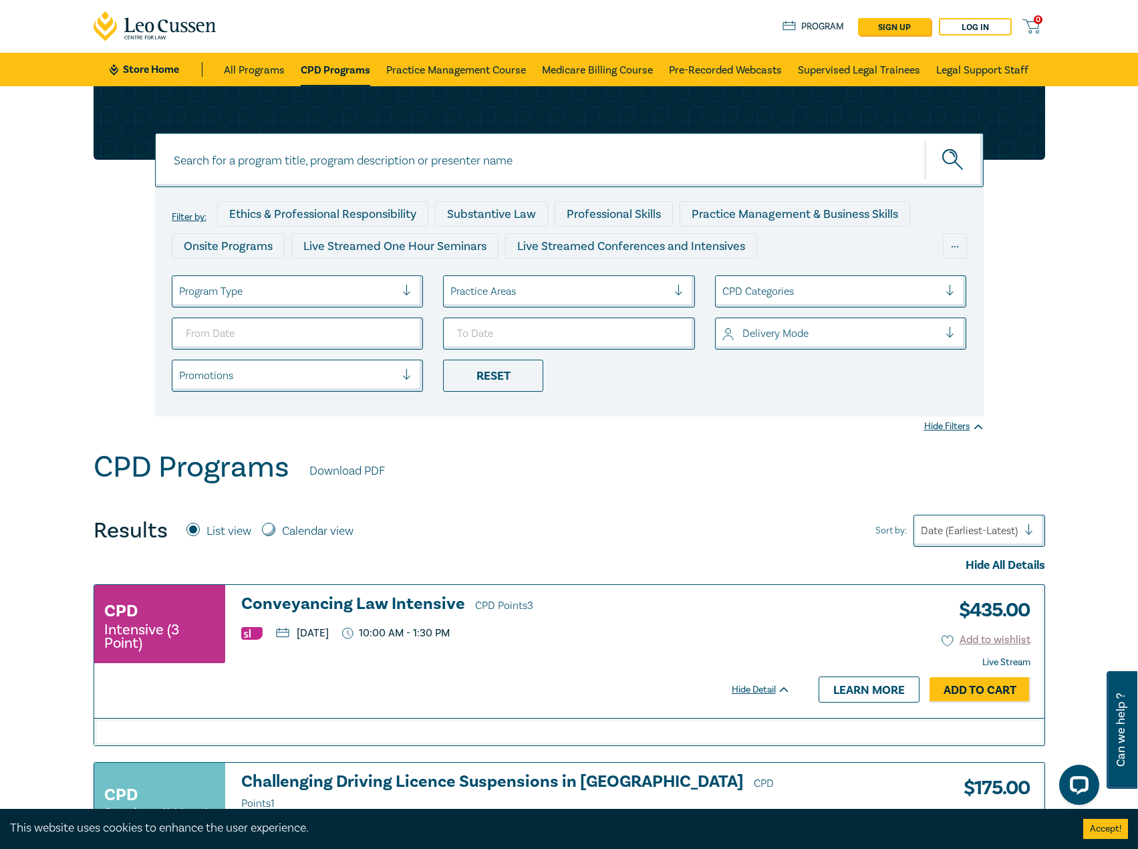
click at [325, 172] on input at bounding box center [569, 160] width 829 height 54
type input "s26312"
click at [925, 140] on button "submit" at bounding box center [954, 160] width 59 height 41
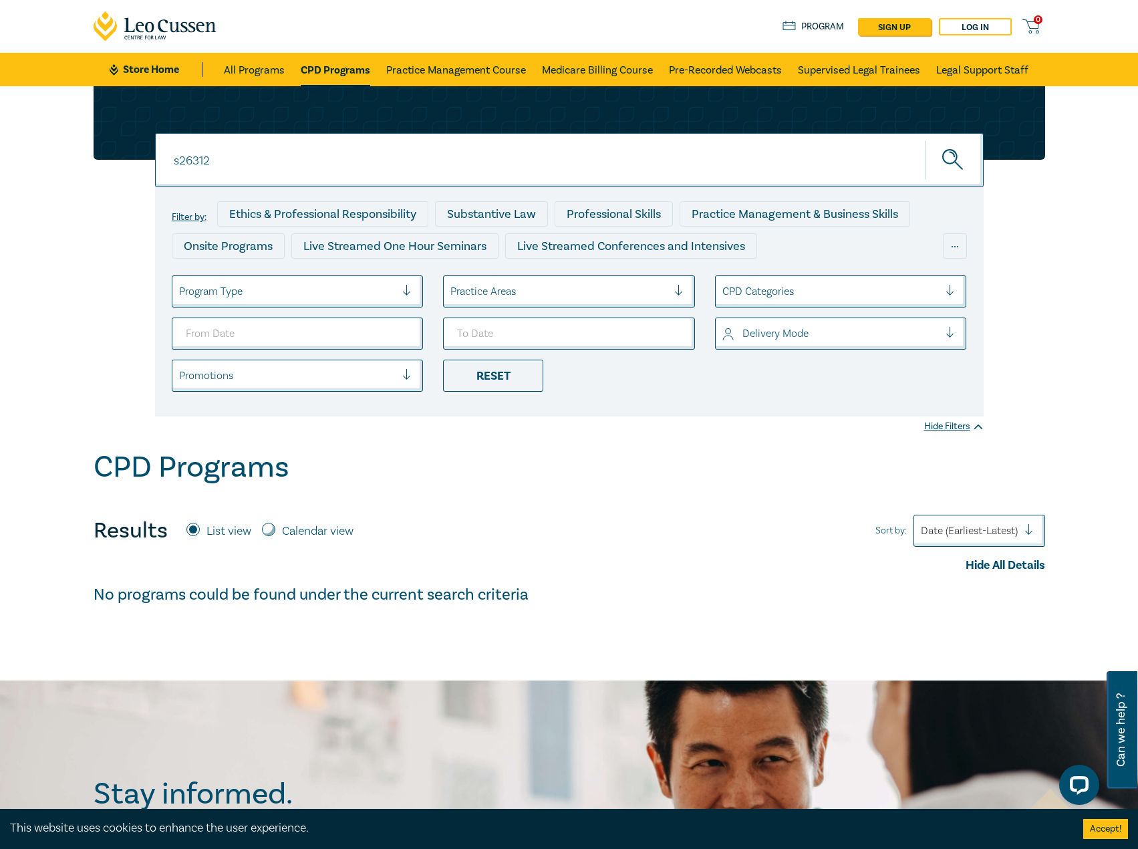
drag, startPoint x: 391, startPoint y: 152, endPoint x: 80, endPoint y: 151, distance: 311.5
click at [80, 151] on div "s26312 s26312 s26312 Filter by: Ethics & Professional Responsibility Substantiv…" at bounding box center [569, 268] width 1138 height 364
type input ":"
click at [925, 140] on button "submit" at bounding box center [954, 160] width 59 height 41
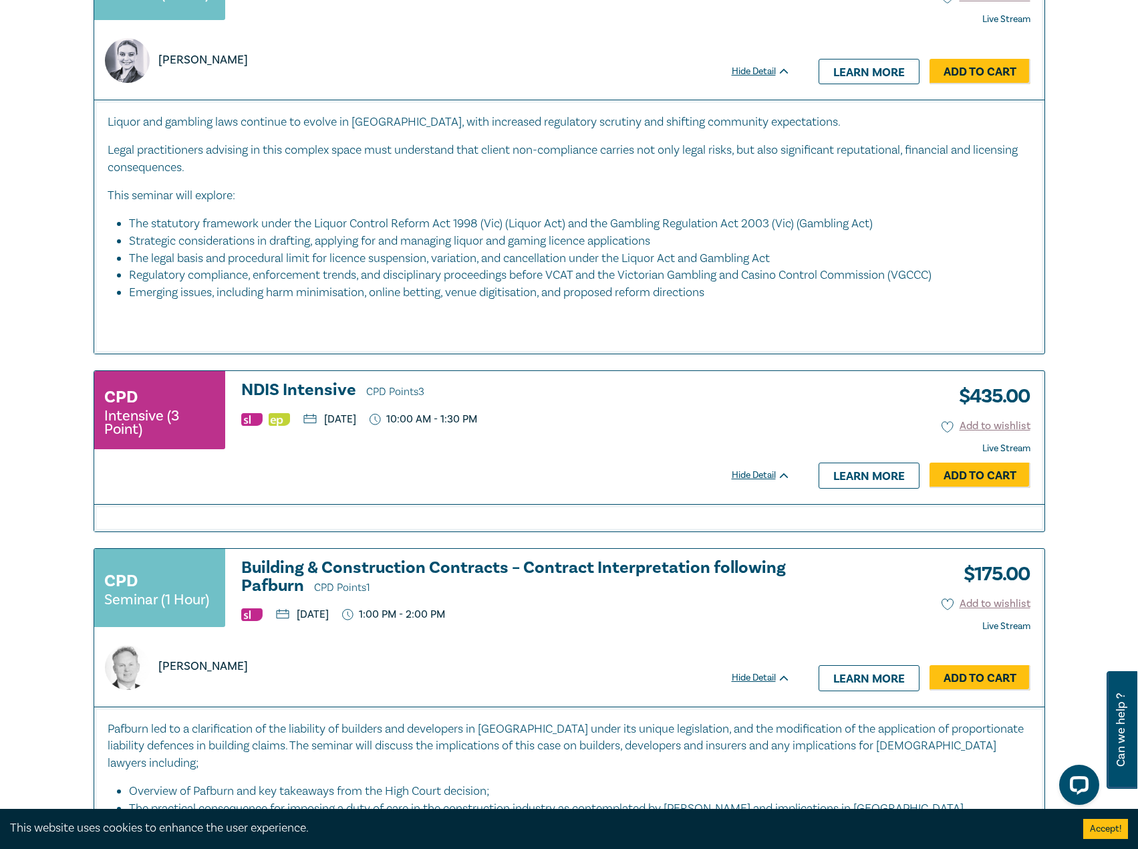
scroll to position [5280, 0]
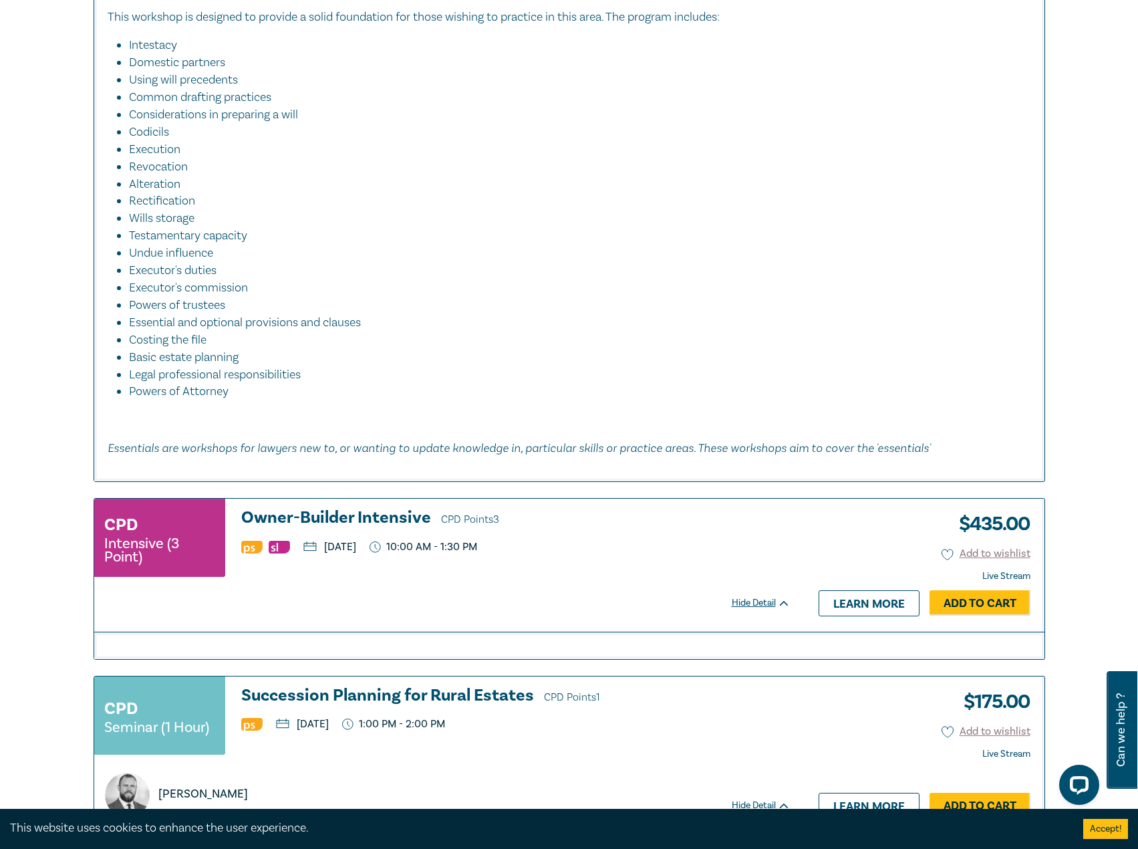
scroll to position [3743, 0]
